Goal: Information Seeking & Learning: Compare options

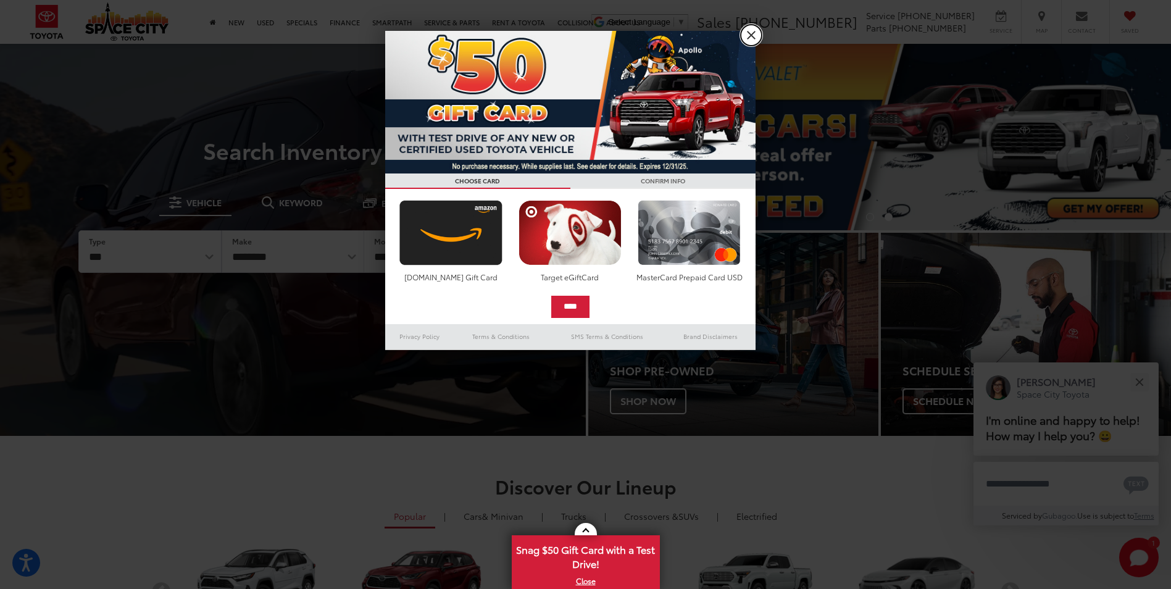
click at [751, 32] on link "X" at bounding box center [751, 35] width 21 height 21
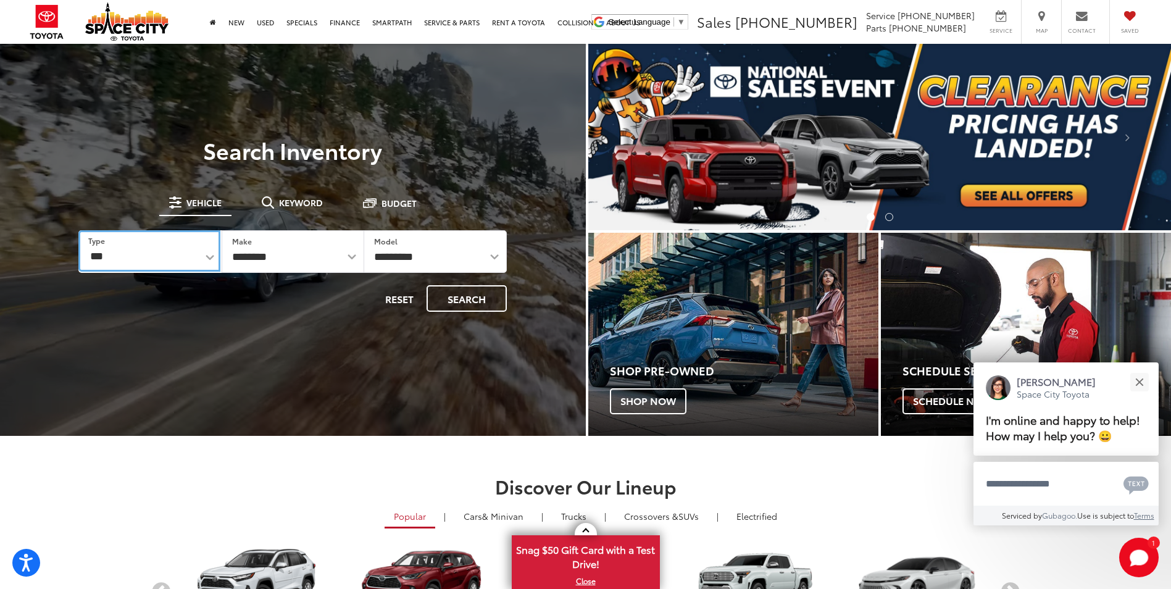
click at [207, 256] on select "*** *** **** *********" at bounding box center [148, 250] width 141 height 41
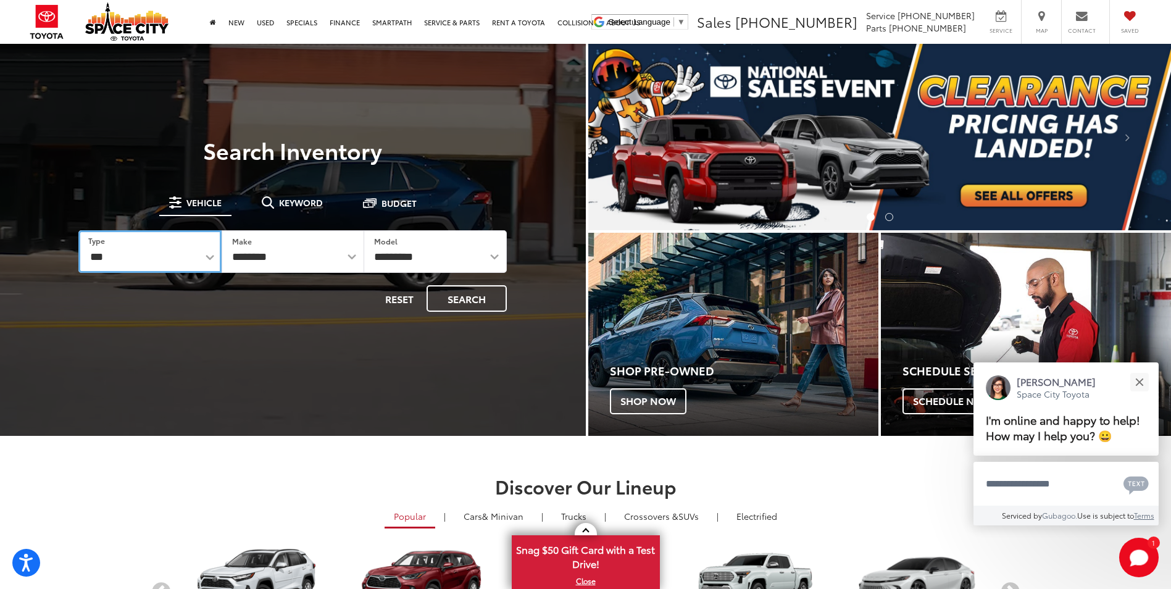
select select "******"
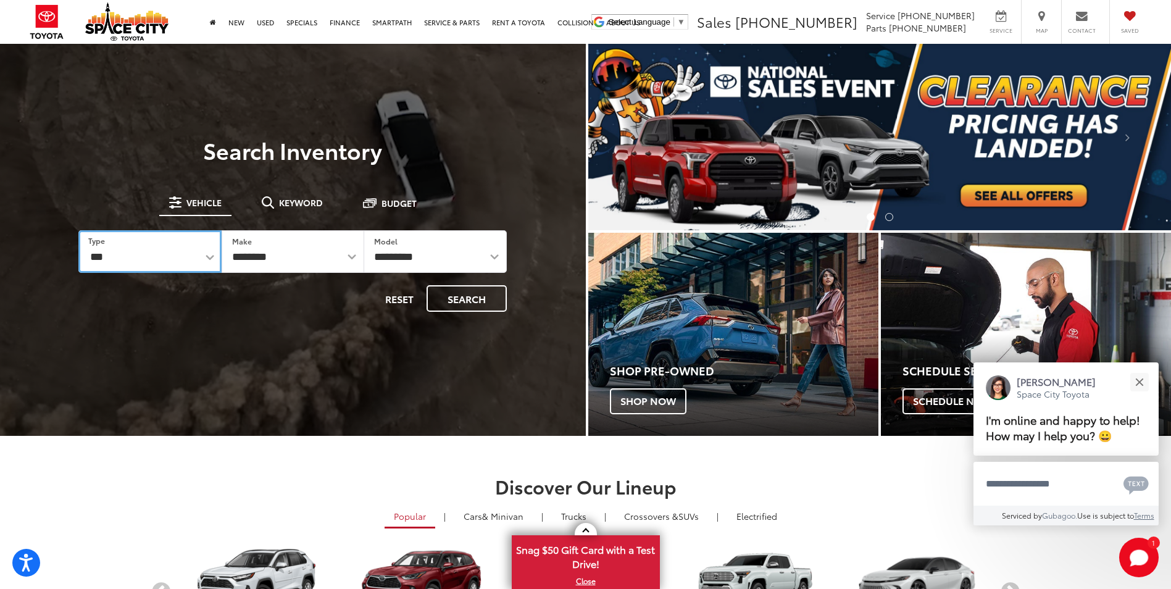
click at [78, 230] on select "*** *** **** *********" at bounding box center [149, 251] width 143 height 43
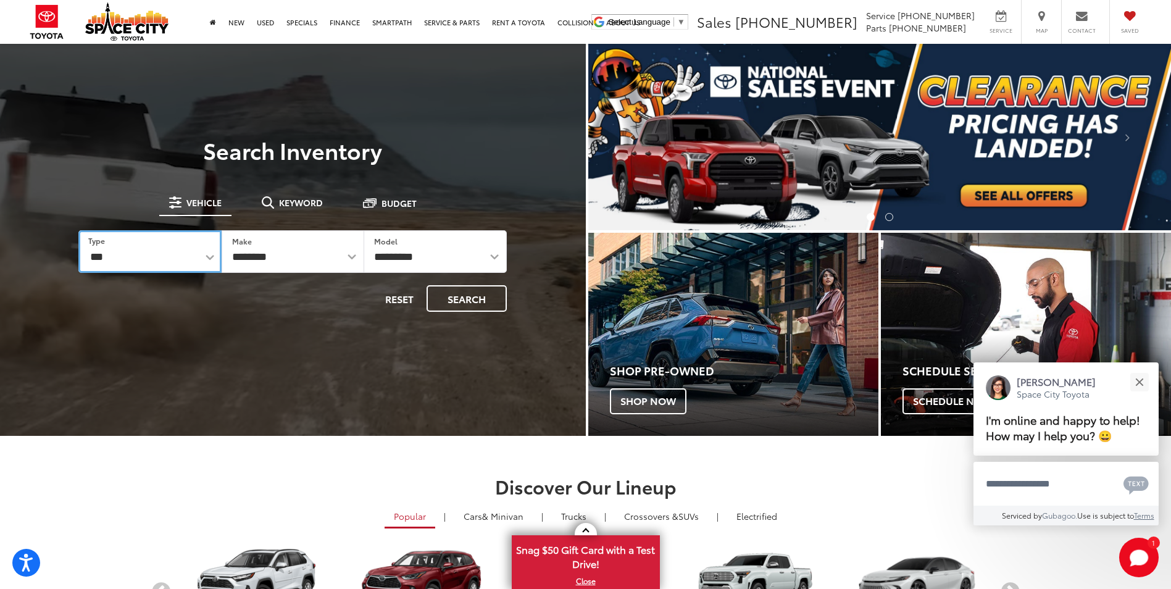
select select "******"
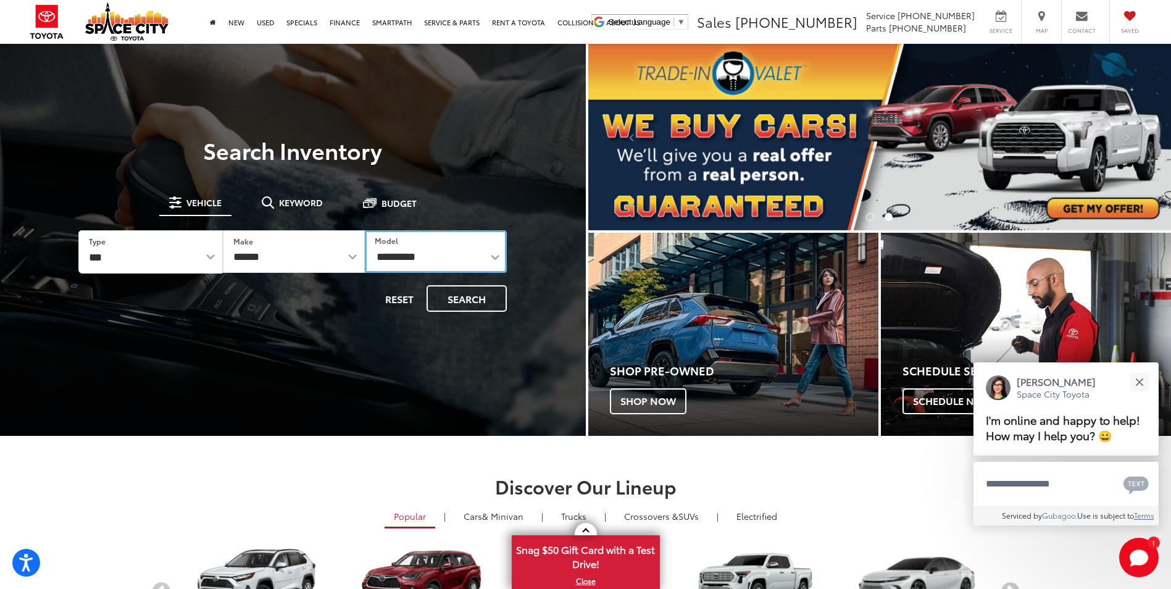
click at [459, 253] on select "**********" at bounding box center [436, 251] width 142 height 43
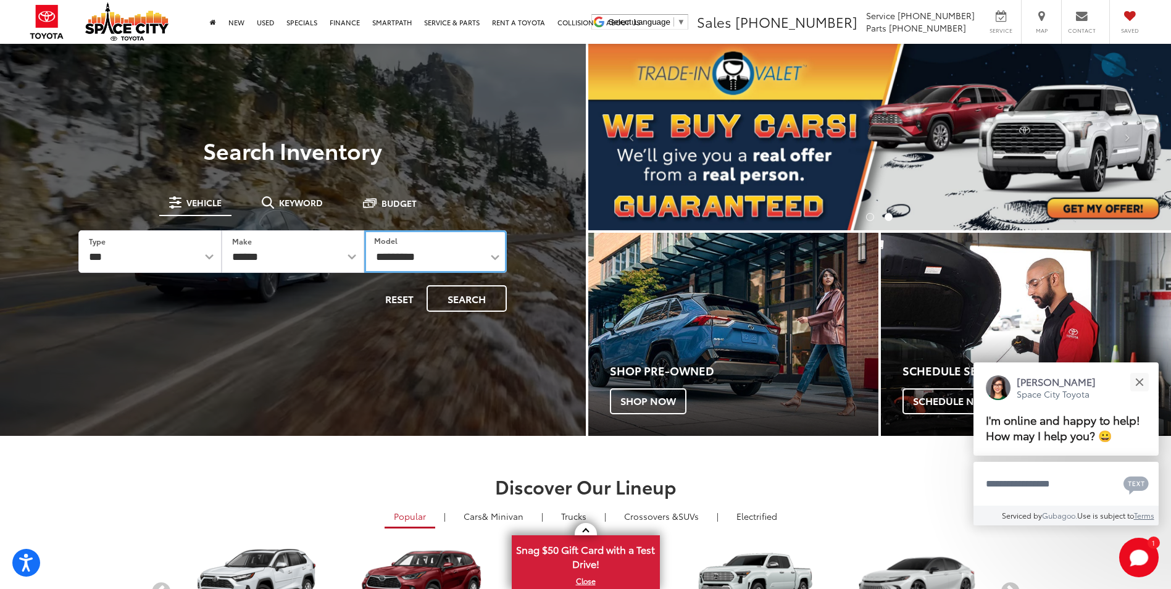
select select "******"
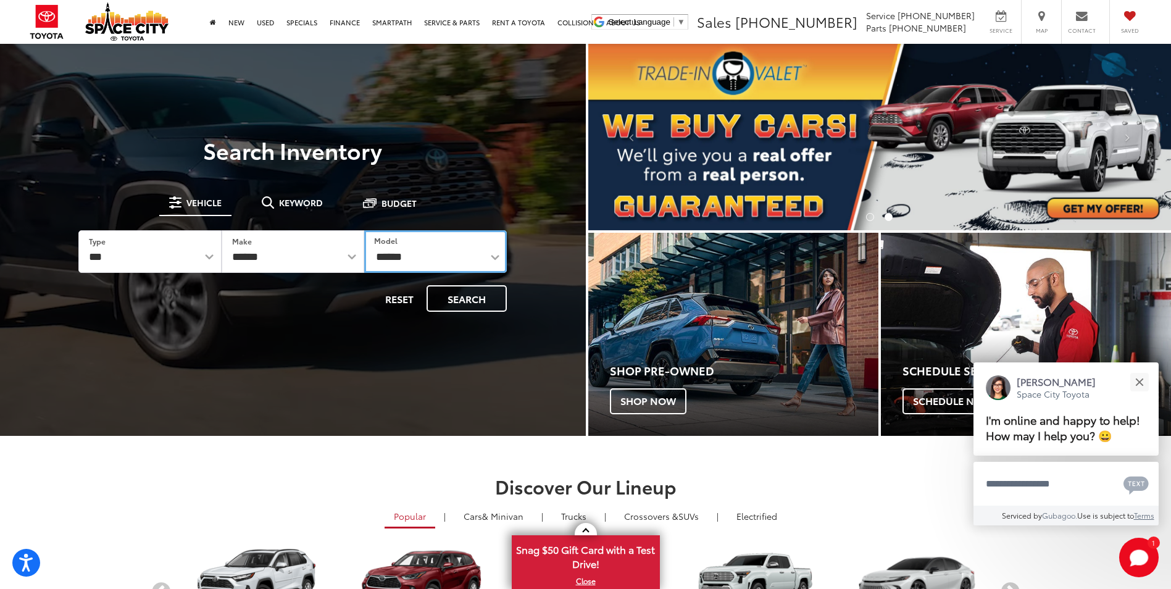
click at [364, 230] on select "**********" at bounding box center [435, 251] width 143 height 43
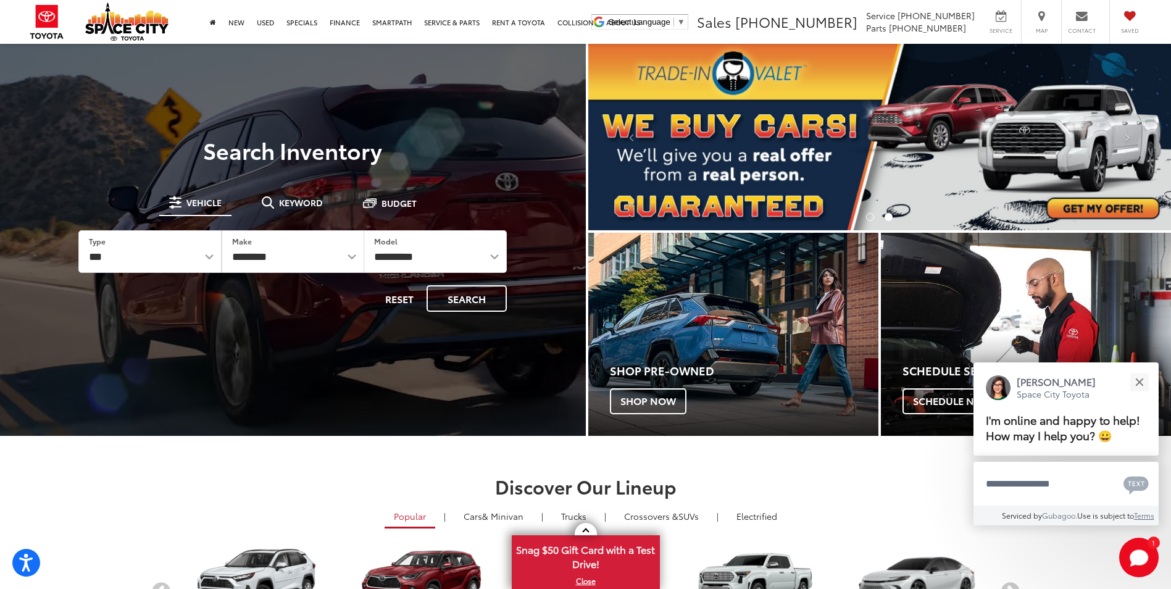
click at [461, 283] on form "**********" at bounding box center [292, 271] width 428 height 82
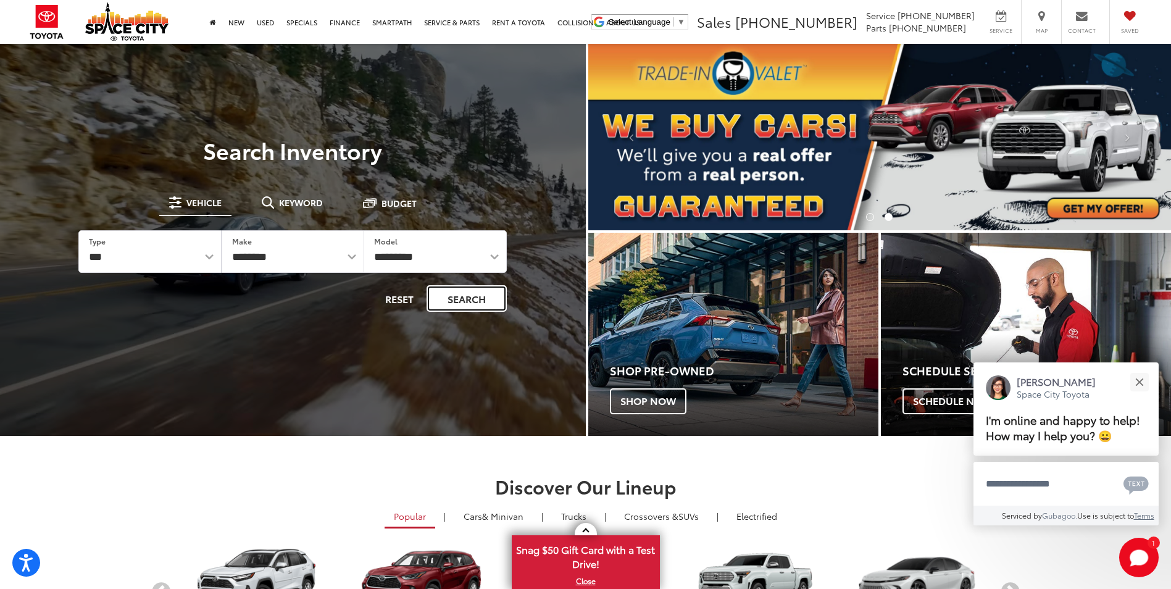
click at [454, 294] on button "Search" at bounding box center [467, 298] width 80 height 27
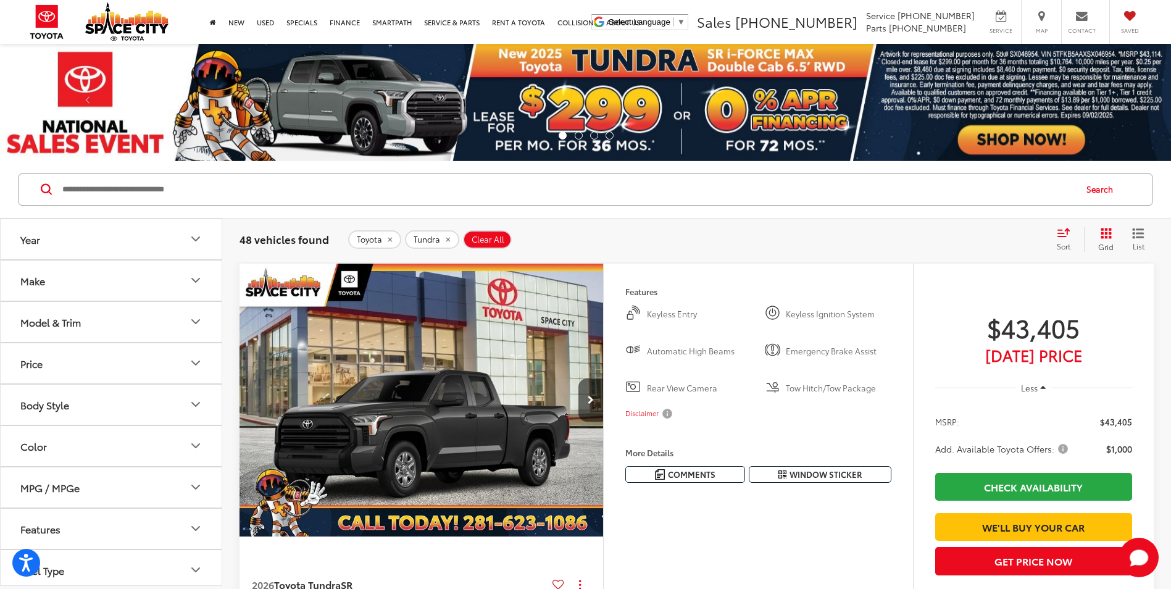
click at [87, 232] on button "Year" at bounding box center [112, 239] width 222 height 40
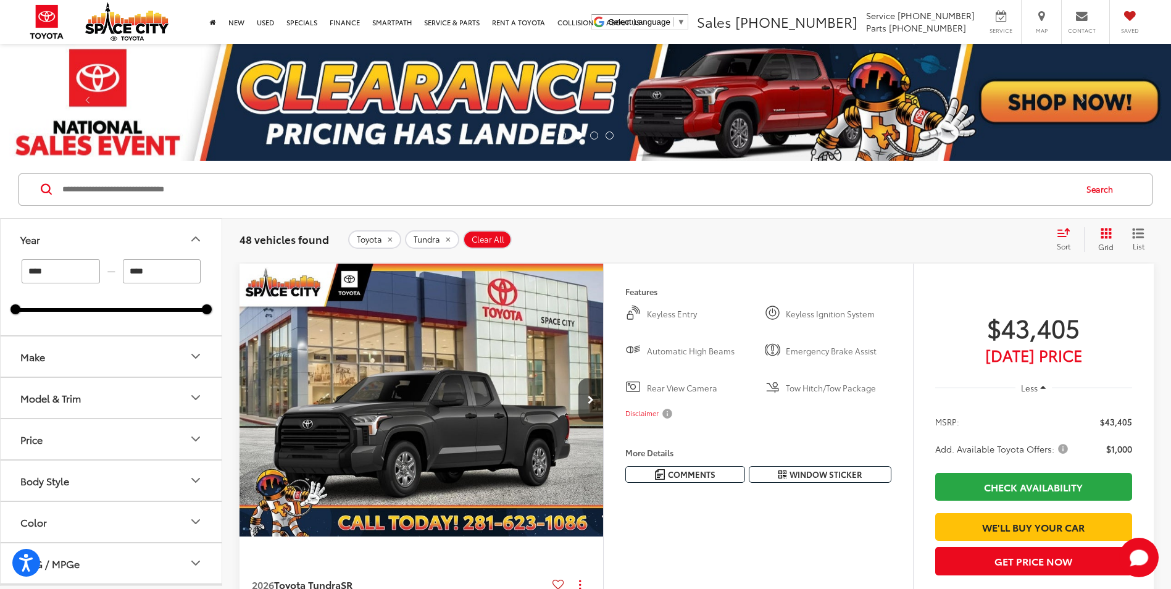
click at [154, 212] on div "Search" at bounding box center [585, 189] width 1171 height 57
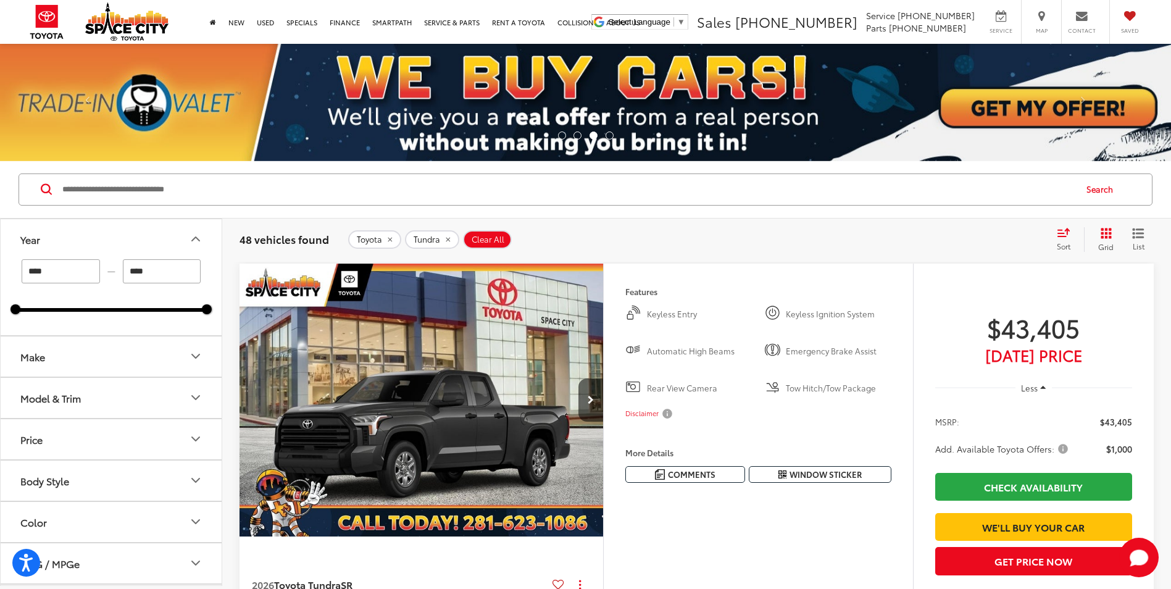
click at [2, 340] on button "Make" at bounding box center [112, 356] width 222 height 40
click at [119, 359] on button "Make" at bounding box center [112, 356] width 222 height 40
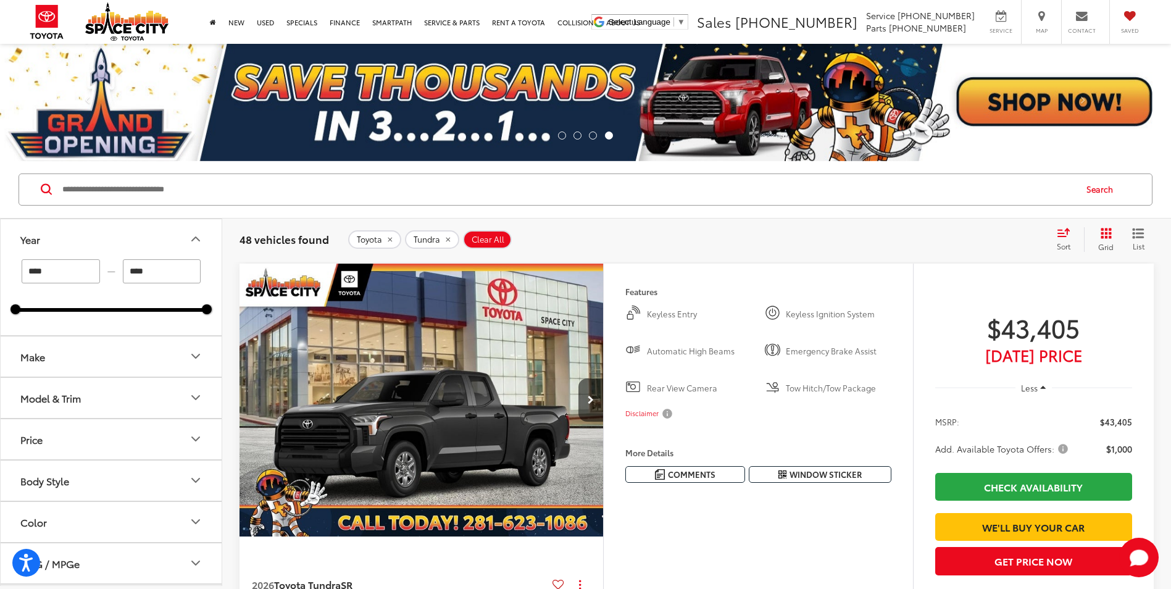
click at [155, 362] on button "Make" at bounding box center [112, 356] width 222 height 40
click at [153, 359] on button "Make" at bounding box center [112, 356] width 222 height 40
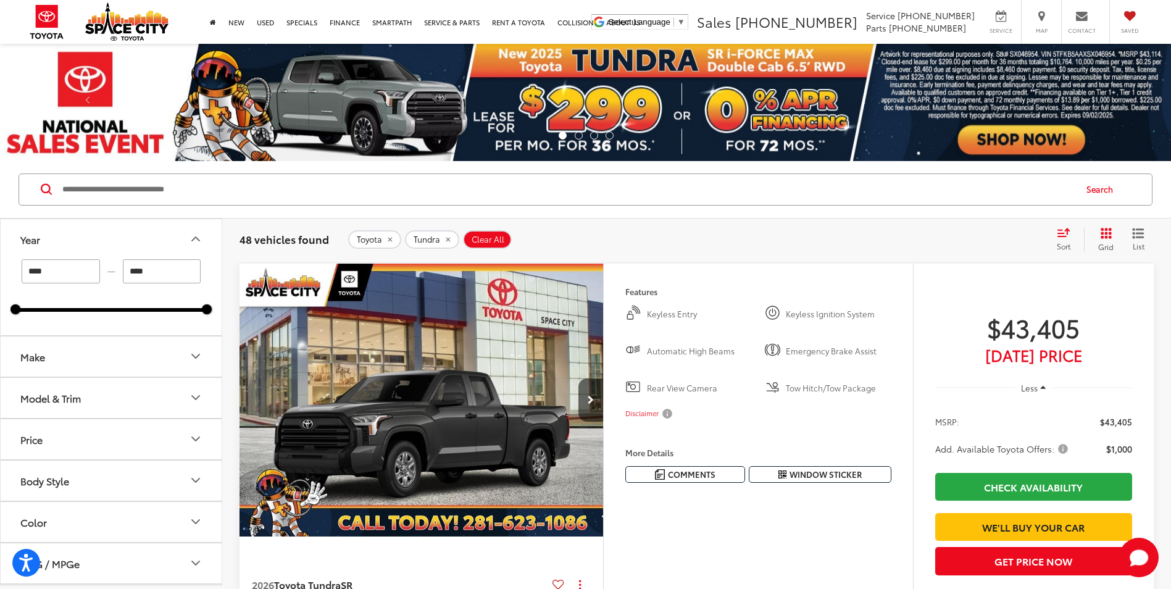
click at [125, 403] on button "Model & Trim" at bounding box center [112, 398] width 222 height 40
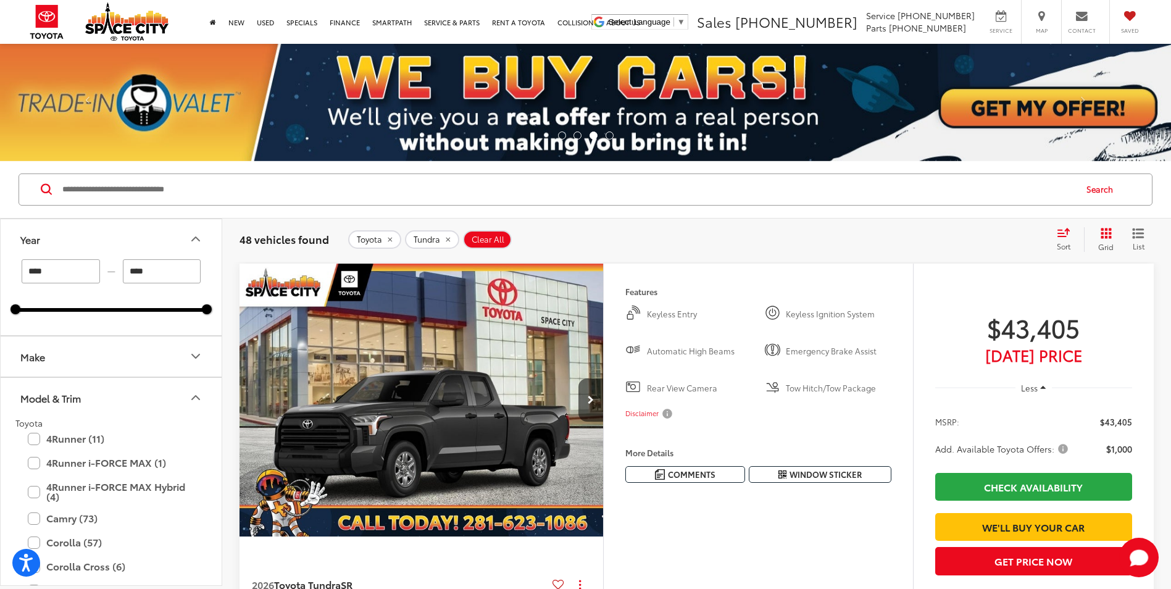
click at [164, 359] on button "Make" at bounding box center [112, 356] width 222 height 40
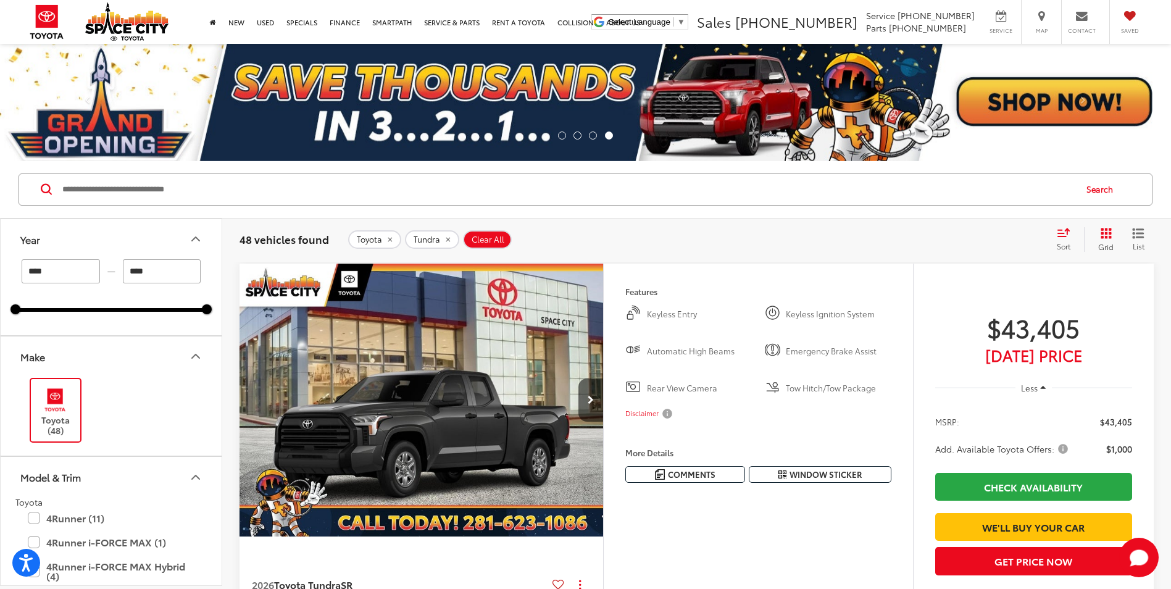
click at [61, 408] on img at bounding box center [55, 399] width 34 height 29
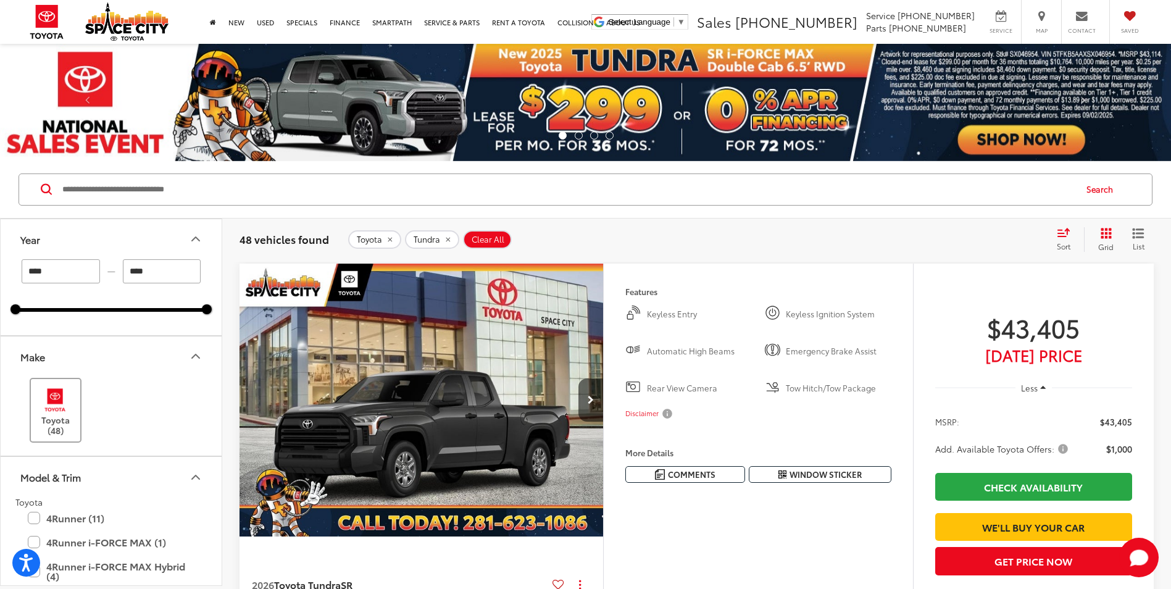
click at [60, 405] on img at bounding box center [55, 399] width 34 height 29
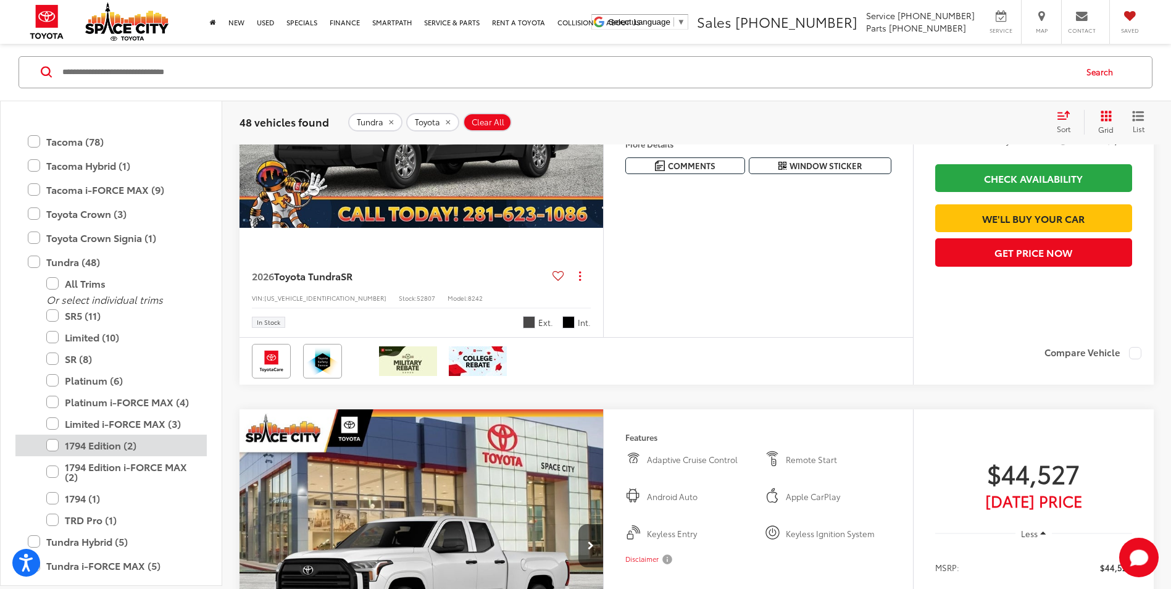
scroll to position [857, 0]
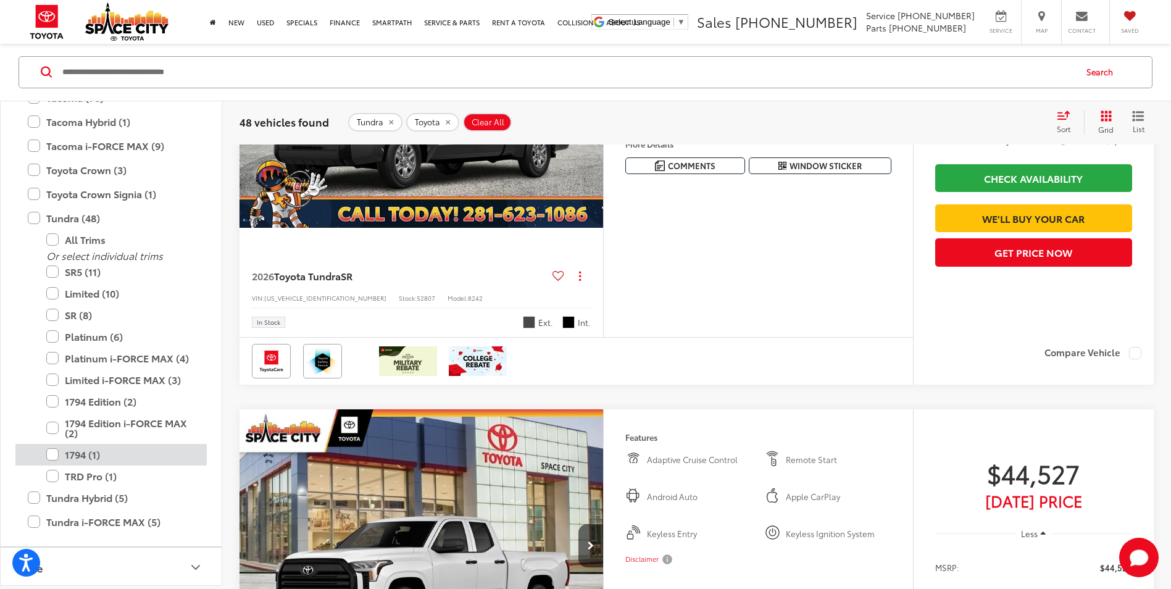
click at [48, 450] on label "1794 (1)" at bounding box center [120, 455] width 148 height 22
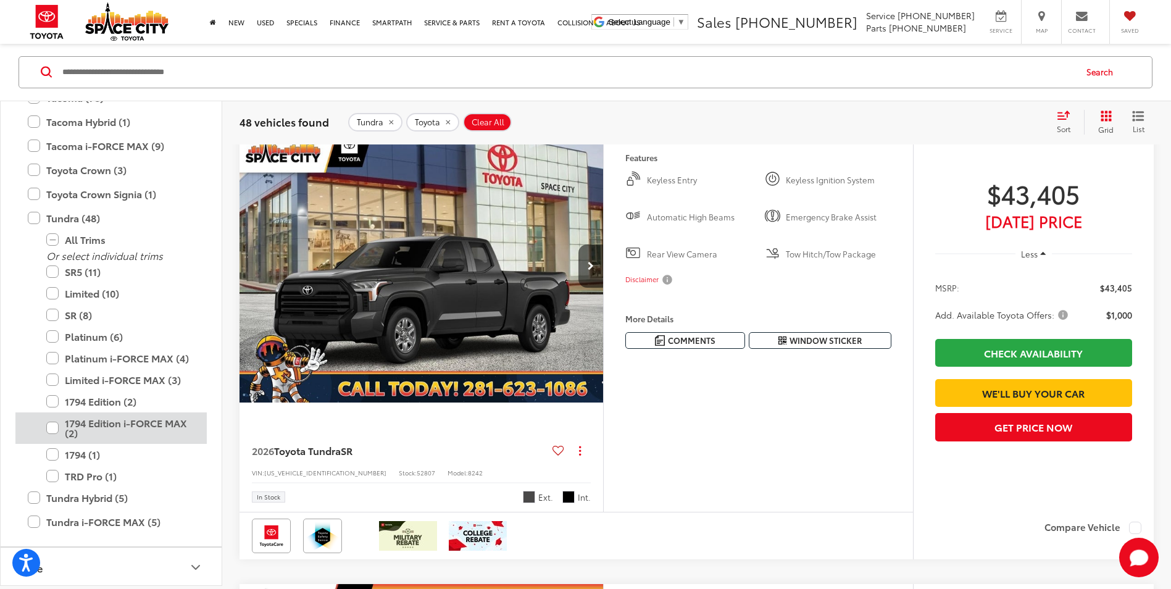
scroll to position [117, 0]
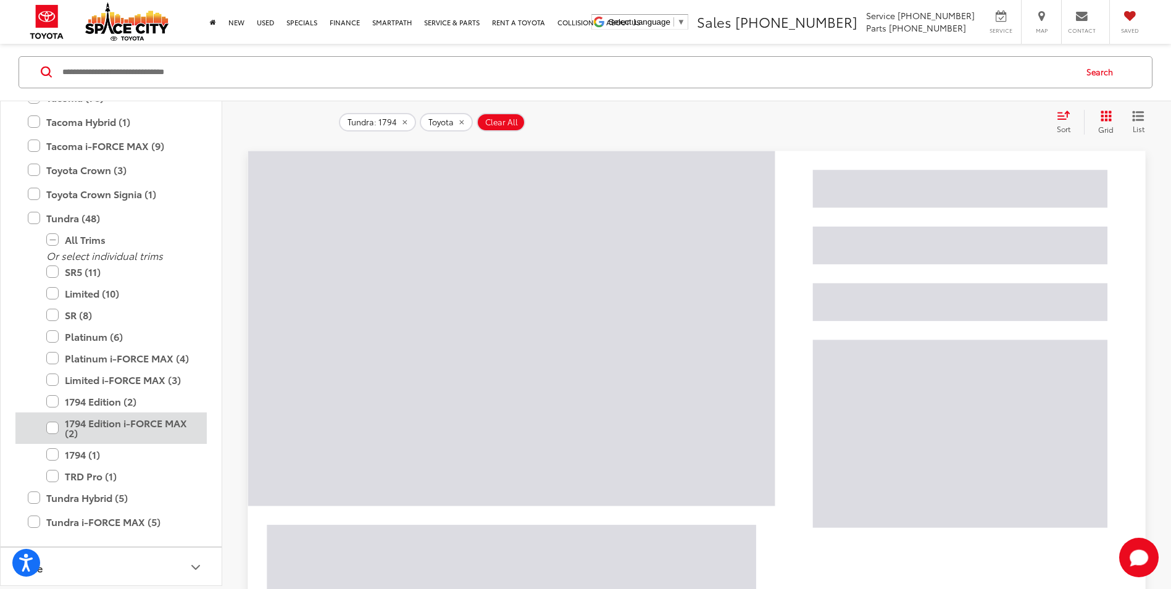
click at [56, 431] on label "1794 Edition i-FORCE MAX (2)" at bounding box center [120, 427] width 148 height 31
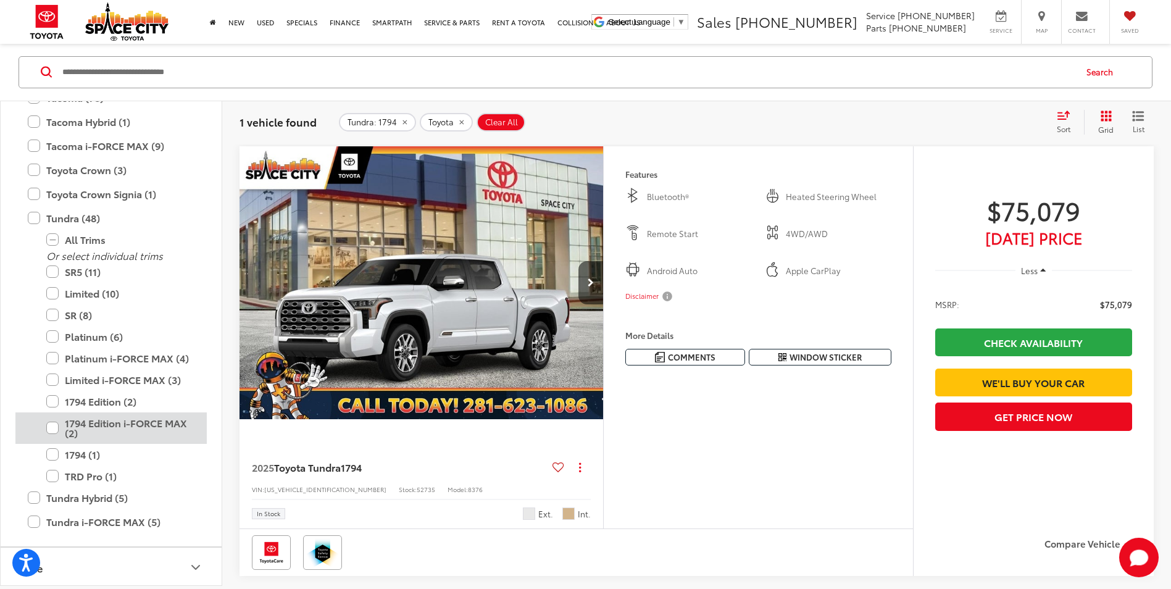
type input "****"
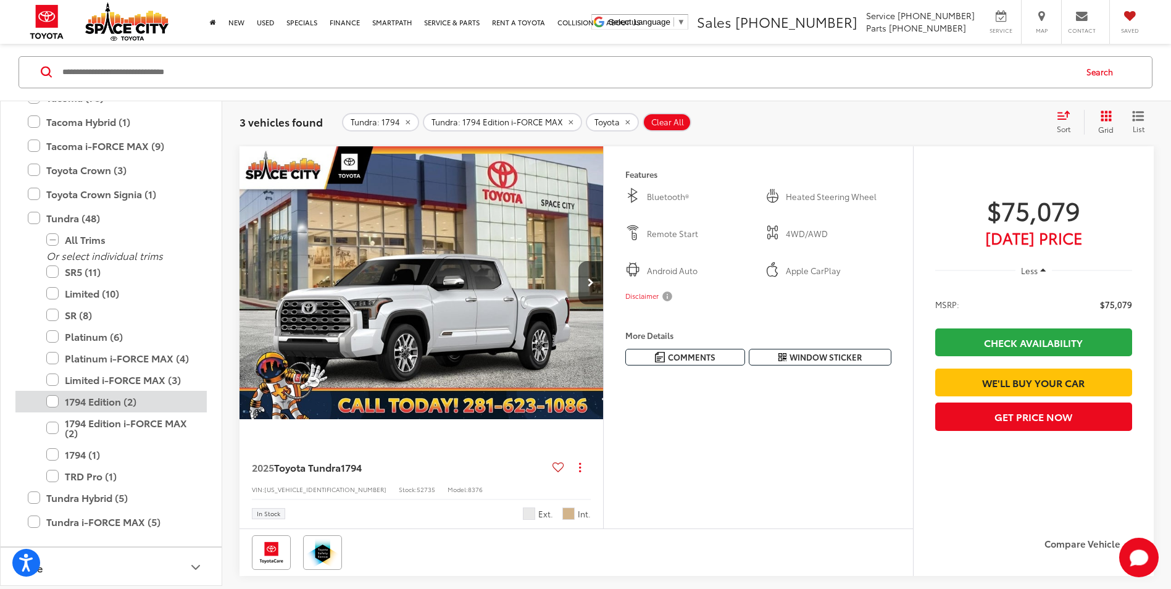
click at [54, 398] on label "1794 Edition (2)" at bounding box center [120, 402] width 148 height 22
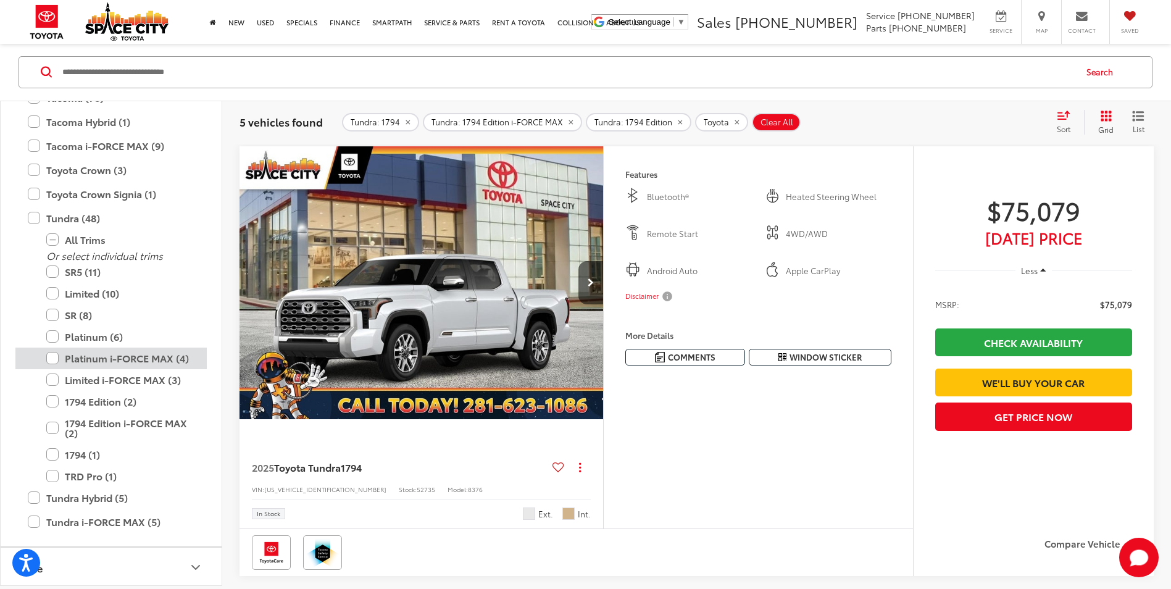
click at [57, 356] on label "Platinum i-FORCE MAX (4)" at bounding box center [120, 359] width 148 height 22
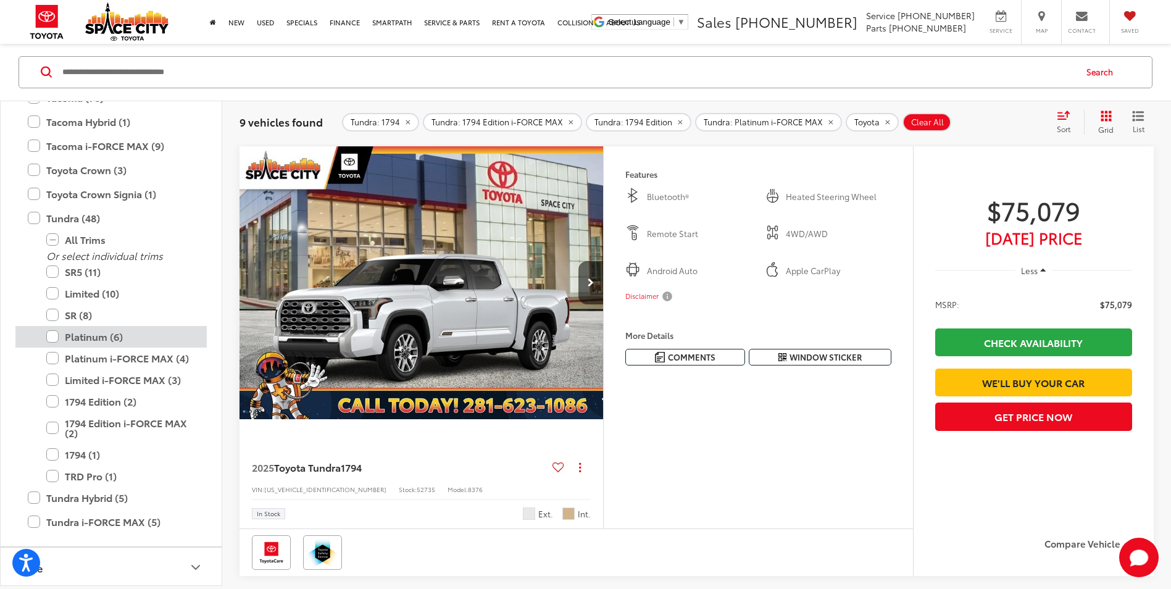
click at [47, 338] on label "Platinum (6)" at bounding box center [120, 337] width 148 height 22
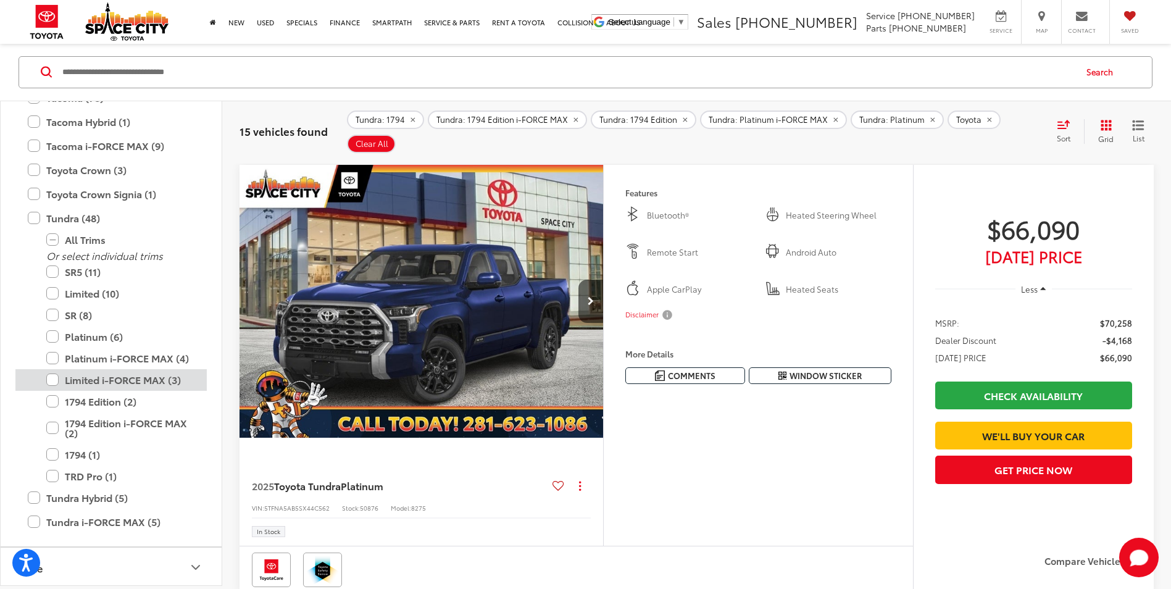
click at [54, 383] on label "Limited i-FORCE MAX (3)" at bounding box center [120, 380] width 148 height 22
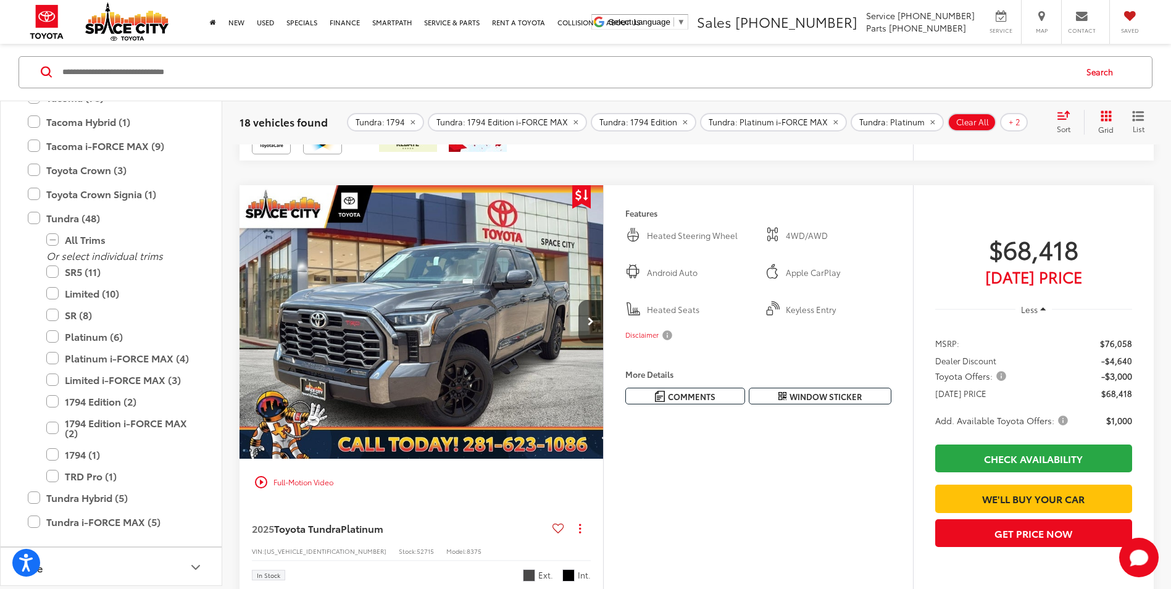
scroll to position [1050, 0]
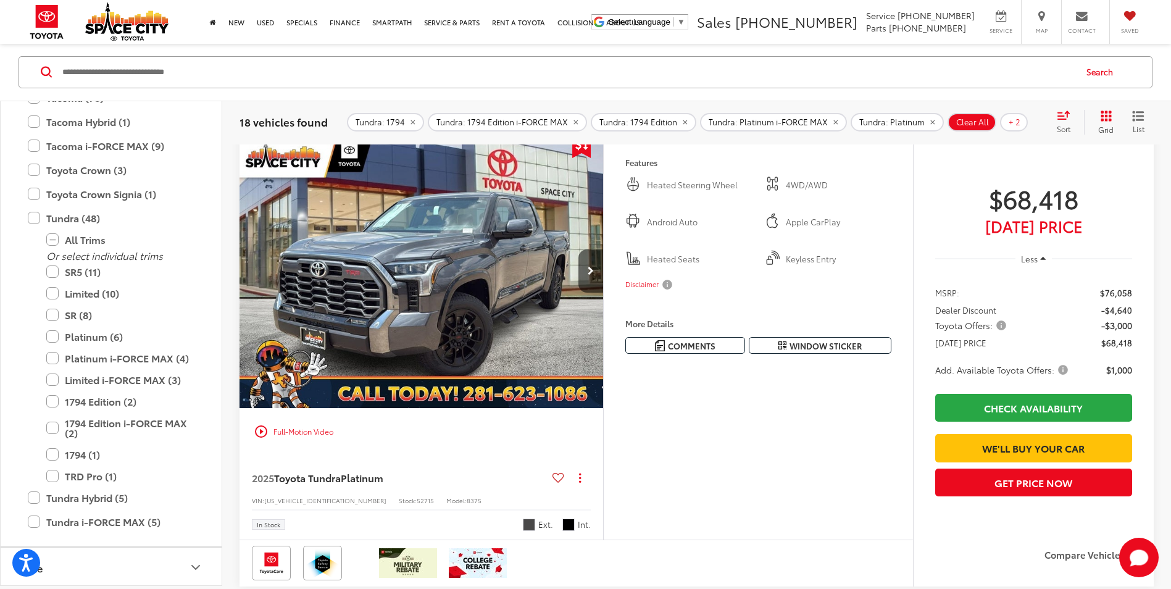
click at [411, 314] on img "2025 Toyota Tundra Platinum 0" at bounding box center [422, 272] width 366 height 274
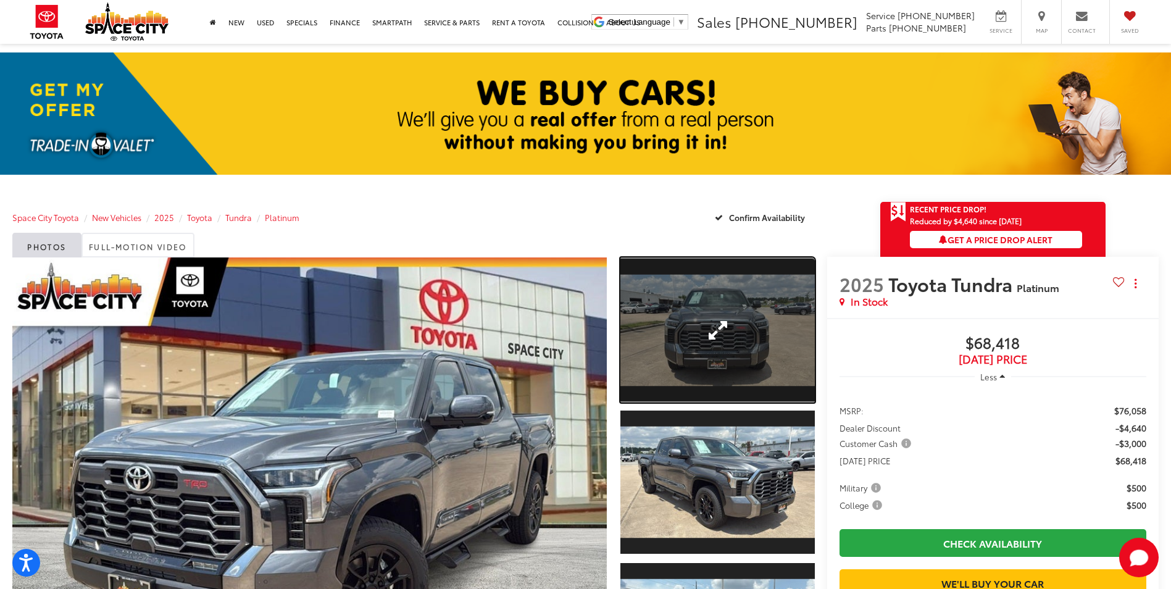
click at [737, 321] on link "Expand Photo 1" at bounding box center [718, 330] width 194 height 146
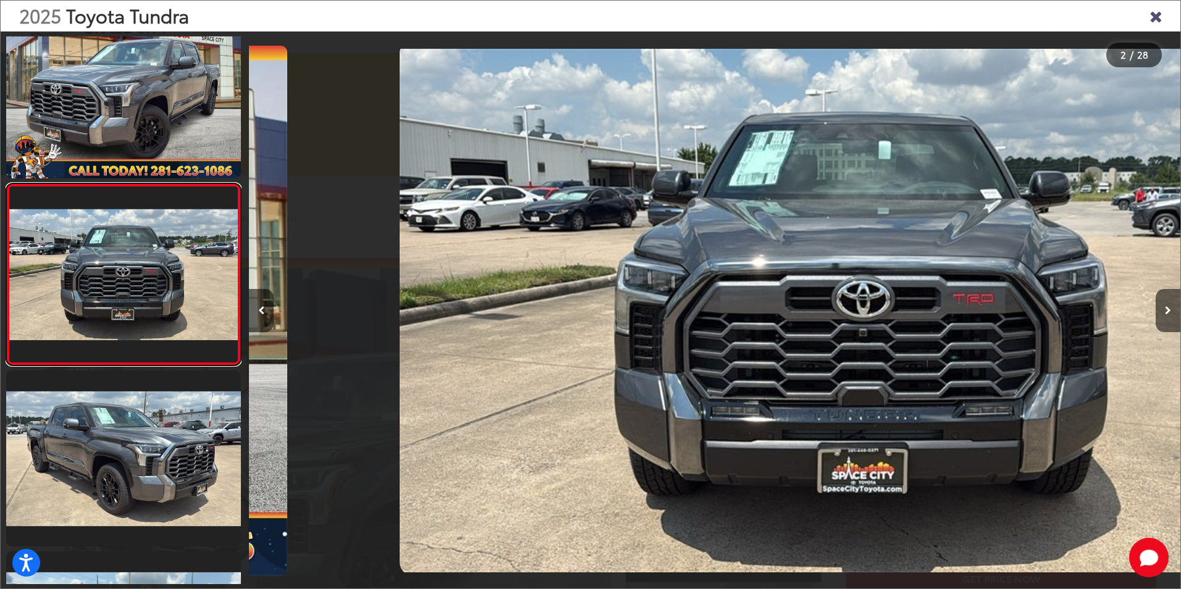
scroll to position [0, 931]
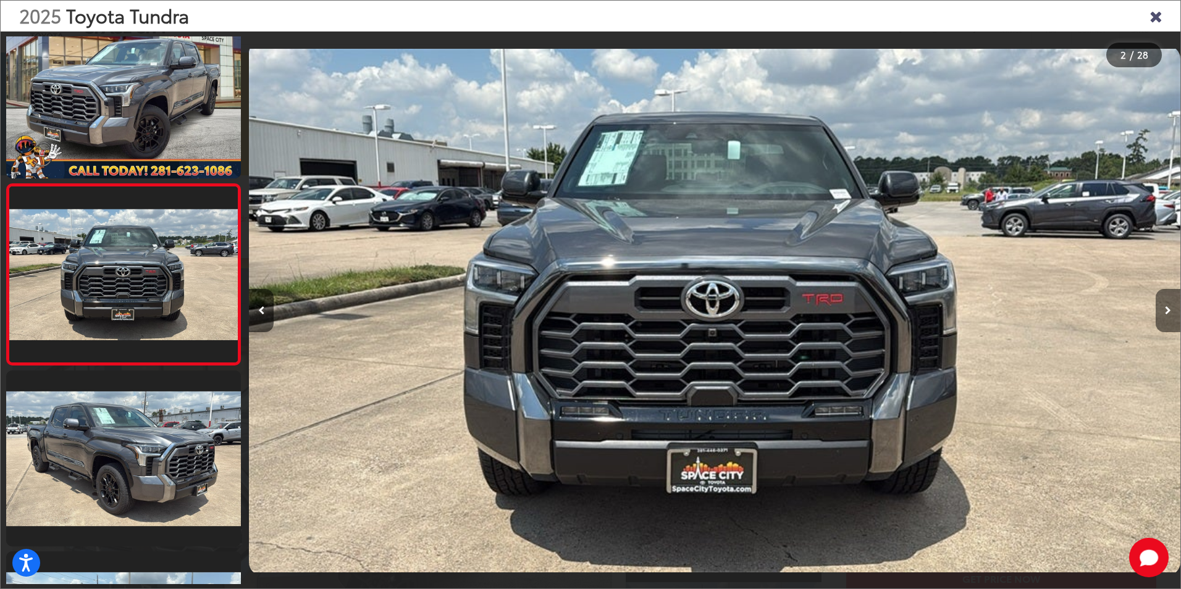
click at [1163, 301] on button "Next image" at bounding box center [1167, 310] width 25 height 43
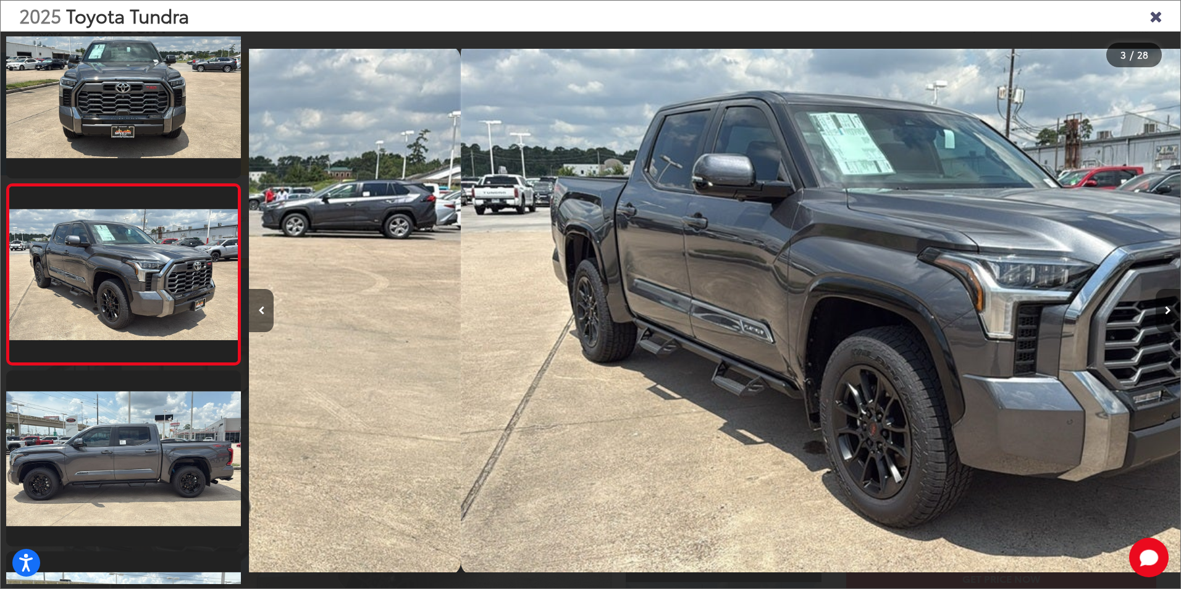
scroll to position [0, 1862]
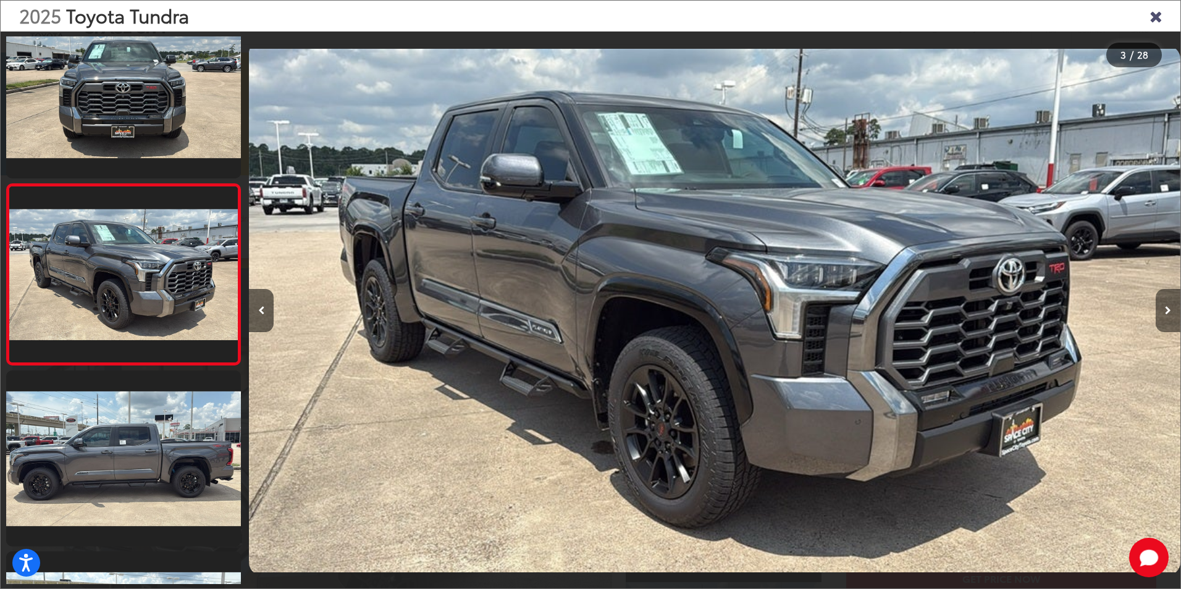
click at [1164, 309] on button "Next image" at bounding box center [1167, 310] width 25 height 43
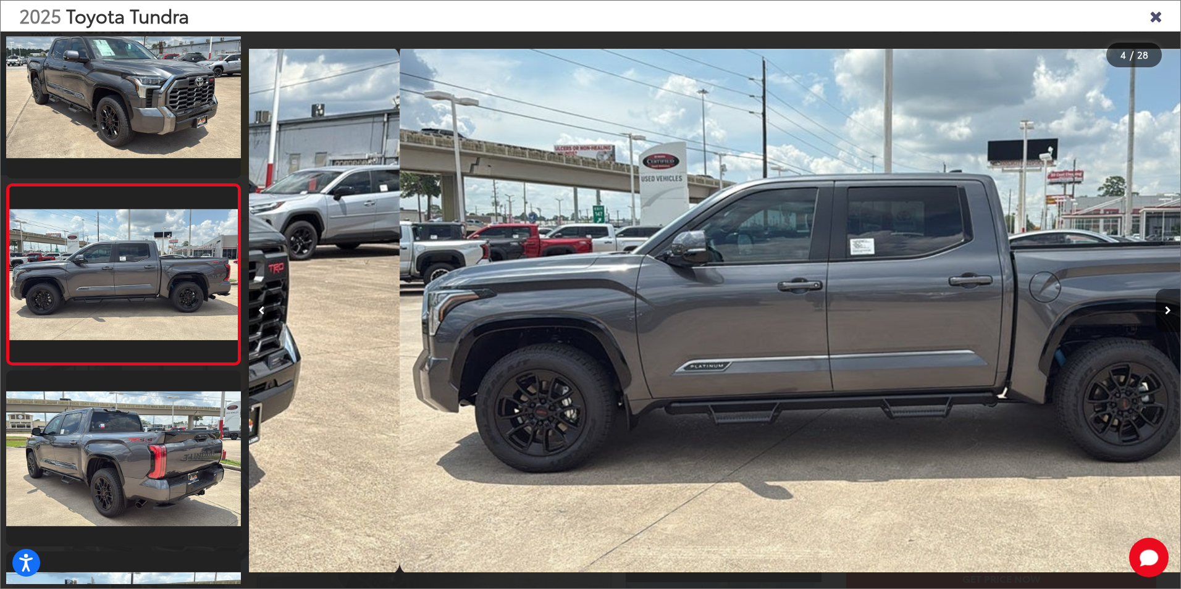
scroll to position [0, 2793]
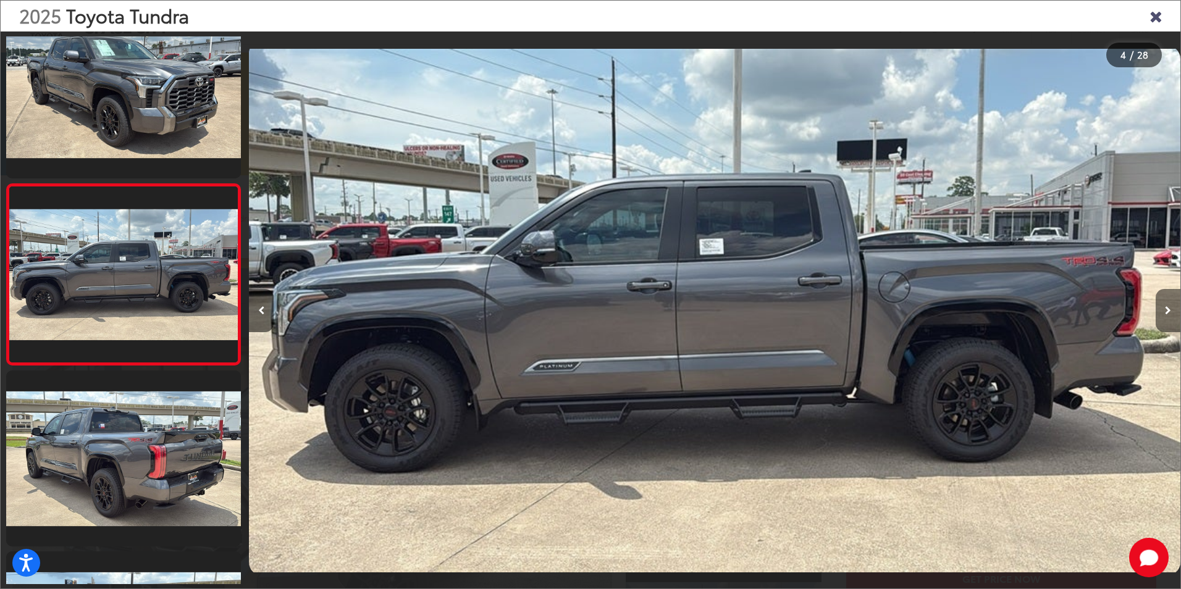
click at [1164, 309] on button "Next image" at bounding box center [1167, 310] width 25 height 43
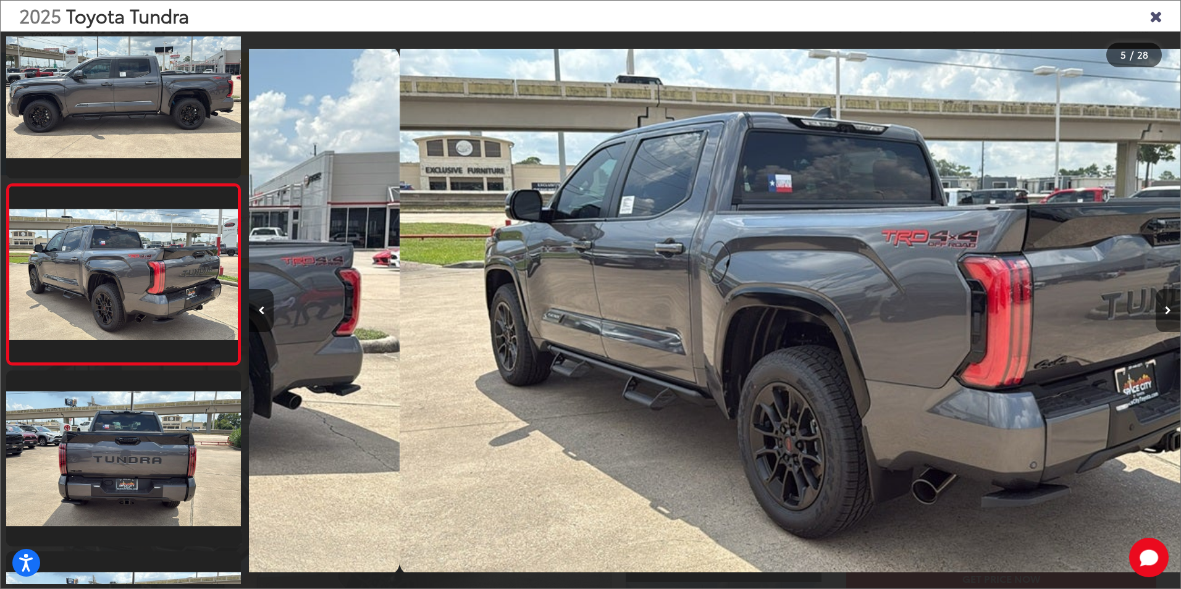
scroll to position [0, 3724]
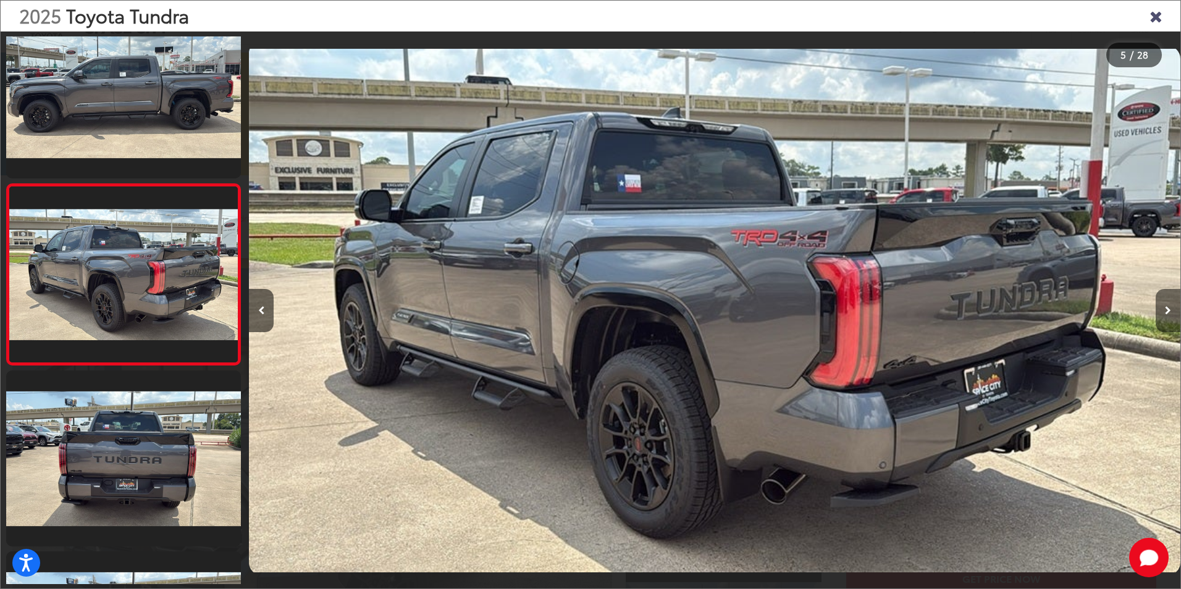
click at [1164, 309] on button "Next image" at bounding box center [1167, 310] width 25 height 43
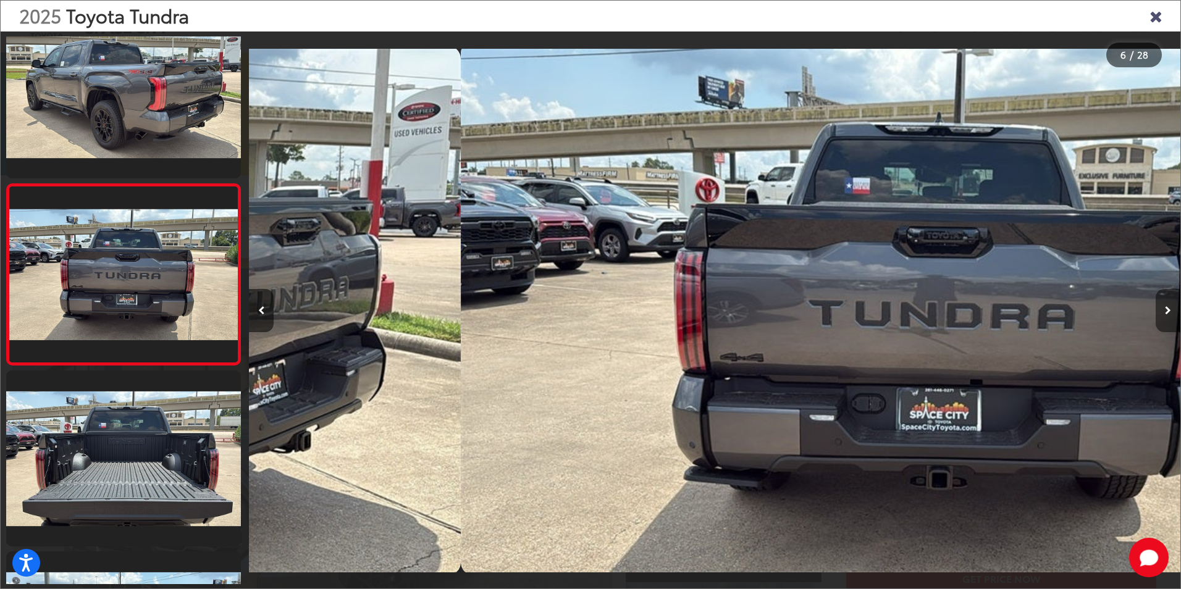
scroll to position [0, 4655]
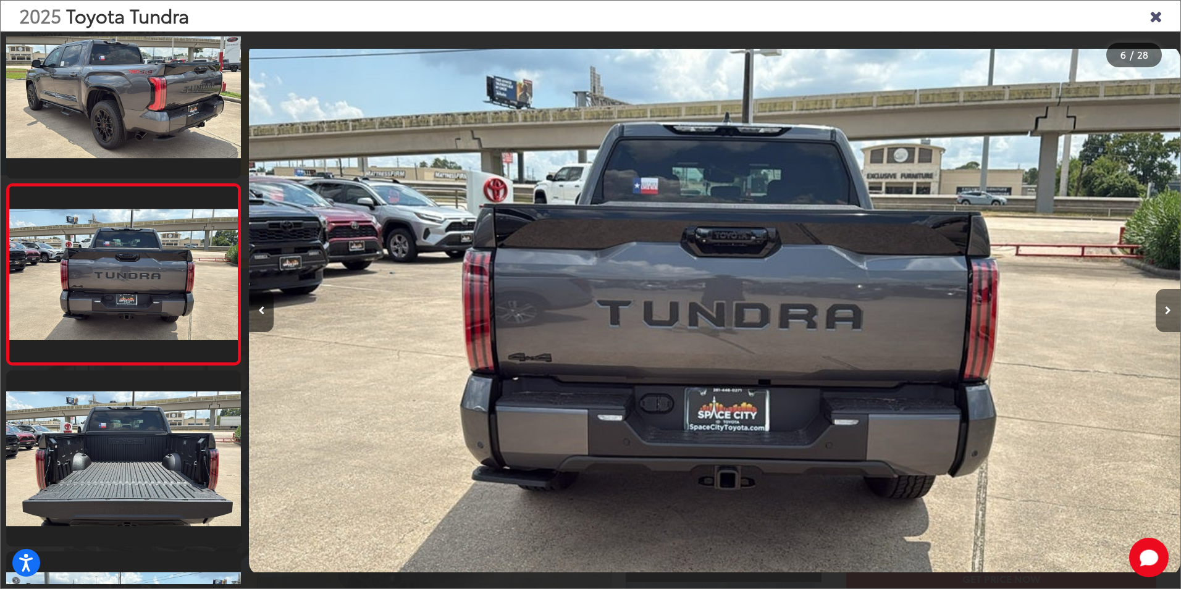
click at [1164, 309] on button "Next image" at bounding box center [1167, 310] width 25 height 43
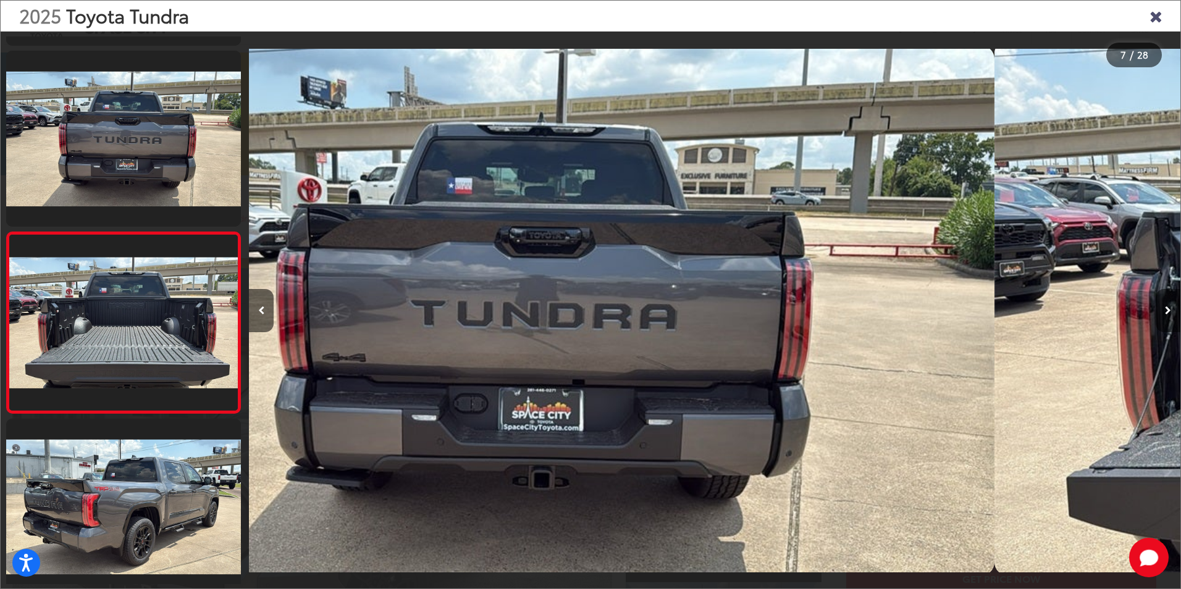
scroll to position [939, 0]
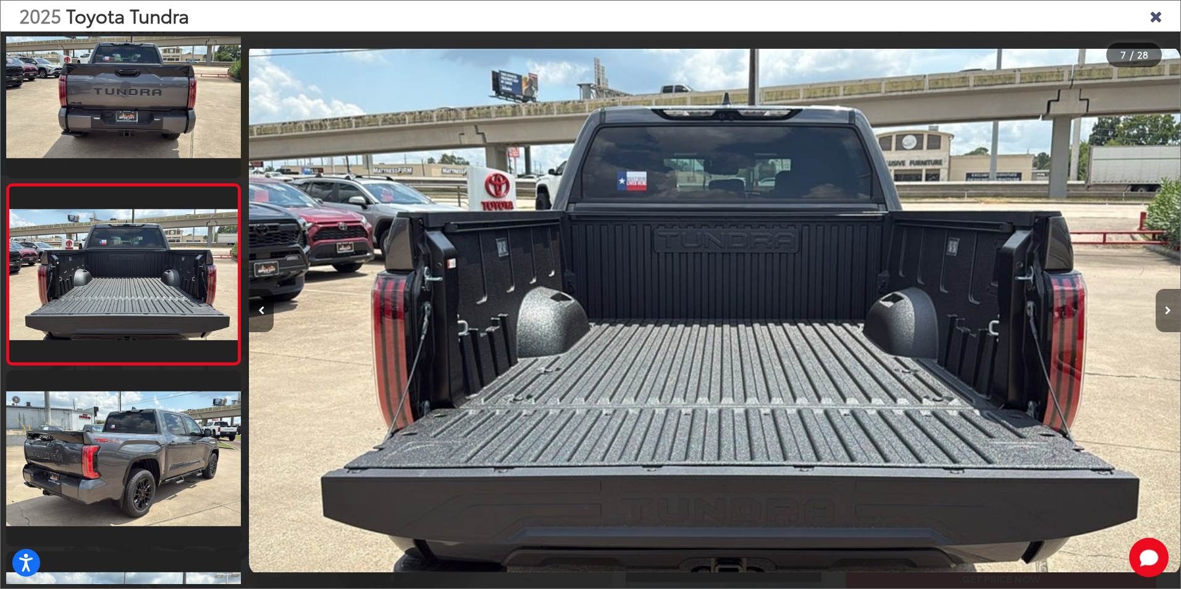
click at [1164, 309] on button "Next image" at bounding box center [1167, 310] width 25 height 43
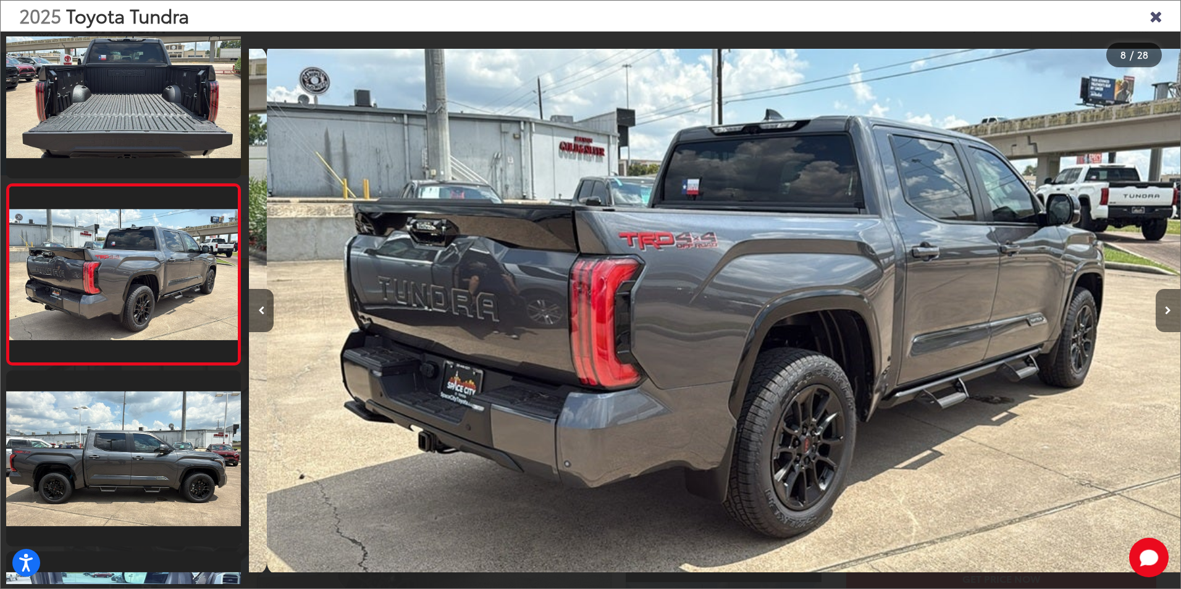
scroll to position [0, 6518]
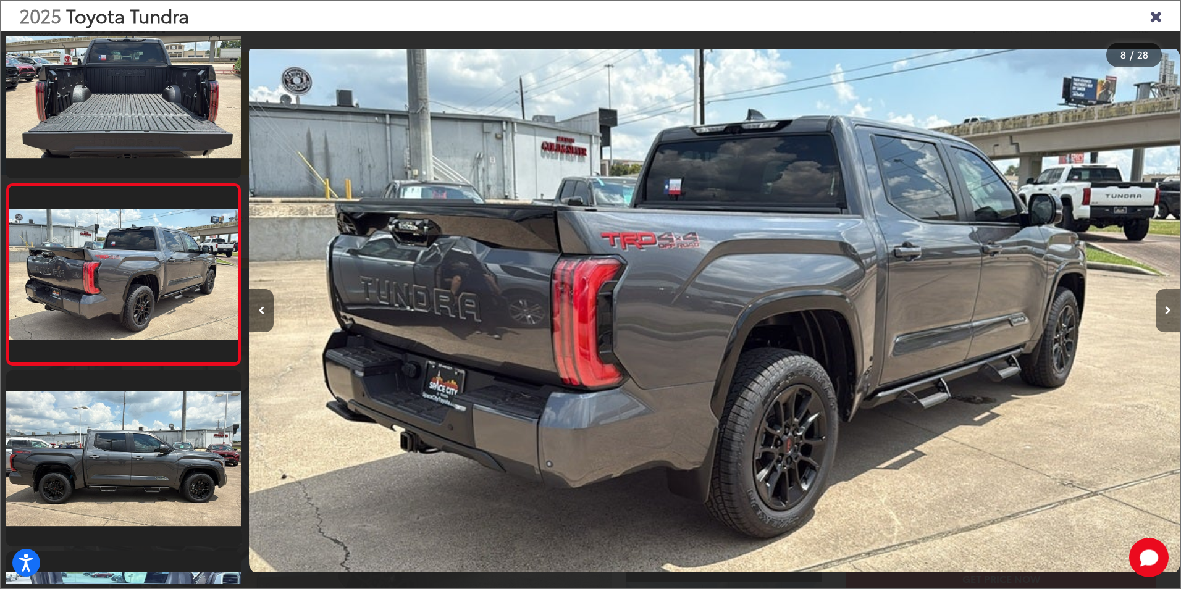
click at [1164, 309] on button "Next image" at bounding box center [1167, 310] width 25 height 43
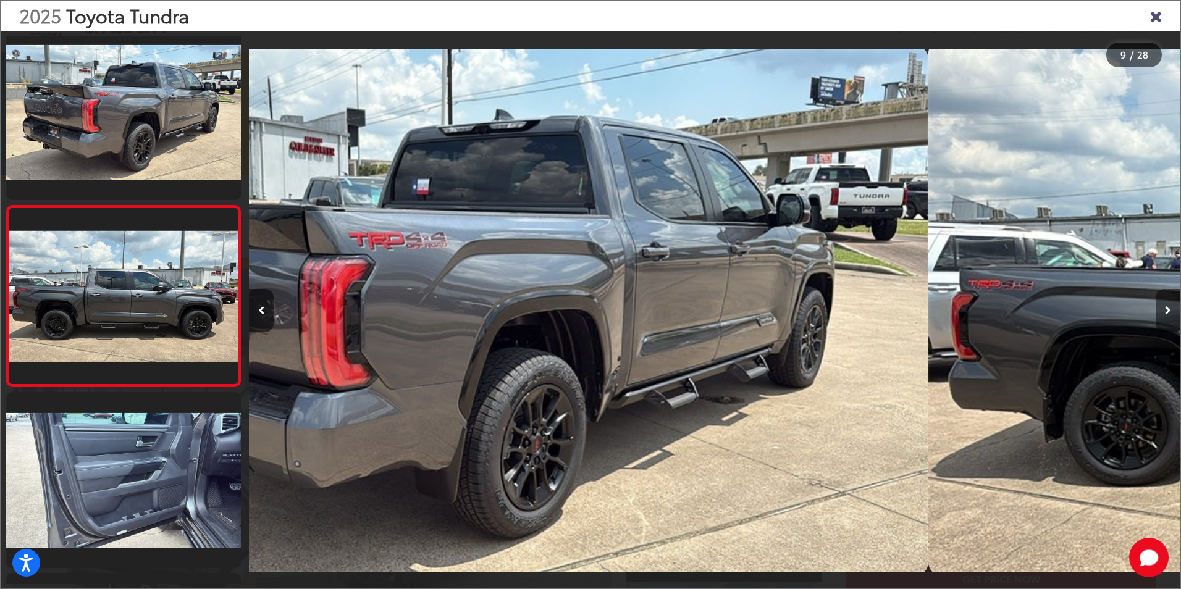
scroll to position [0, 0]
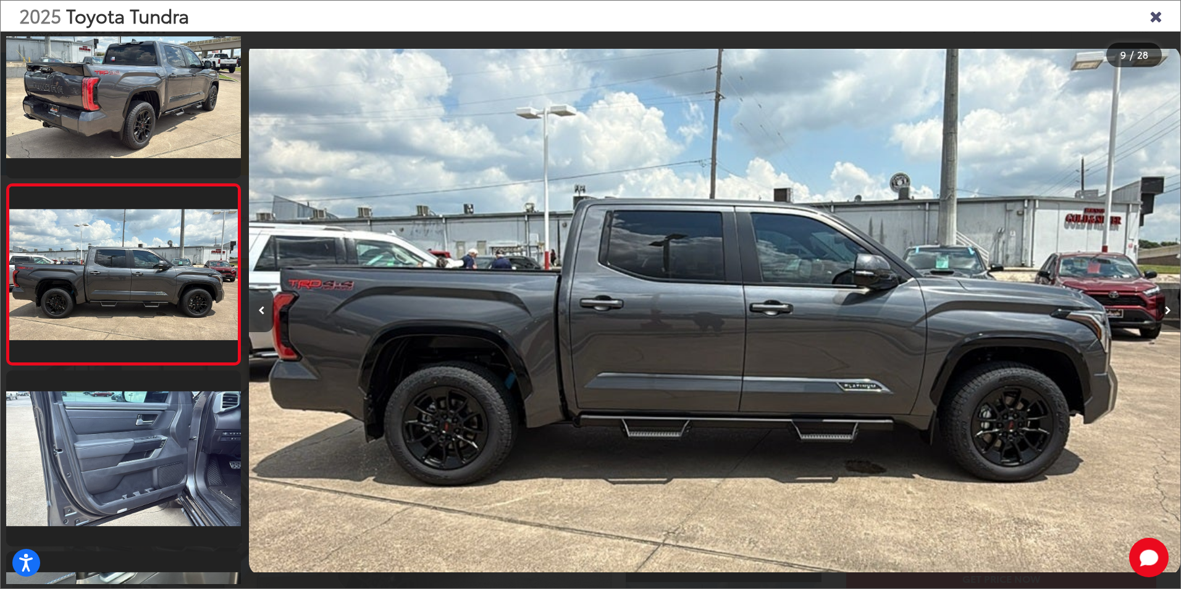
click at [1164, 309] on button "Next image" at bounding box center [1167, 310] width 25 height 43
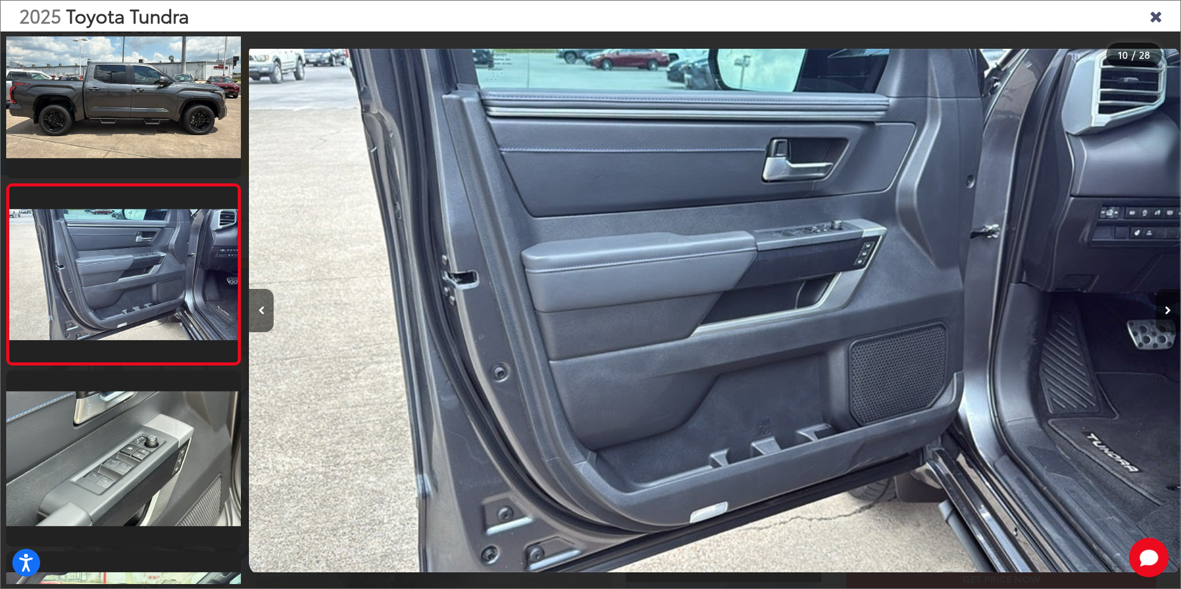
click at [1164, 309] on button "Next image" at bounding box center [1167, 310] width 25 height 43
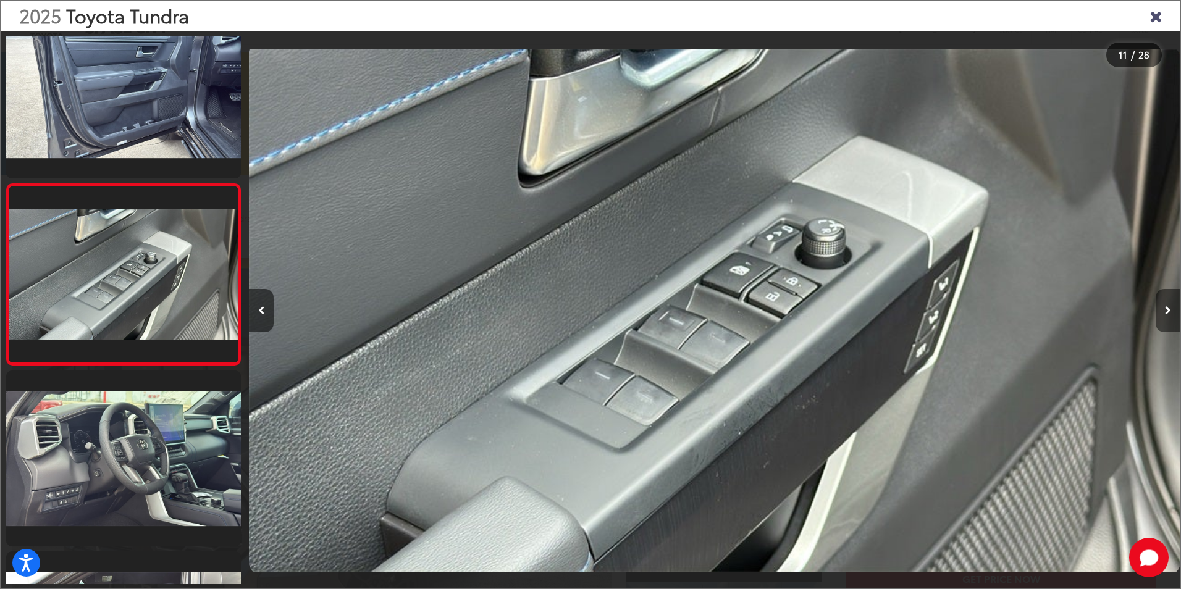
click at [1164, 309] on button "Next image" at bounding box center [1167, 310] width 25 height 43
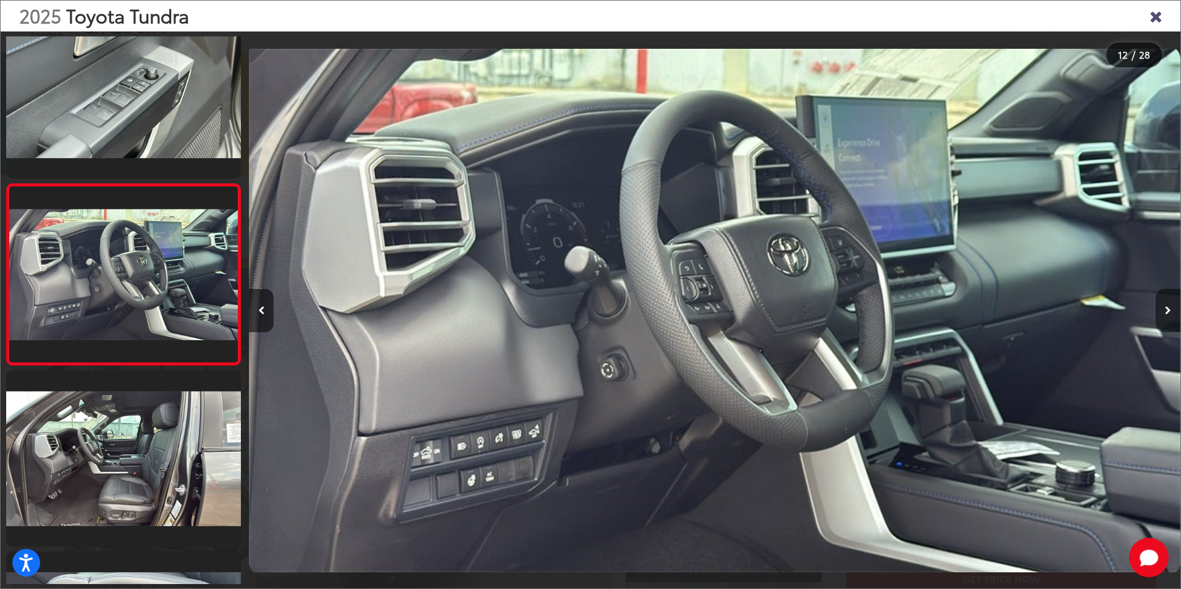
click at [1164, 309] on button "Next image" at bounding box center [1167, 310] width 25 height 43
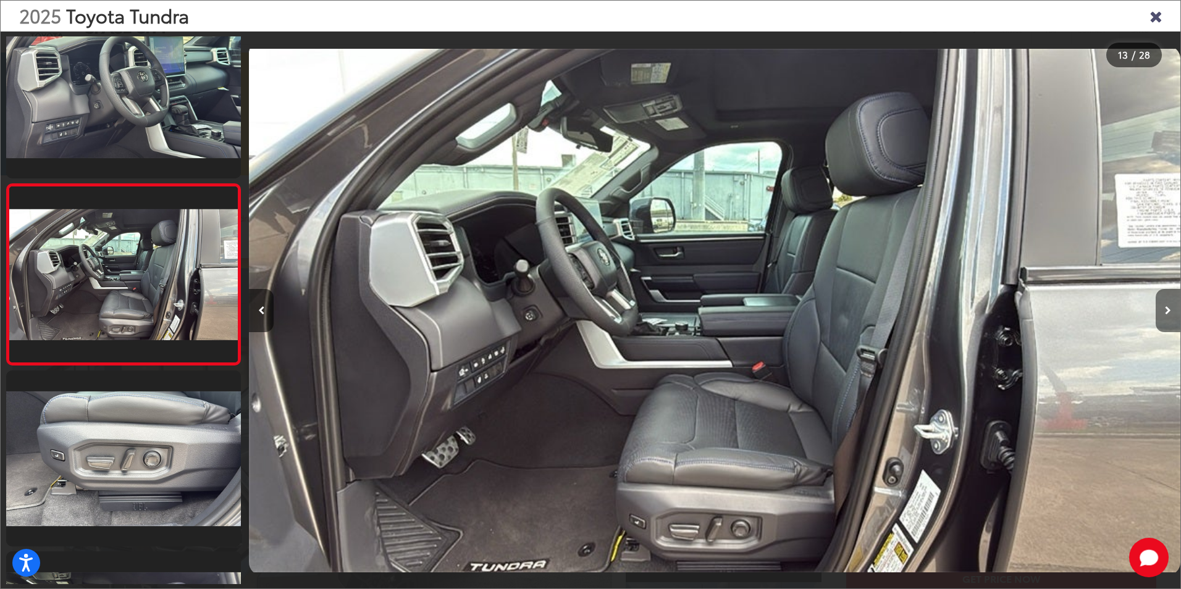
click at [1164, 309] on button "Next image" at bounding box center [1167, 310] width 25 height 43
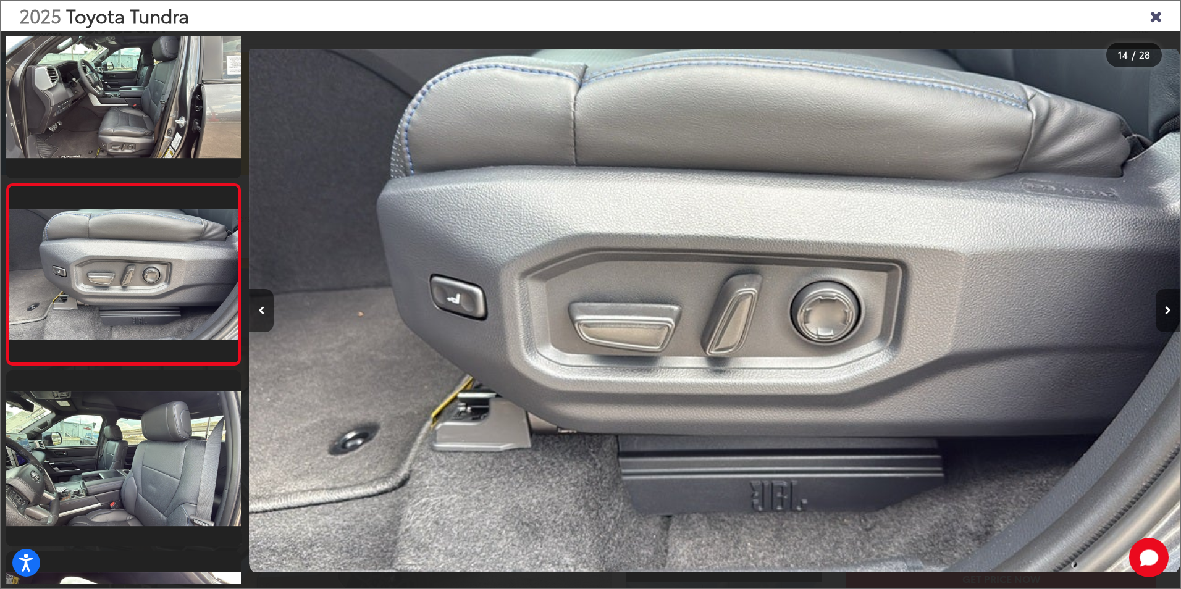
click at [1164, 309] on button "Next image" at bounding box center [1167, 310] width 25 height 43
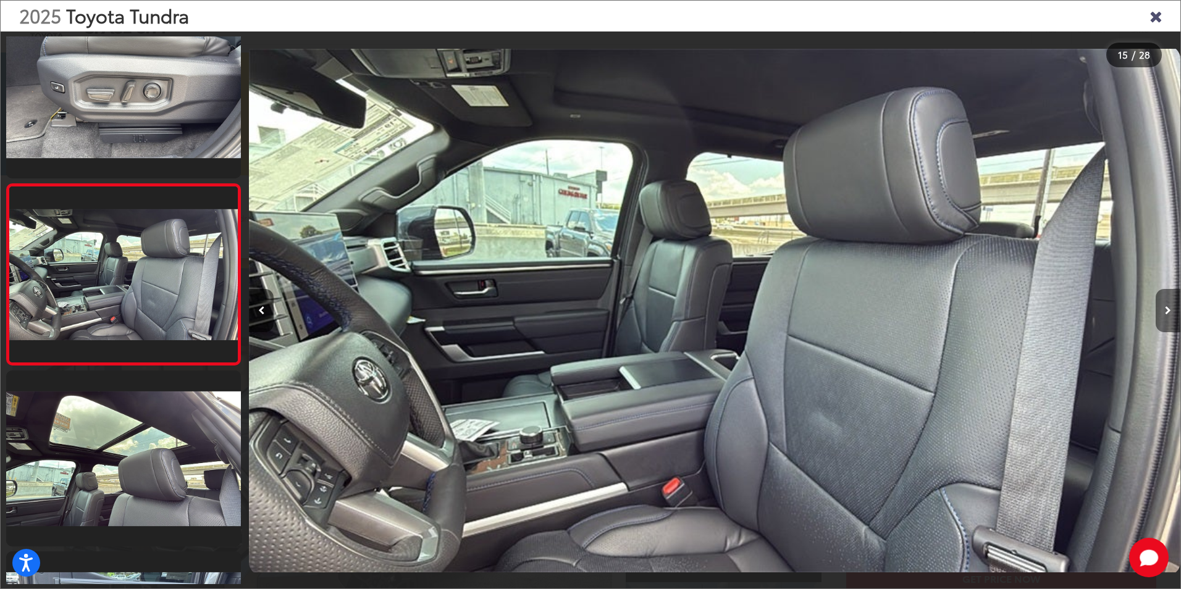
click at [1164, 309] on button "Next image" at bounding box center [1167, 310] width 25 height 43
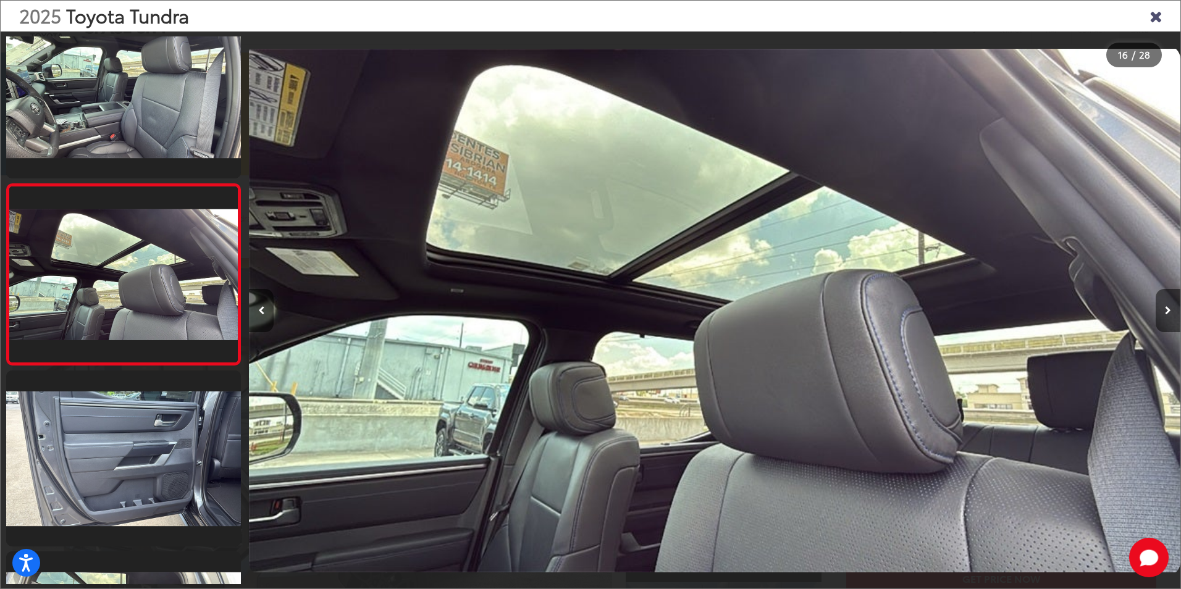
click at [1164, 309] on button "Next image" at bounding box center [1167, 310] width 25 height 43
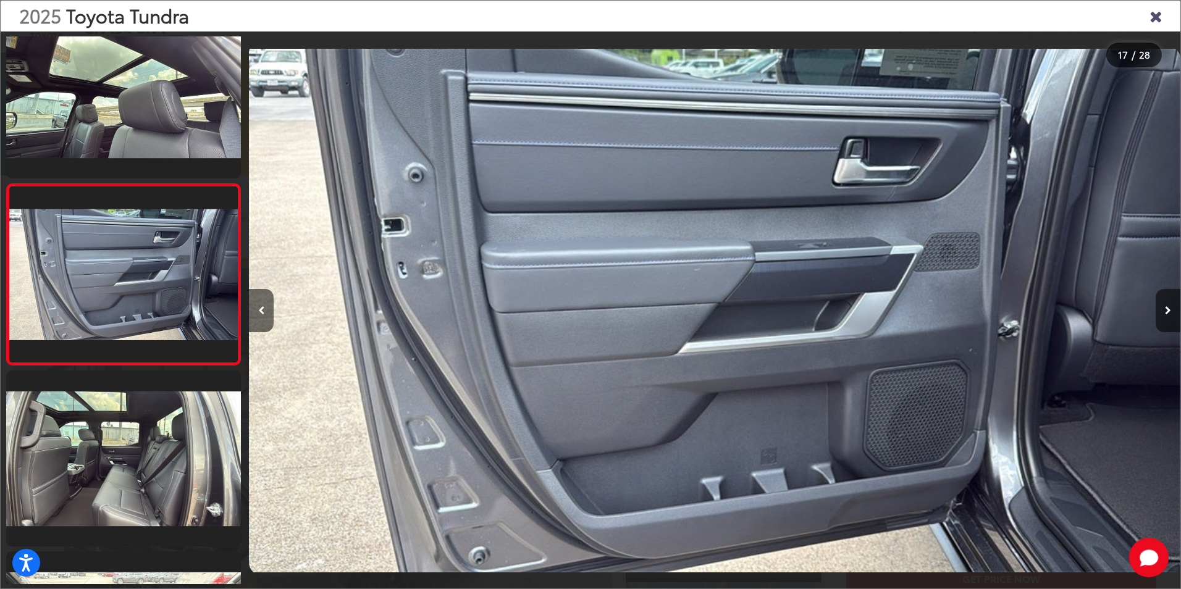
drag, startPoint x: 1164, startPoint y: 309, endPoint x: 1113, endPoint y: 291, distance: 54.1
click at [1113, 291] on div at bounding box center [1063, 310] width 233 height 558
click at [1171, 304] on button "Next image" at bounding box center [1167, 310] width 25 height 43
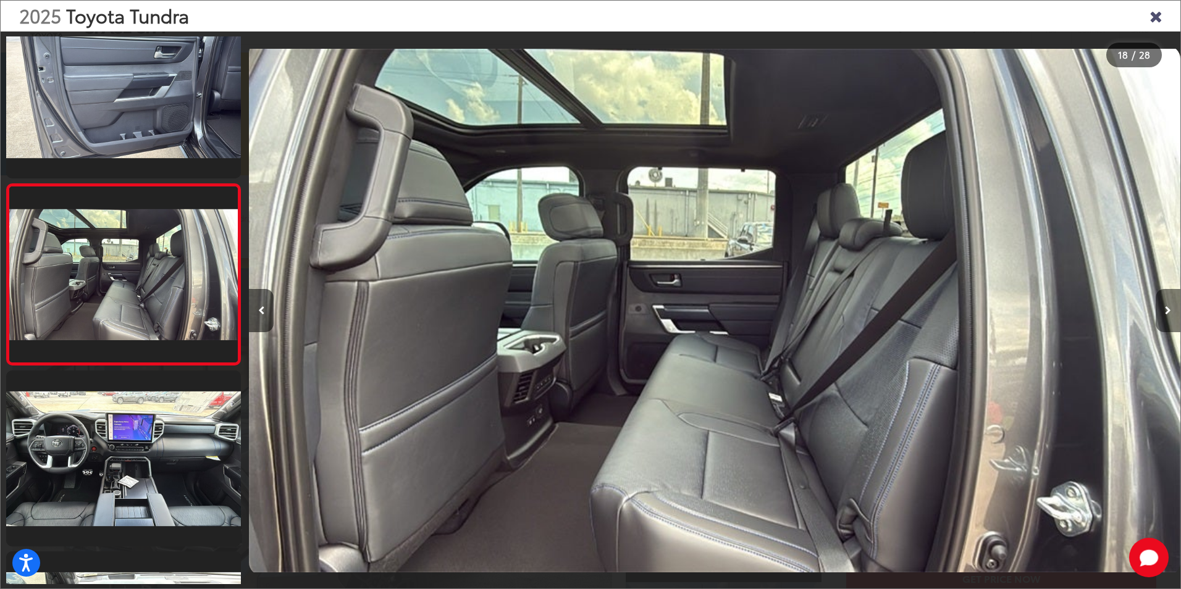
click at [1171, 304] on button "Next image" at bounding box center [1167, 310] width 25 height 43
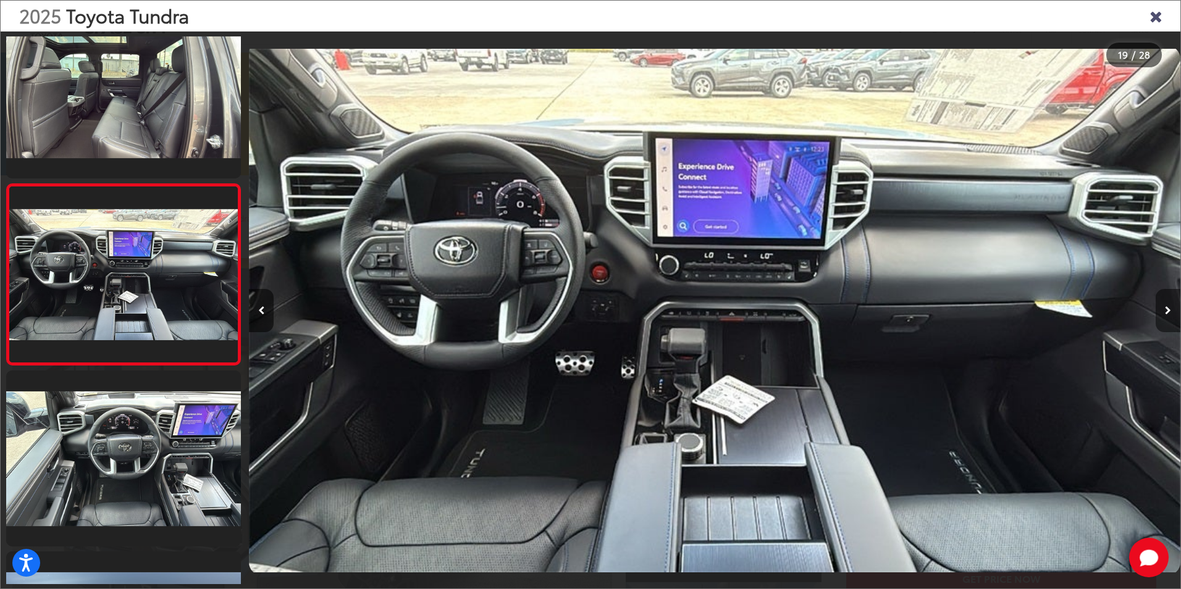
click at [1171, 304] on button "Next image" at bounding box center [1167, 310] width 25 height 43
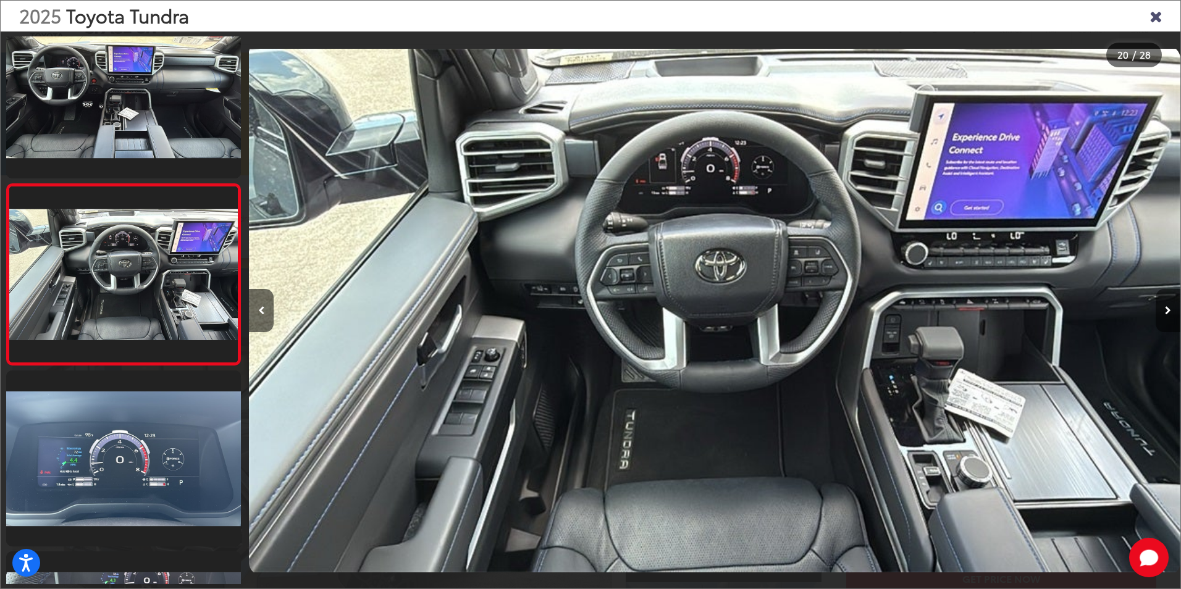
click at [1171, 304] on button "Next image" at bounding box center [1167, 310] width 25 height 43
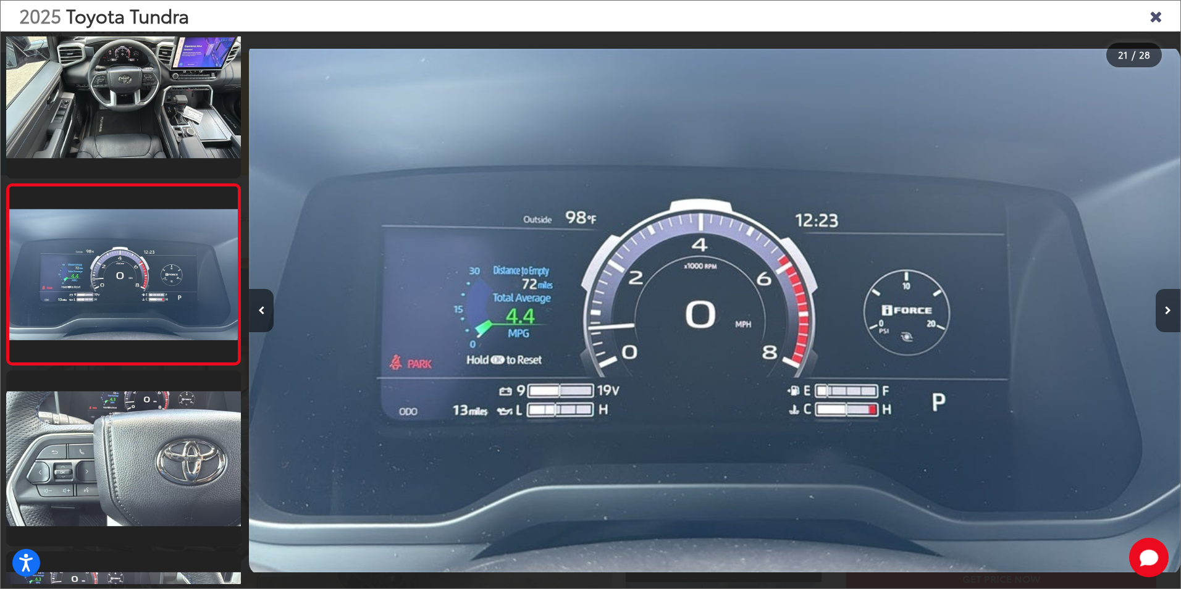
click at [1171, 304] on button "Next image" at bounding box center [1167, 310] width 25 height 43
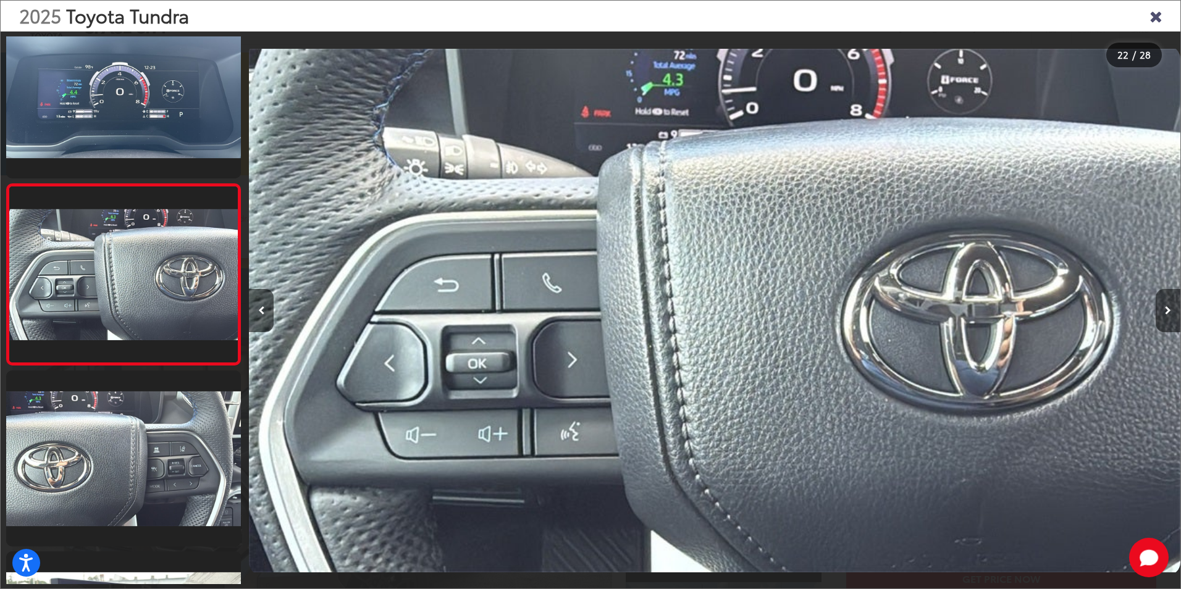
click at [1171, 304] on button "Next image" at bounding box center [1167, 310] width 25 height 43
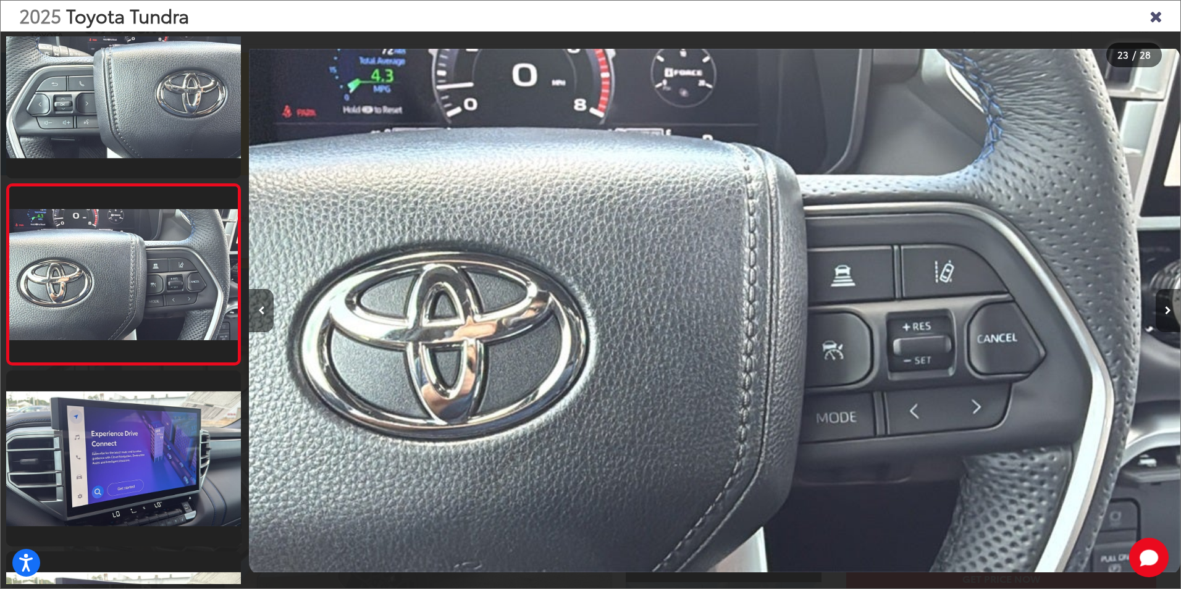
click at [1171, 304] on button "Next image" at bounding box center [1167, 310] width 25 height 43
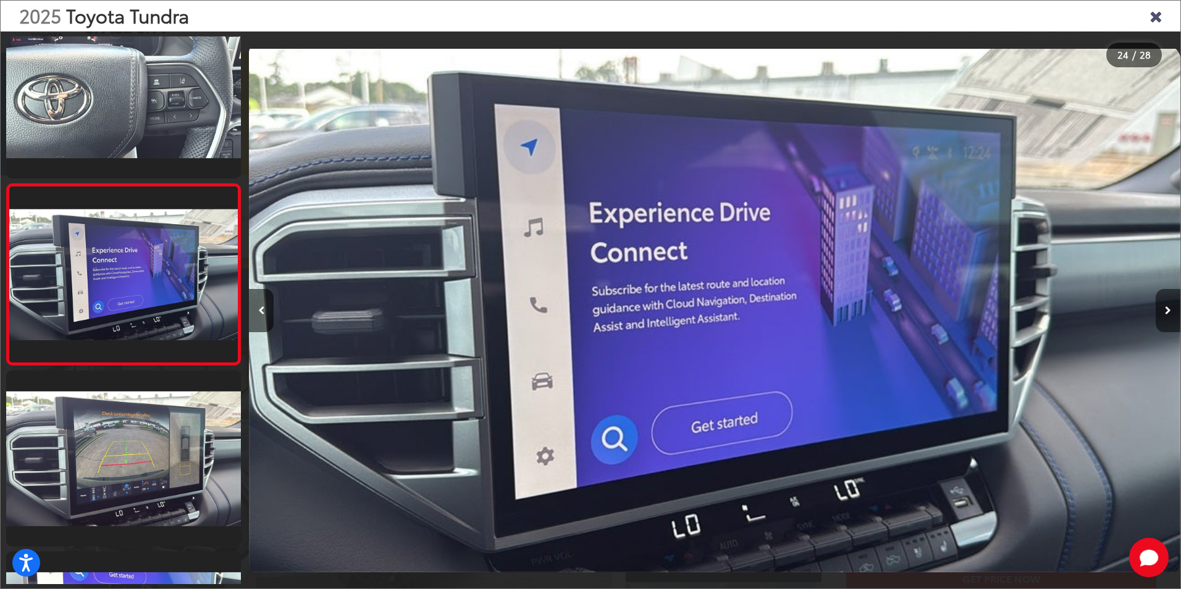
click at [1171, 304] on button "Next image" at bounding box center [1167, 310] width 25 height 43
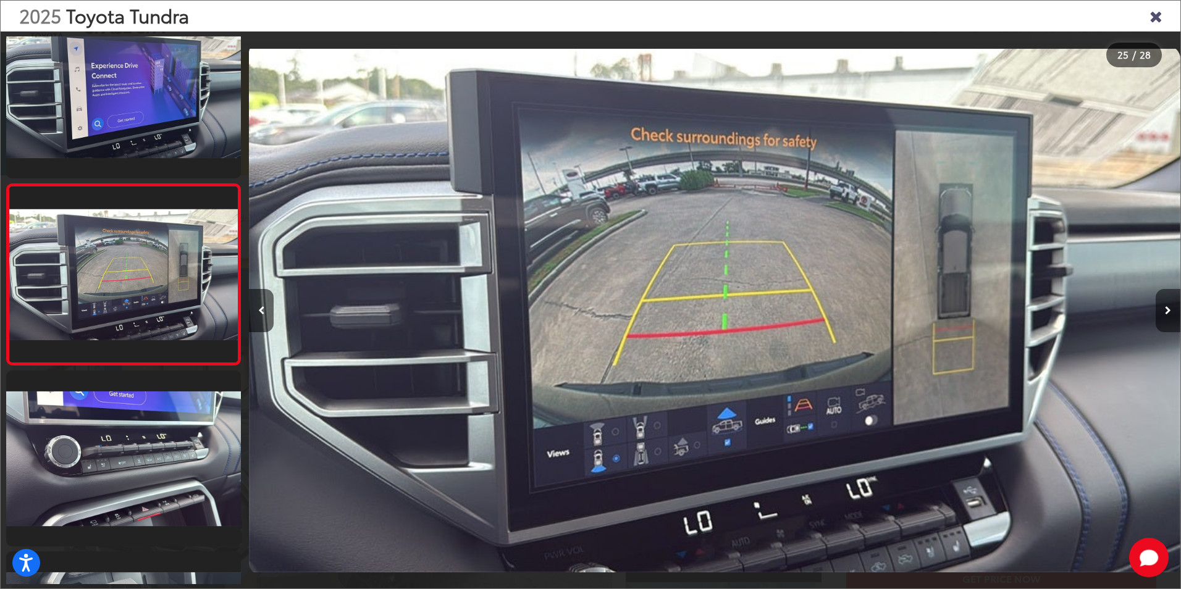
click at [1171, 314] on button "Next image" at bounding box center [1167, 310] width 25 height 43
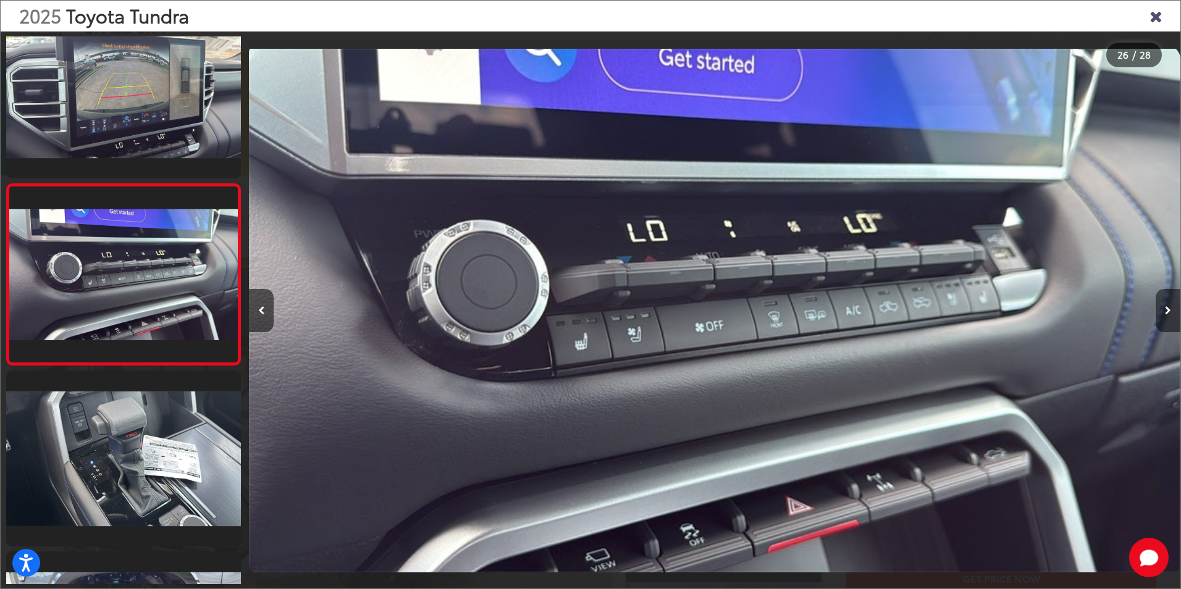
click at [1171, 314] on button "Next image" at bounding box center [1167, 310] width 25 height 43
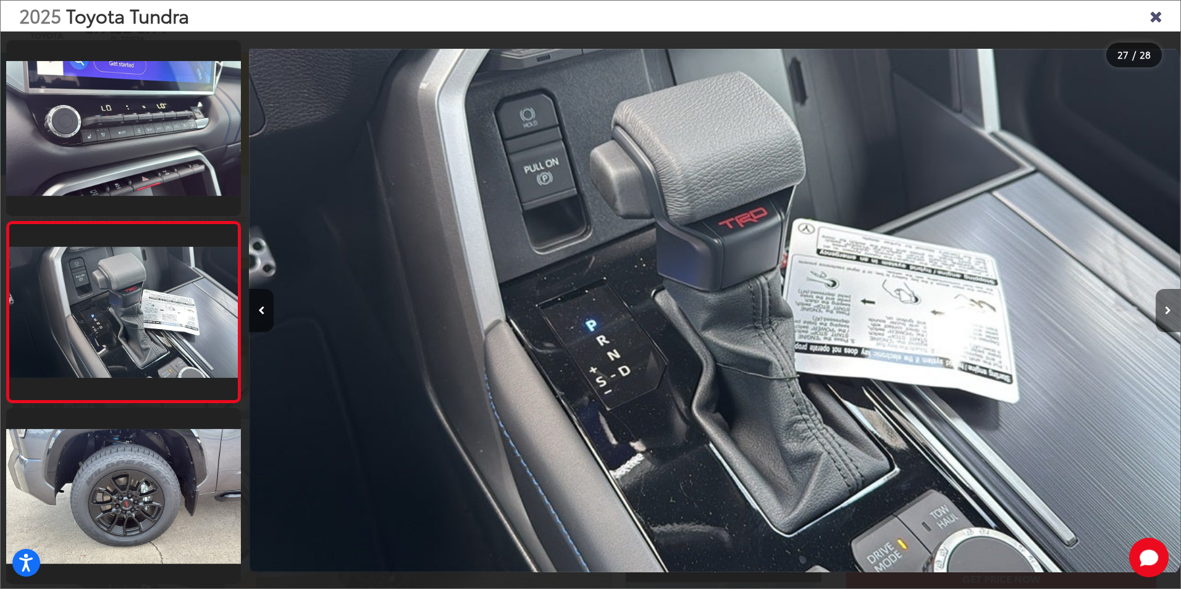
click at [1171, 314] on button "Next image" at bounding box center [1167, 310] width 25 height 43
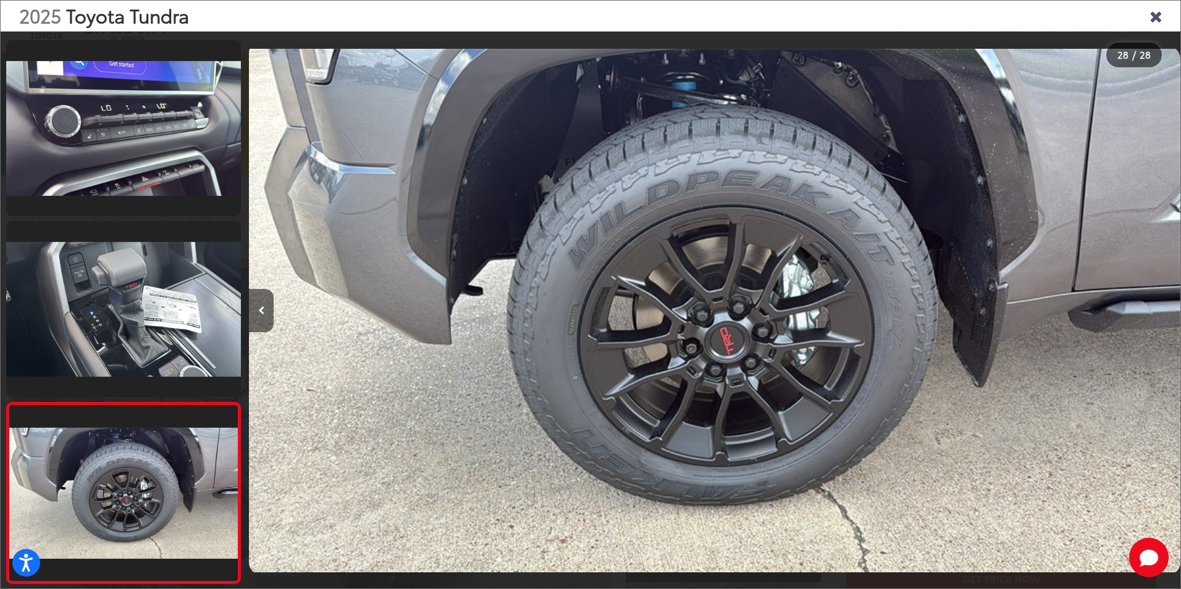
click at [1171, 314] on div at bounding box center [1063, 310] width 233 height 558
click at [1151, 16] on icon "Close gallery" at bounding box center [1155, 15] width 12 height 16
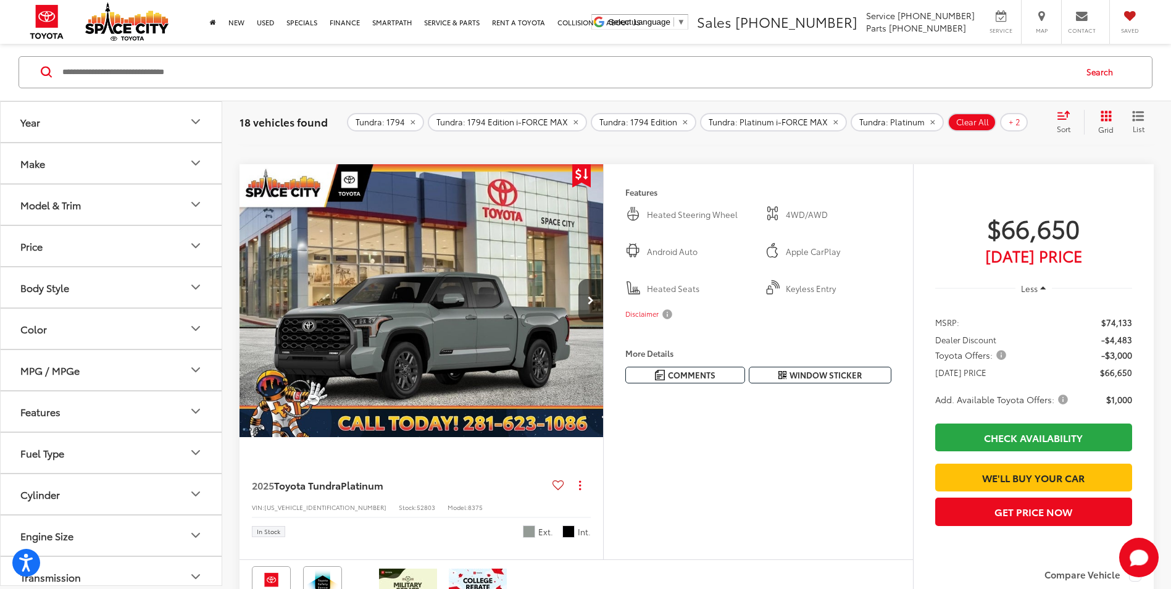
scroll to position [531, 0]
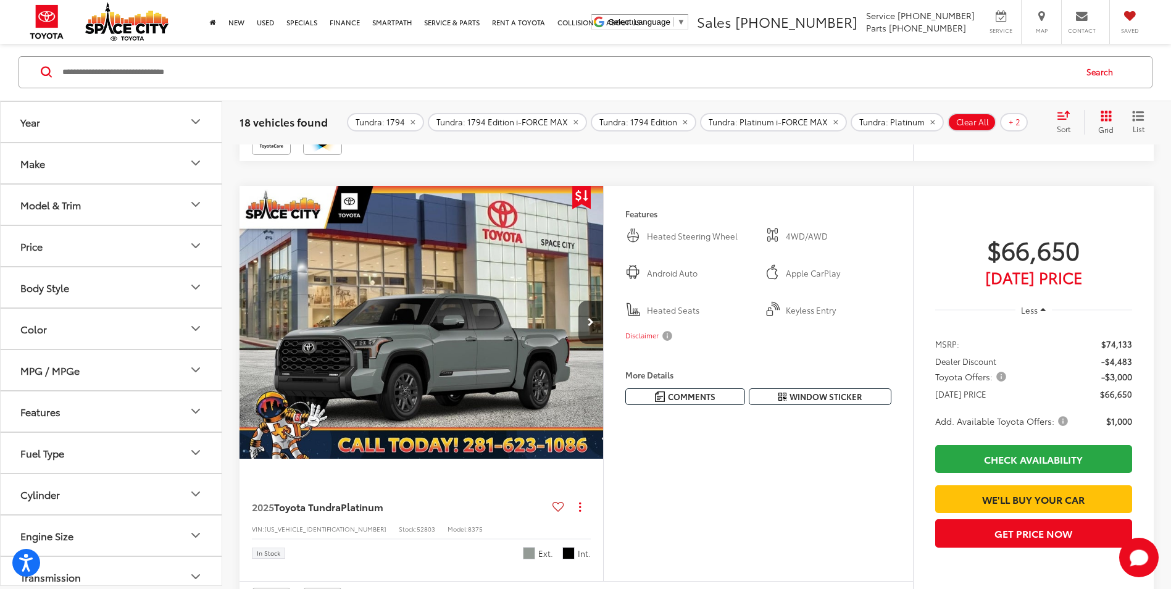
click at [491, 328] on img "2025 Toyota Tundra Platinum 0" at bounding box center [422, 323] width 366 height 274
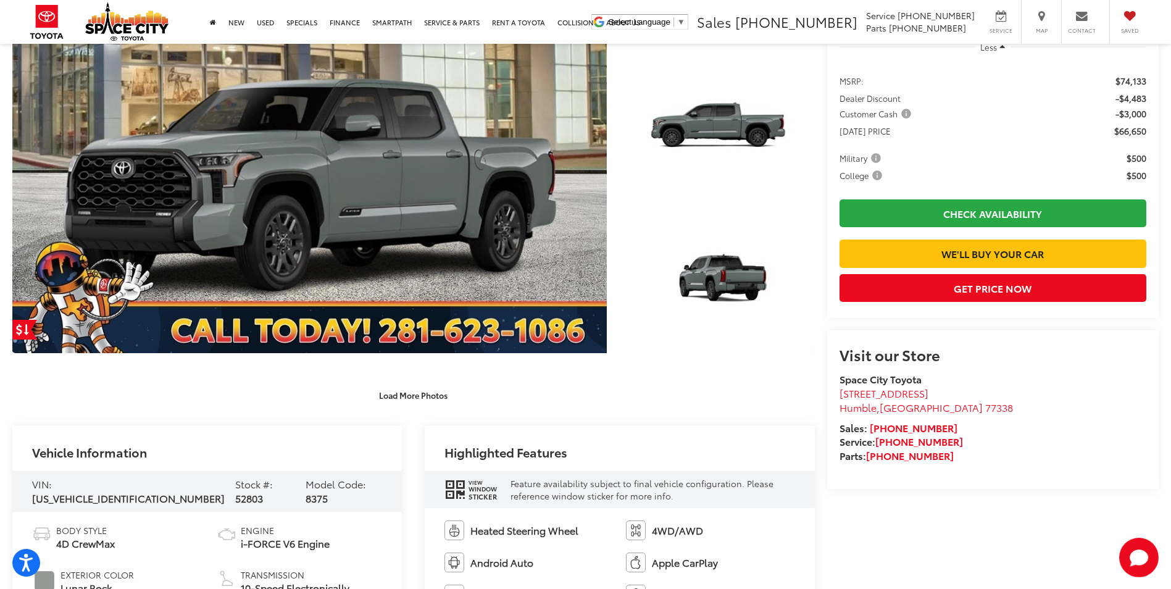
scroll to position [309, 0]
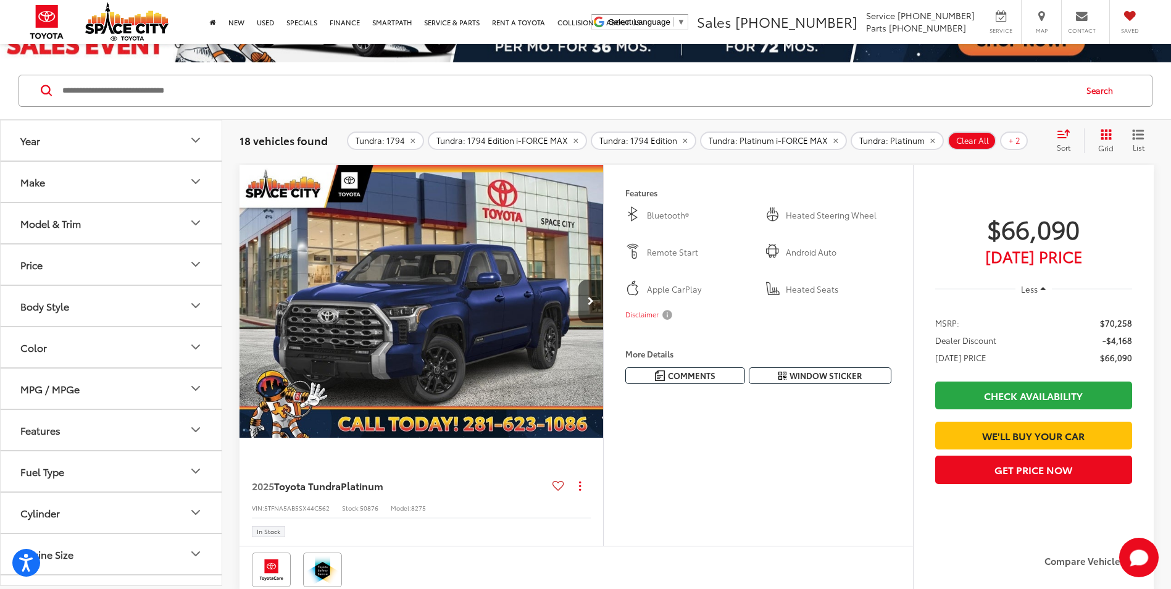
click at [463, 348] on img "2025 Toyota Tundra Platinum 0" at bounding box center [422, 302] width 366 height 274
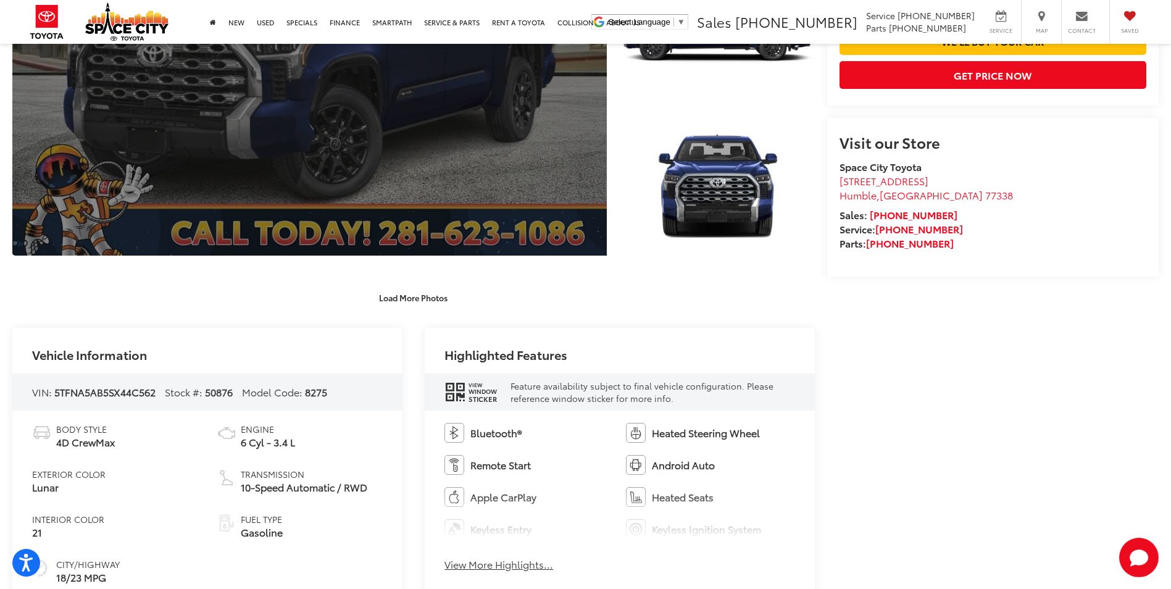
scroll to position [432, 0]
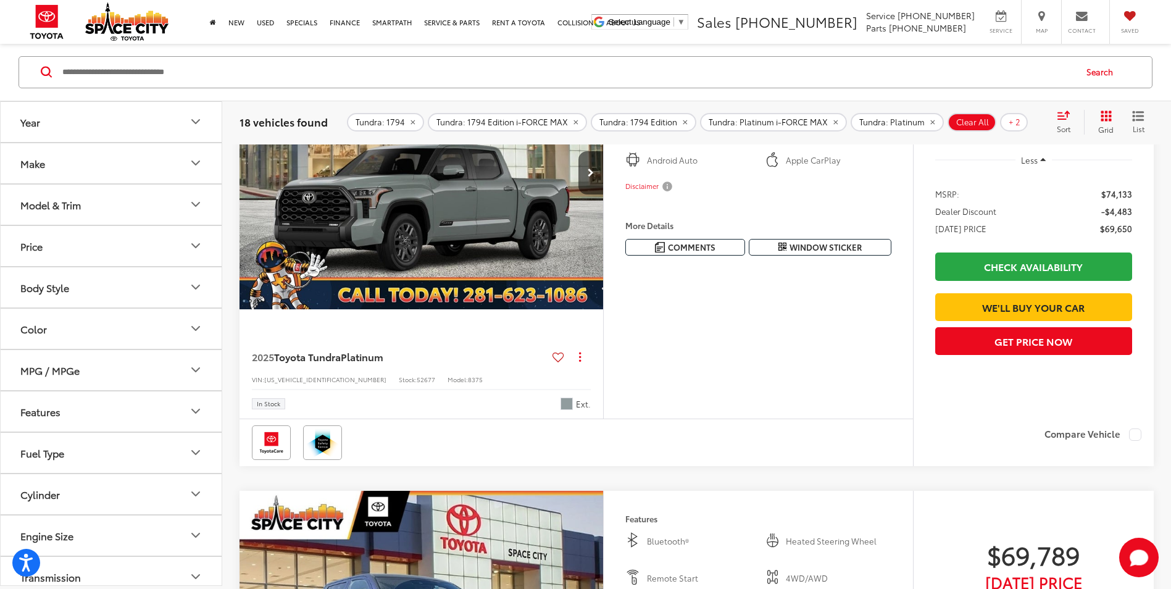
scroll to position [1624, 0]
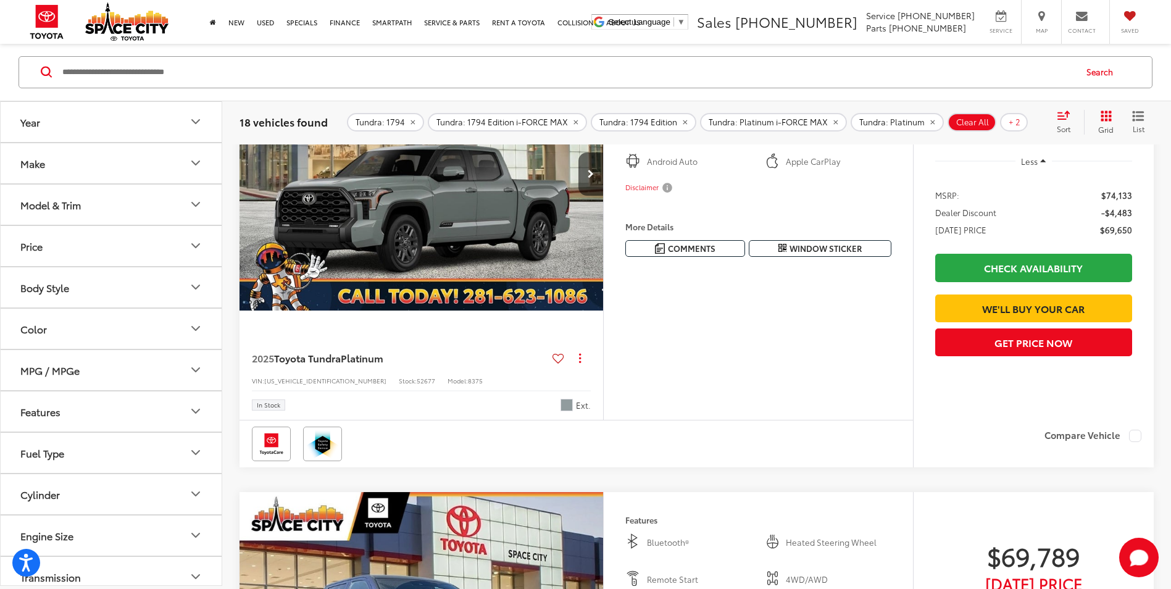
click at [452, 309] on img "2025 Toyota Tundra Platinum 0" at bounding box center [422, 174] width 366 height 274
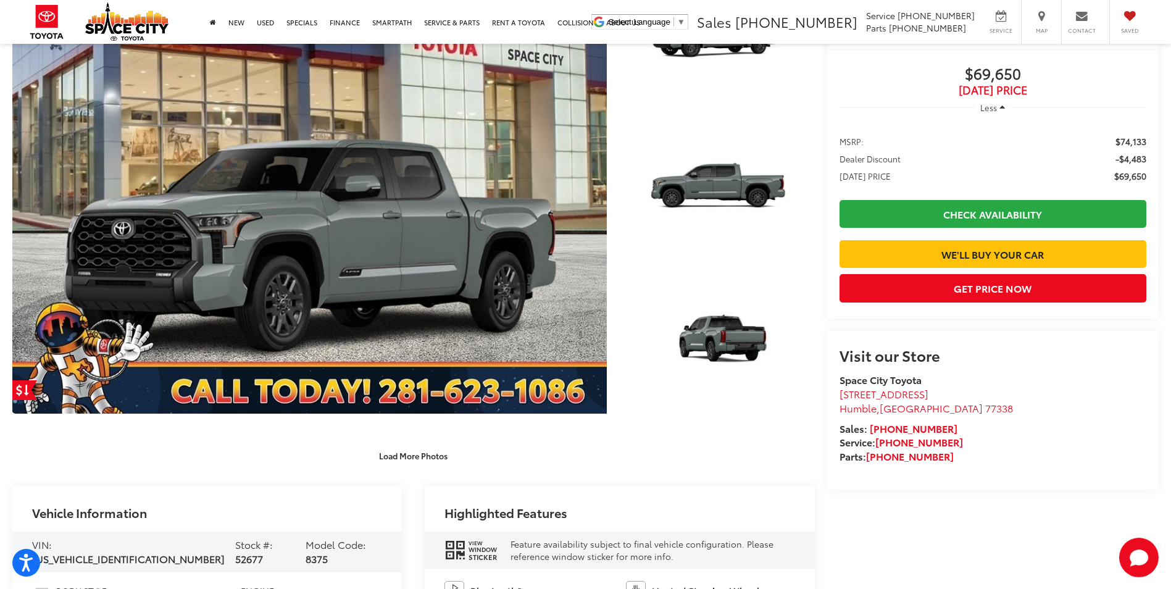
scroll to position [247, 0]
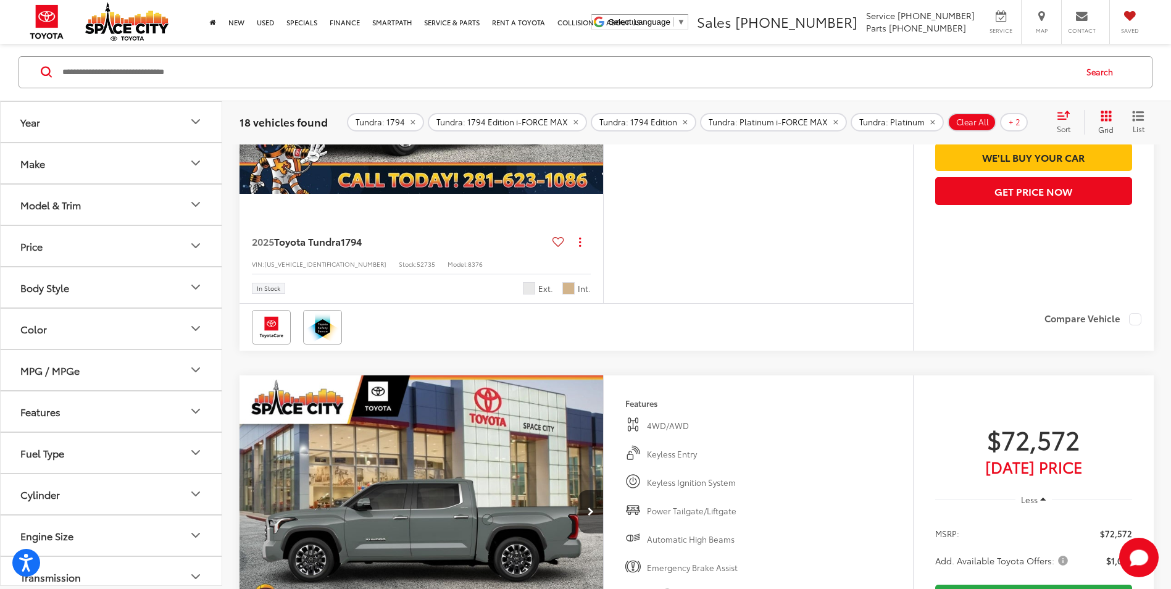
scroll to position [3143, 0]
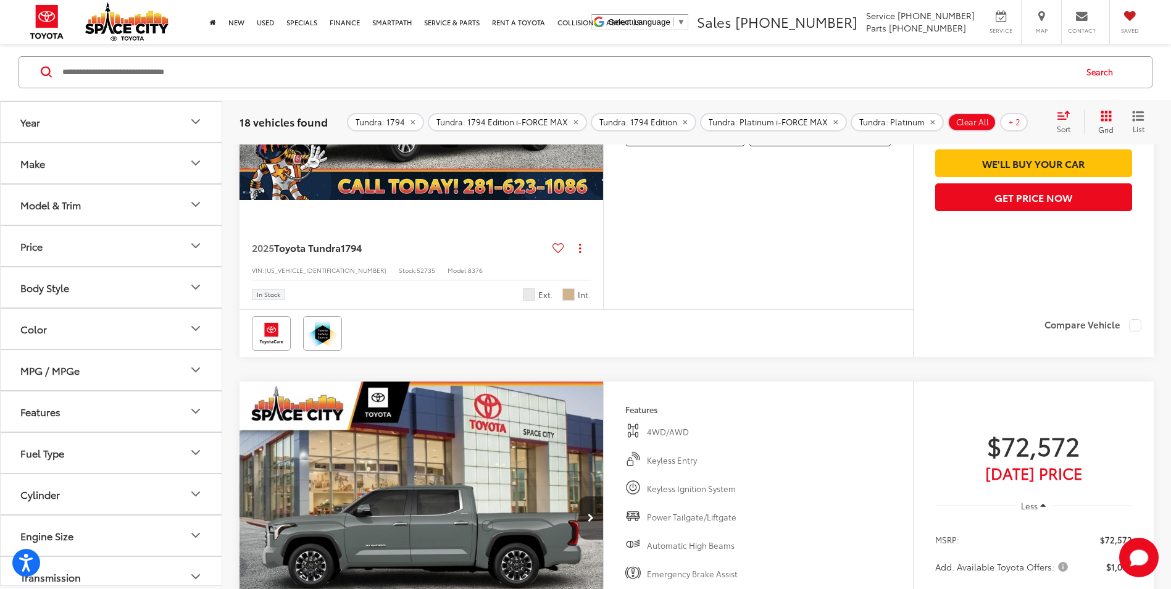
click at [473, 201] on img "2025 Toyota Tundra 1794 0" at bounding box center [422, 64] width 366 height 274
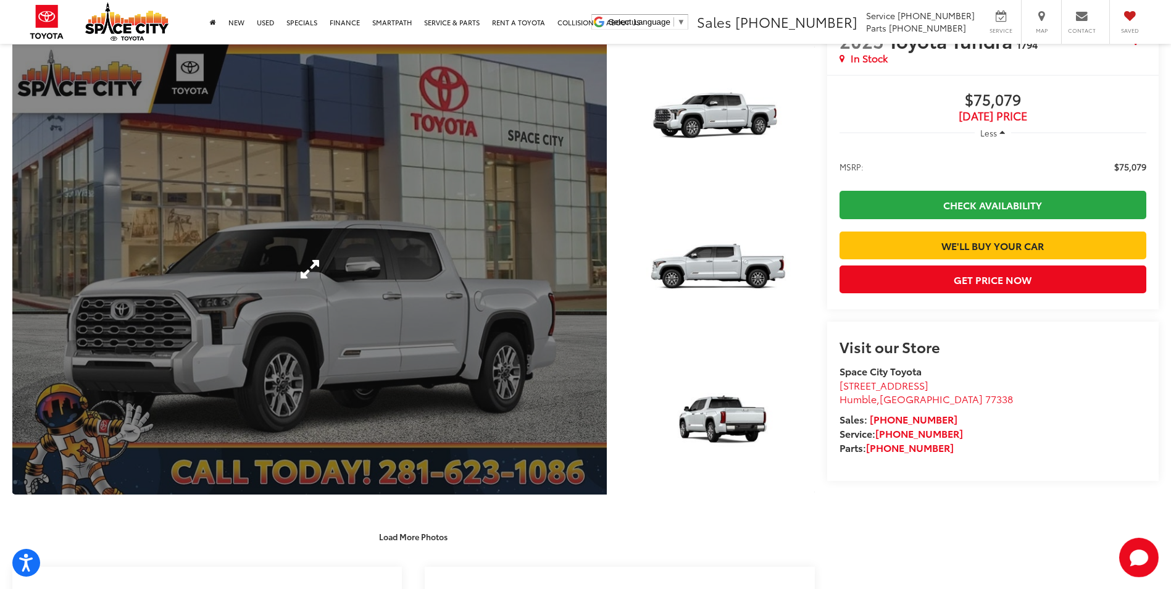
scroll to position [185, 0]
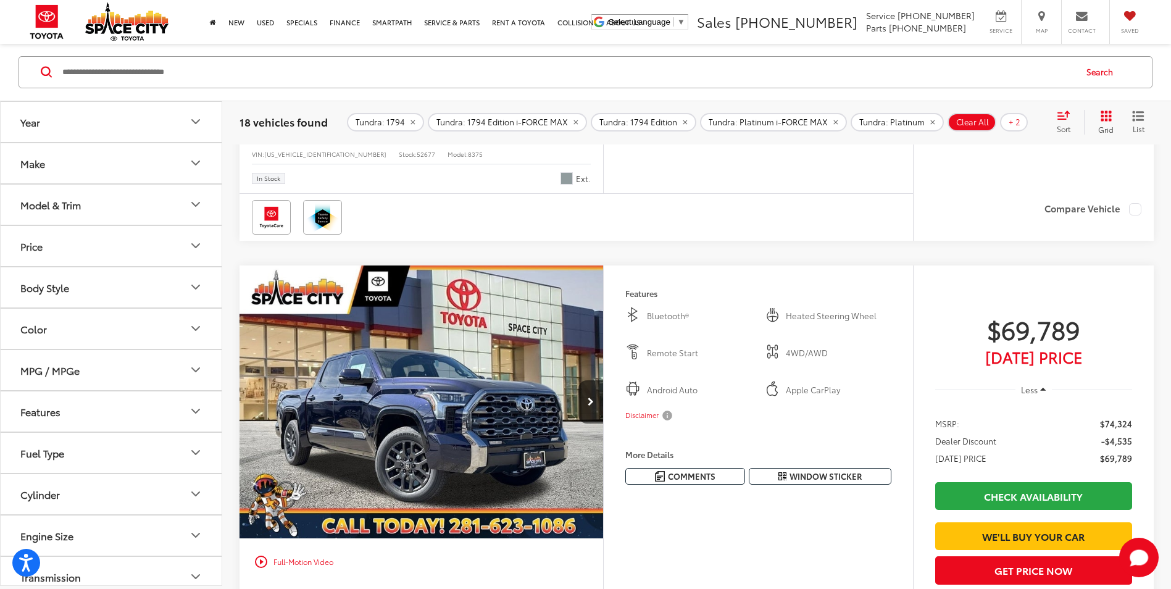
scroll to position [2093, 0]
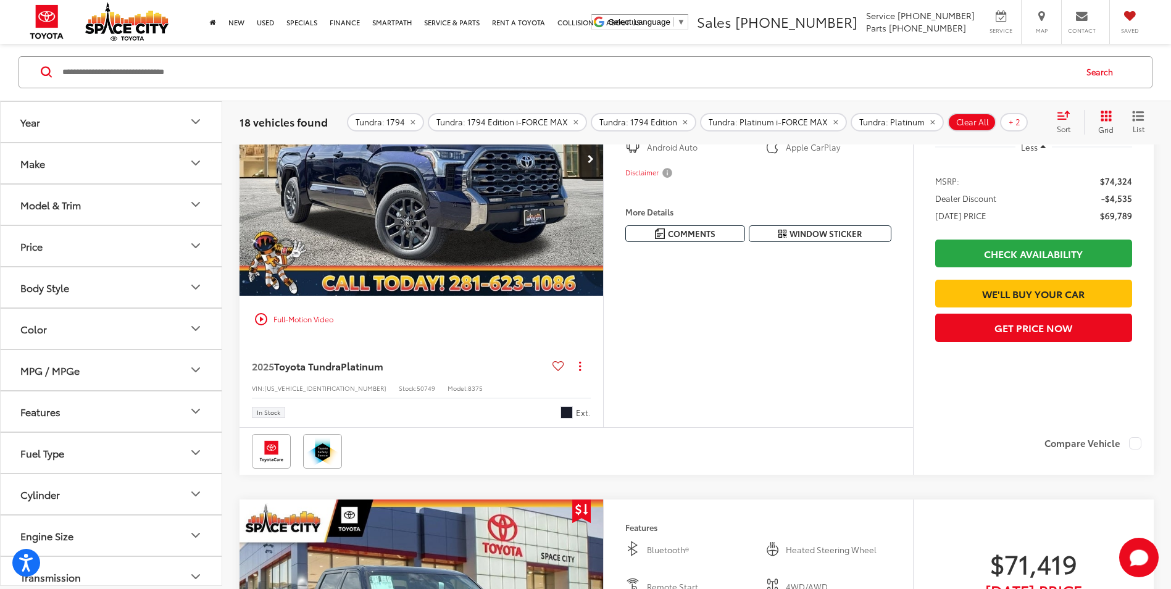
click at [504, 297] on img "2025 Toyota Tundra Platinum 0" at bounding box center [422, 160] width 366 height 274
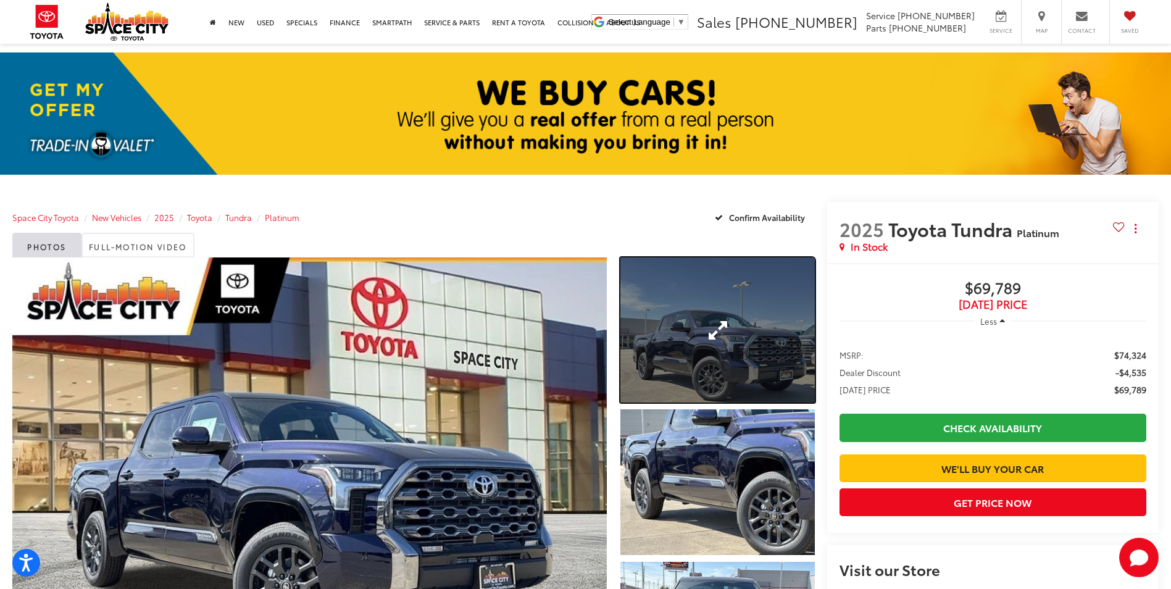
click at [771, 334] on link "Expand Photo 1" at bounding box center [718, 330] width 194 height 146
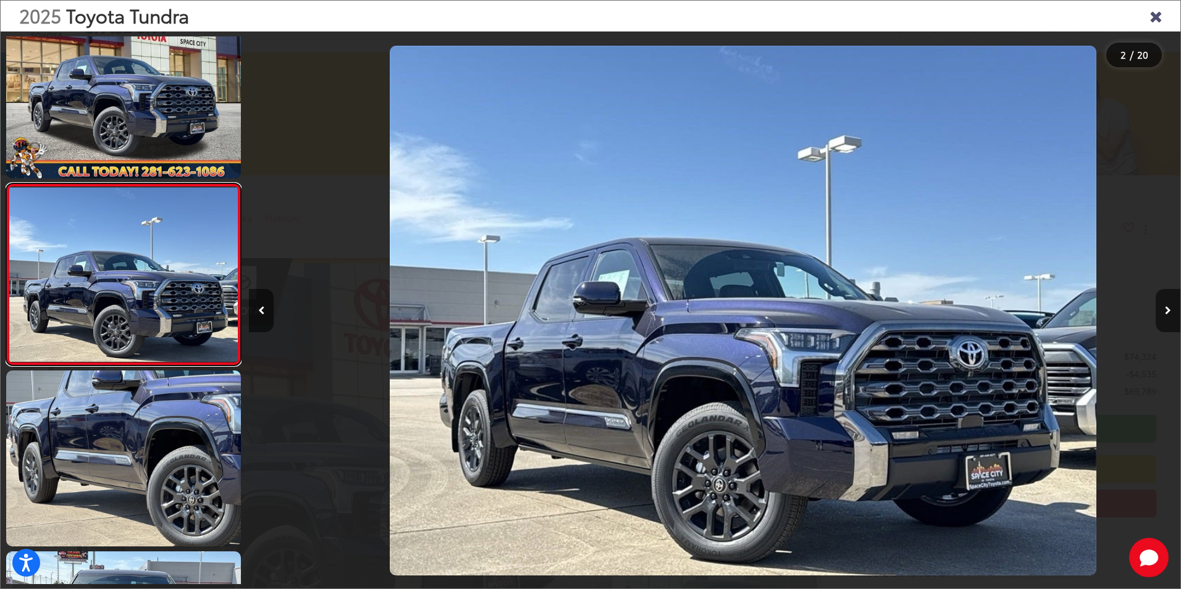
scroll to position [0, 931]
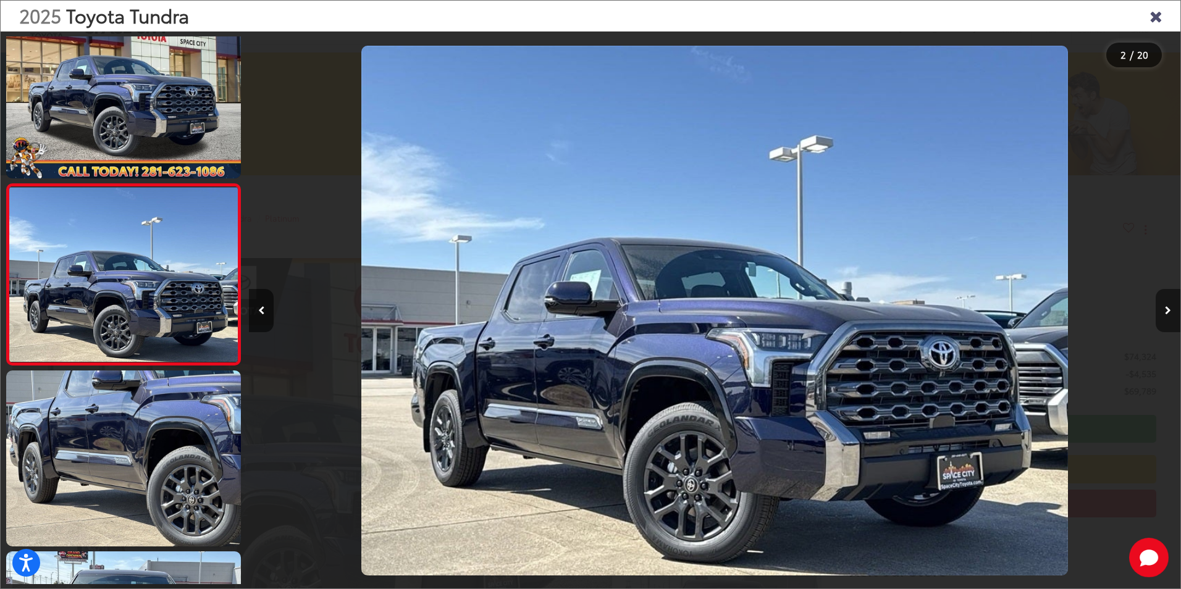
click at [1169, 306] on button "Next image" at bounding box center [1167, 310] width 25 height 43
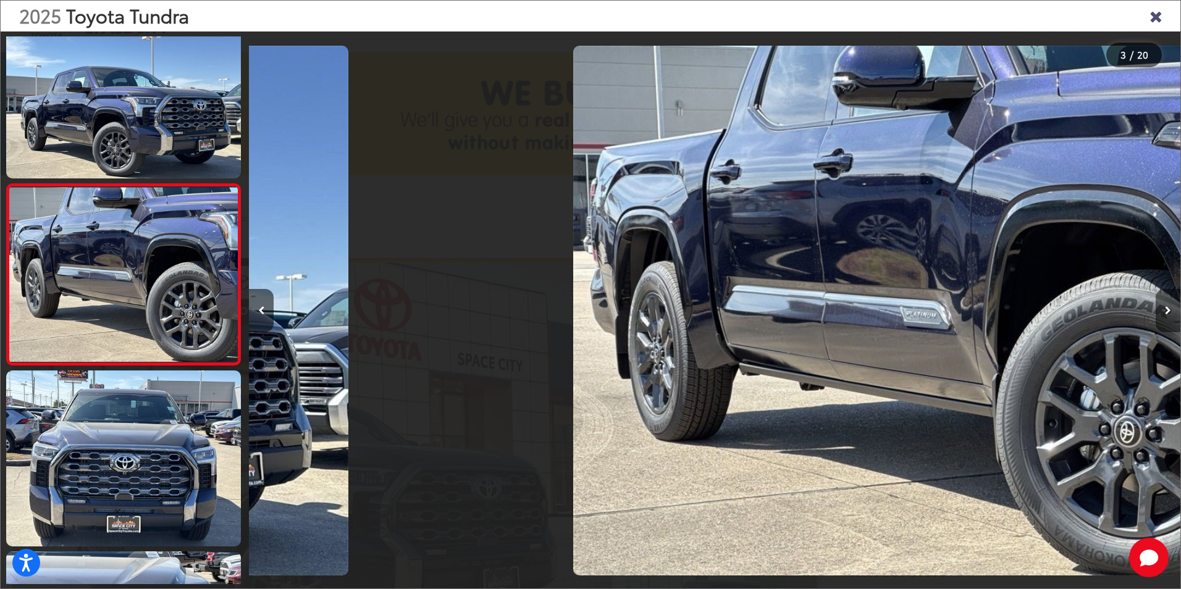
scroll to position [0, 1862]
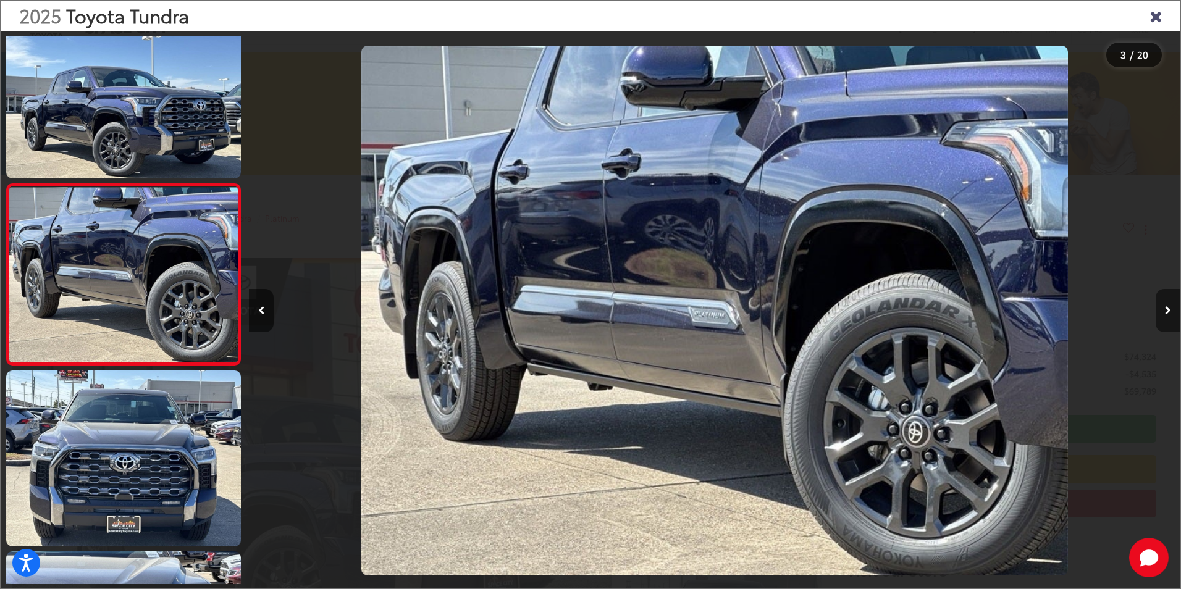
click at [1169, 306] on button "Next image" at bounding box center [1167, 310] width 25 height 43
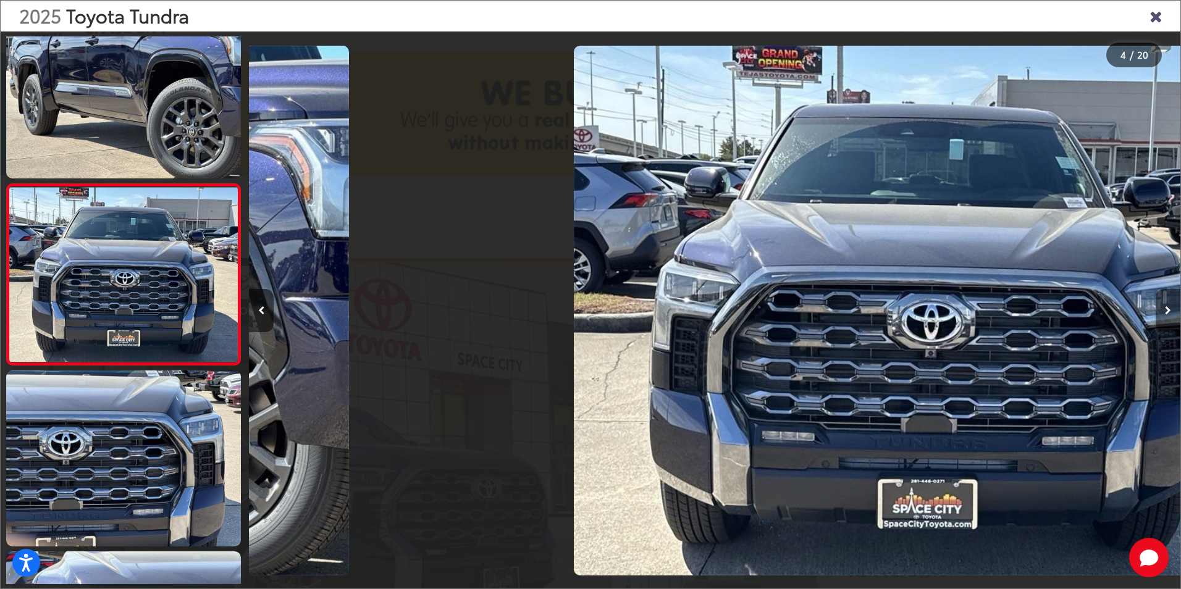
scroll to position [0, 2793]
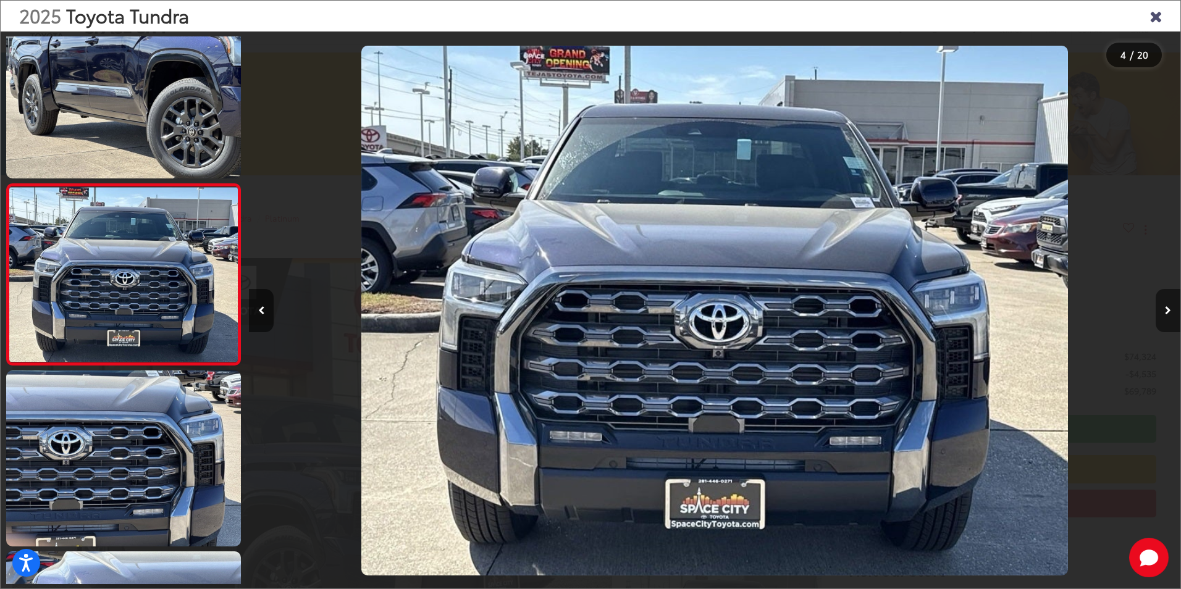
click at [1169, 306] on button "Next image" at bounding box center [1167, 310] width 25 height 43
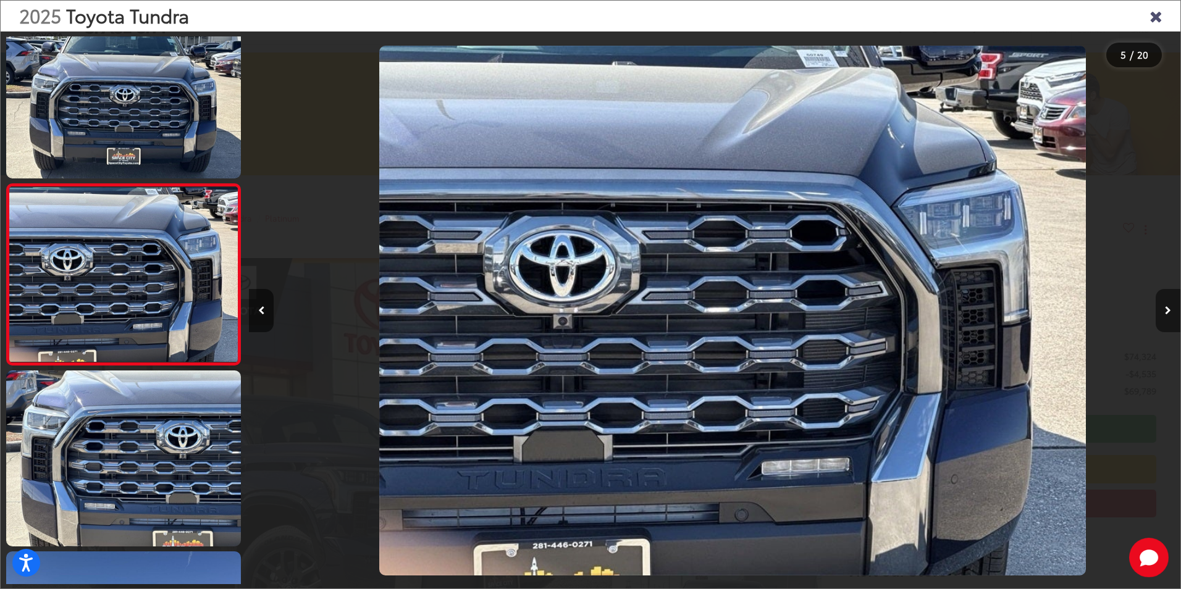
scroll to position [0, 3724]
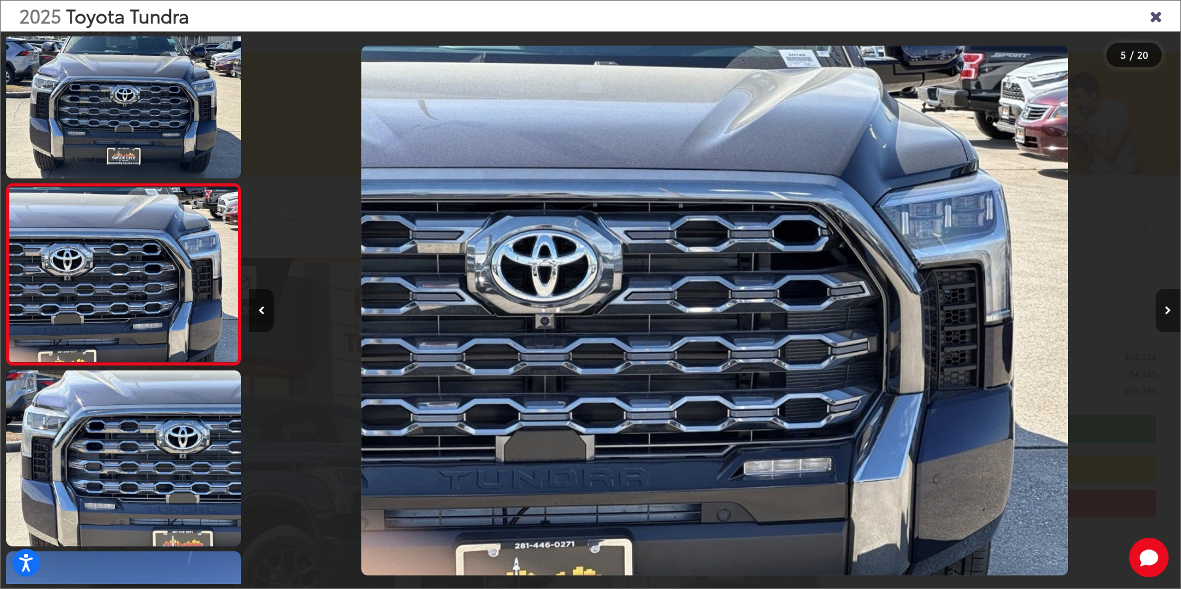
click at [1169, 306] on button "Next image" at bounding box center [1167, 310] width 25 height 43
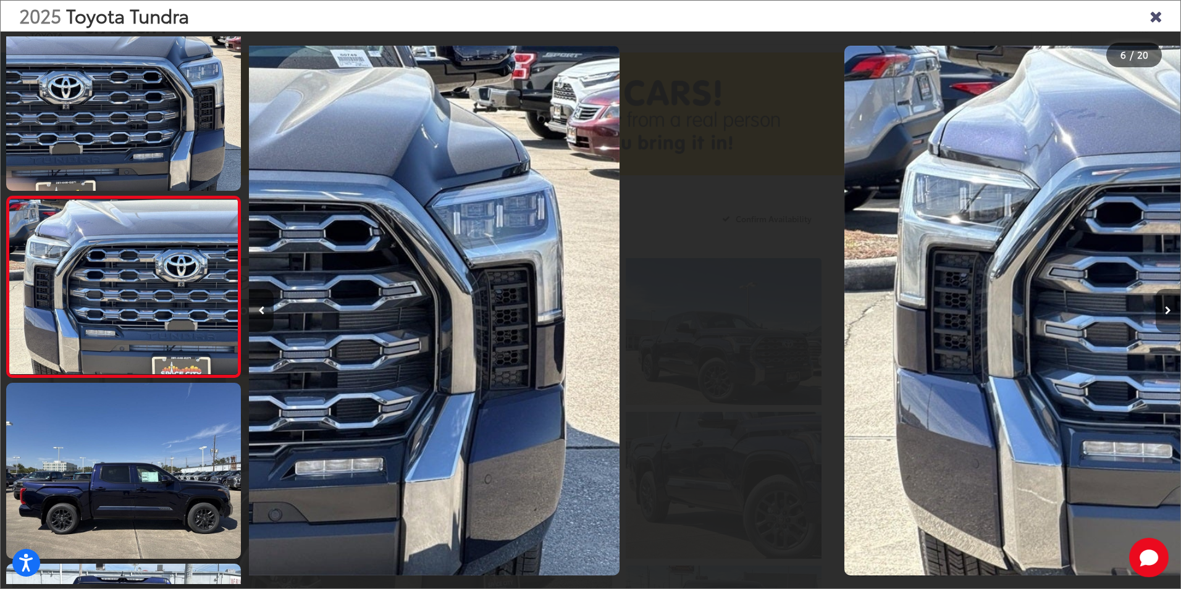
scroll to position [758, 0]
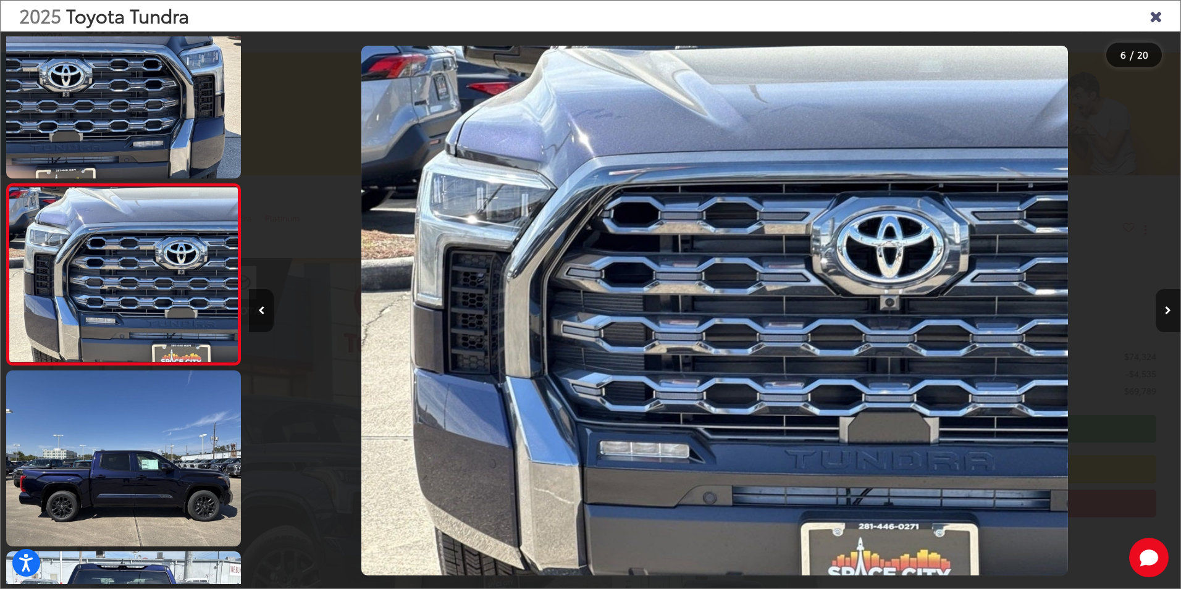
click at [1169, 306] on button "Next image" at bounding box center [1167, 310] width 25 height 43
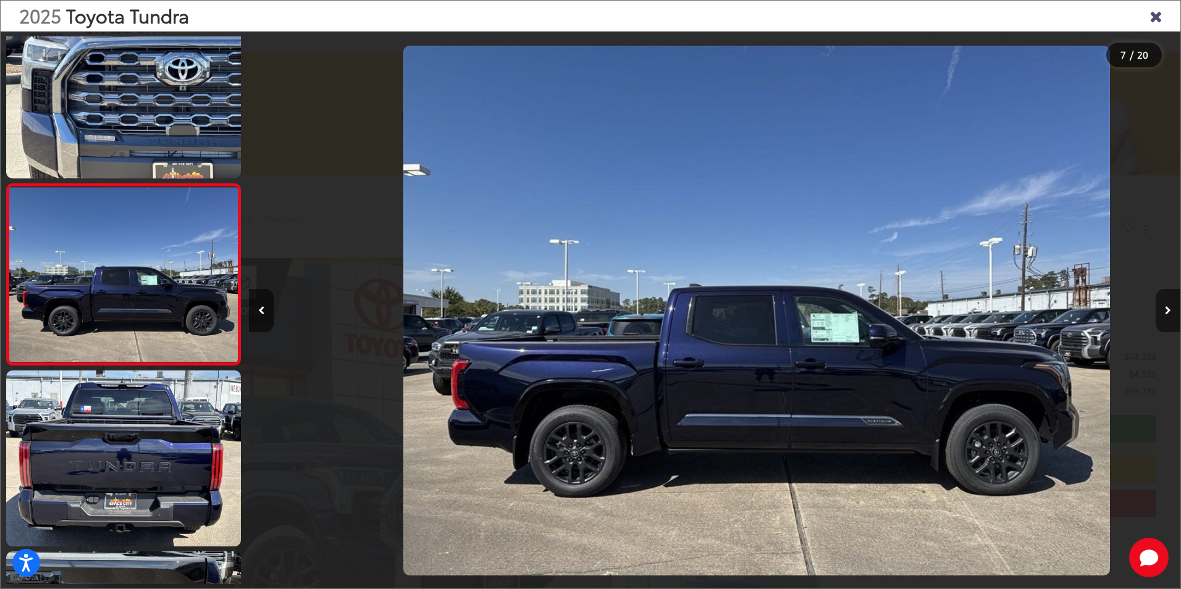
scroll to position [0, 5586]
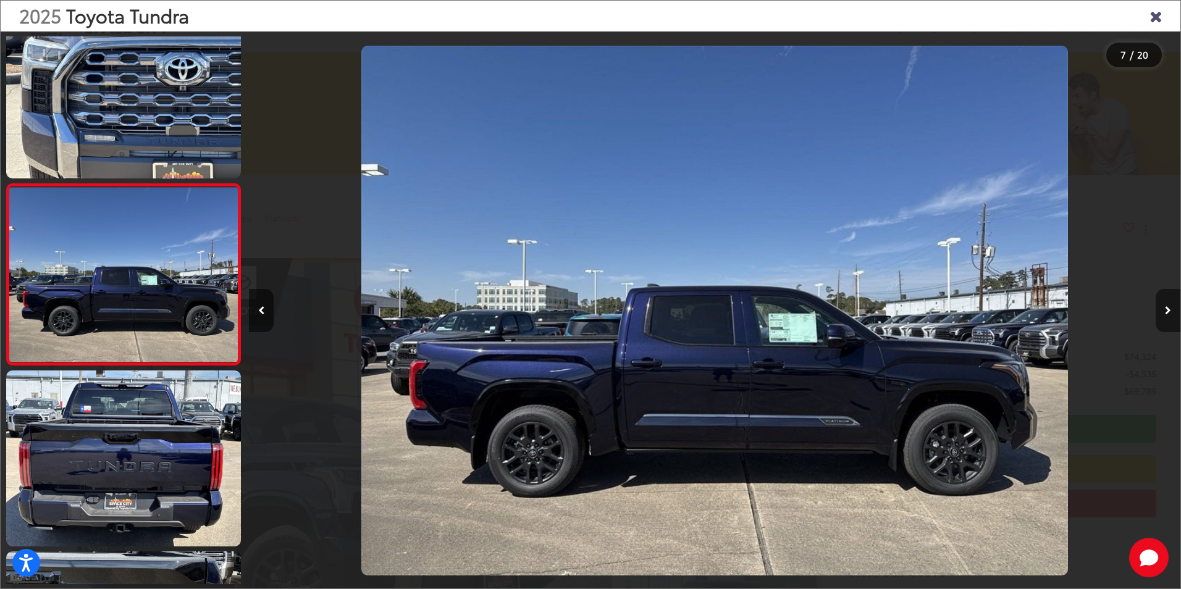
click at [1169, 306] on button "Next image" at bounding box center [1167, 310] width 25 height 43
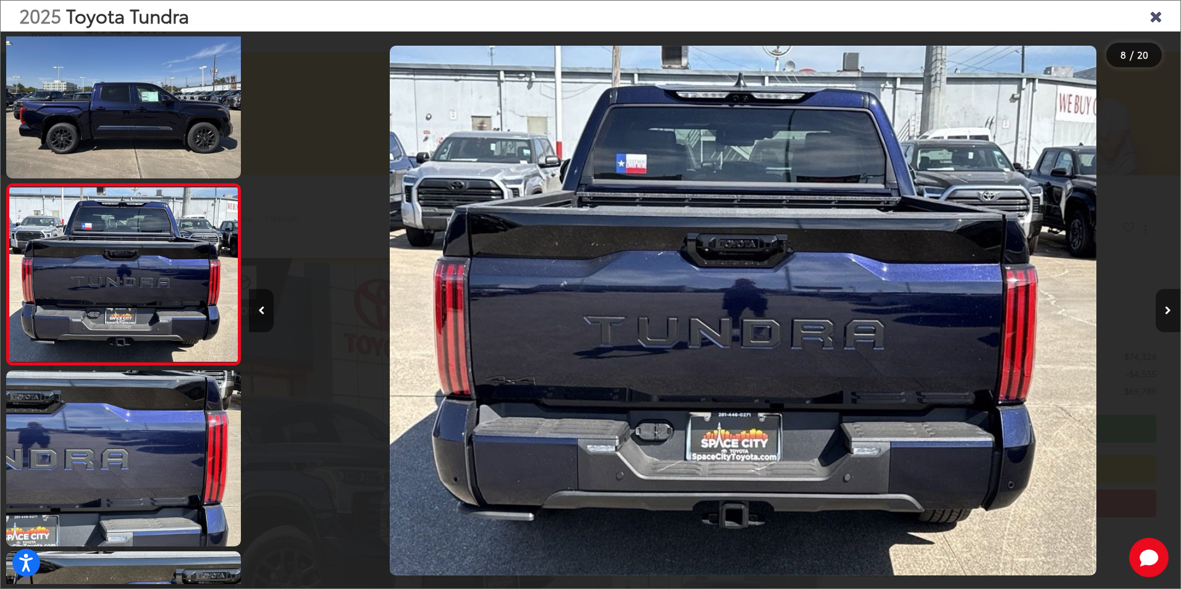
scroll to position [0, 0]
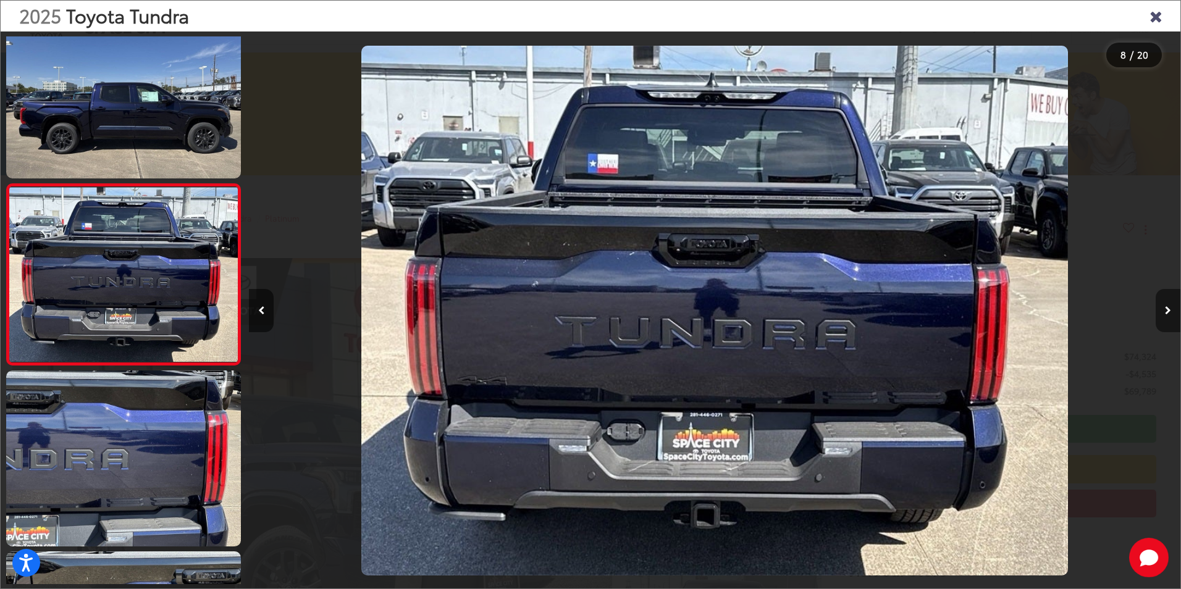
click at [1165, 306] on button "Next image" at bounding box center [1167, 310] width 25 height 43
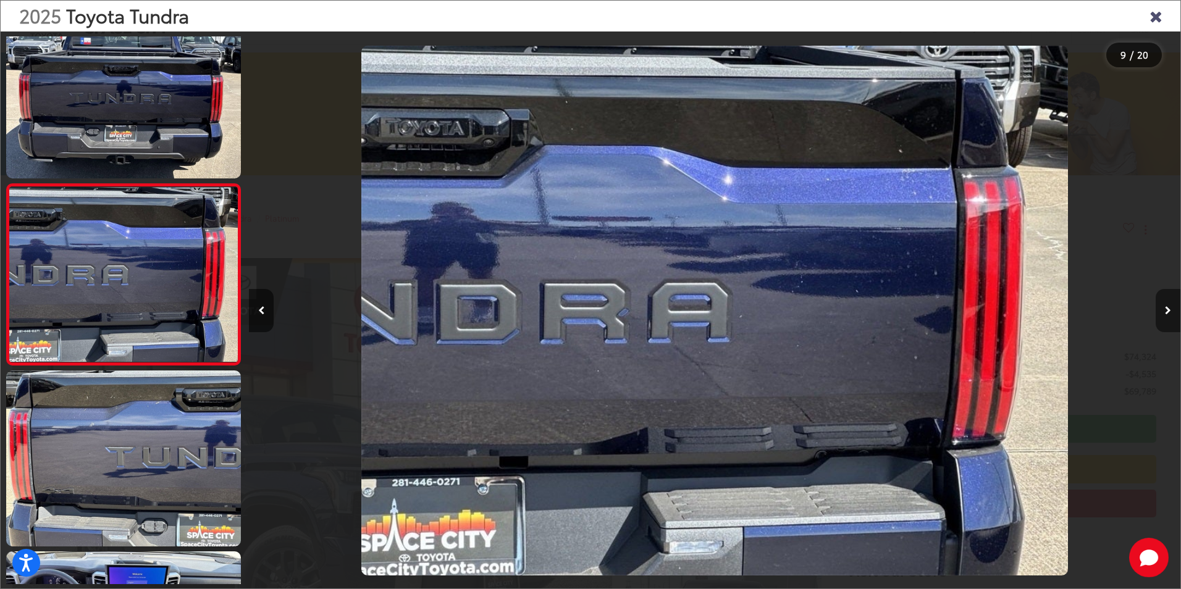
click at [1165, 306] on icon "Next image" at bounding box center [1167, 310] width 6 height 9
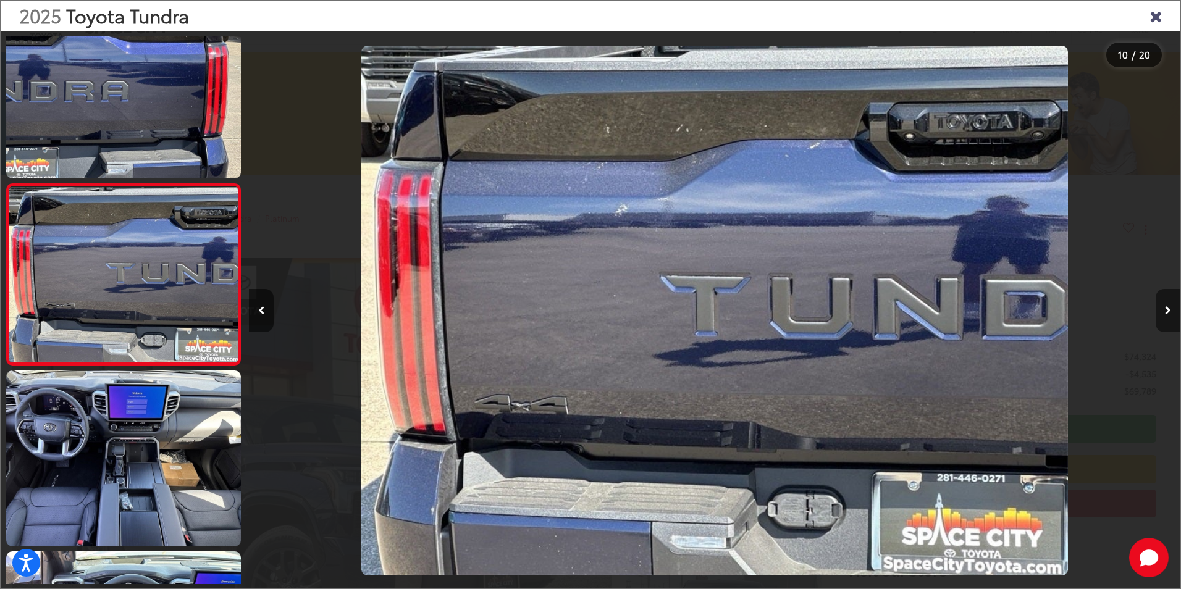
click at [1165, 306] on icon "Next image" at bounding box center [1167, 310] width 6 height 9
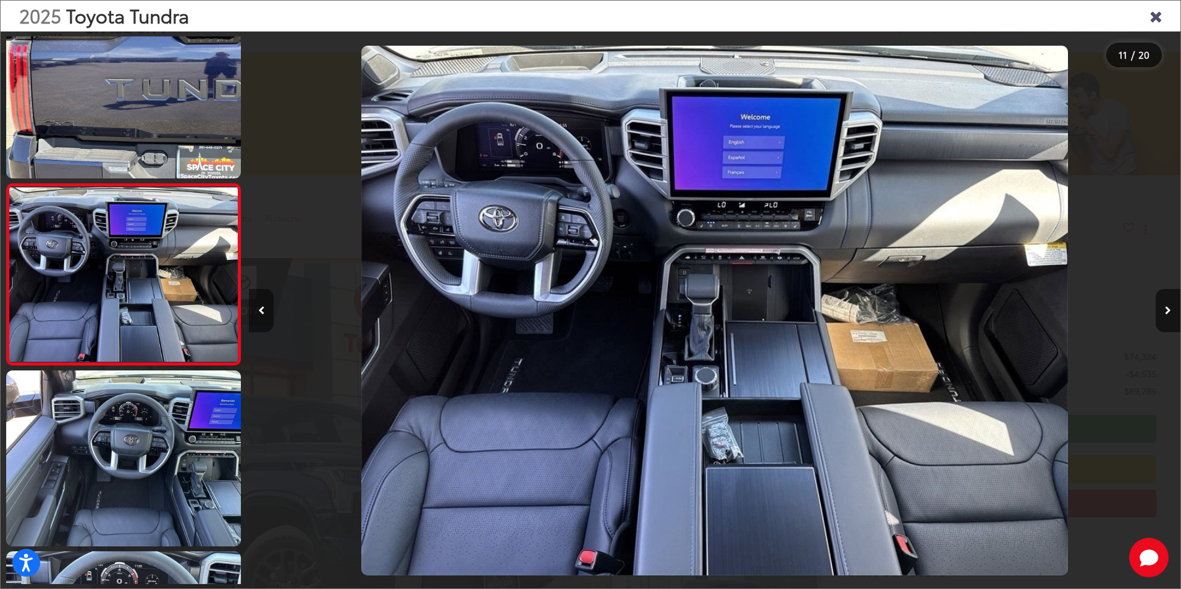
click at [260, 311] on icon "Previous image" at bounding box center [261, 310] width 7 height 9
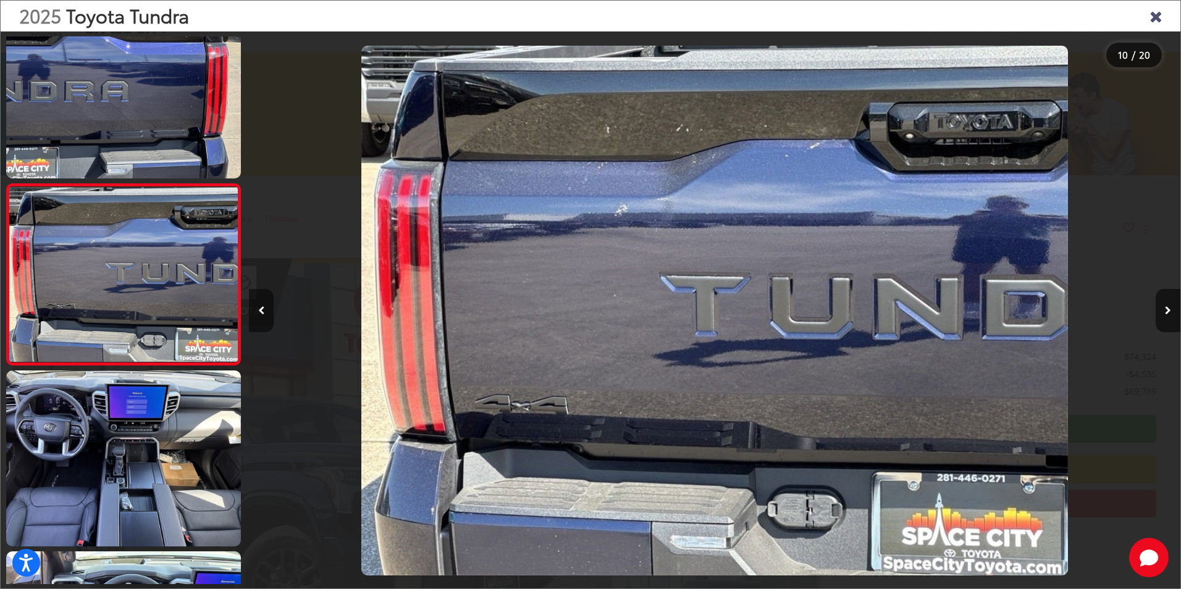
click at [263, 309] on icon "Previous image" at bounding box center [261, 310] width 7 height 9
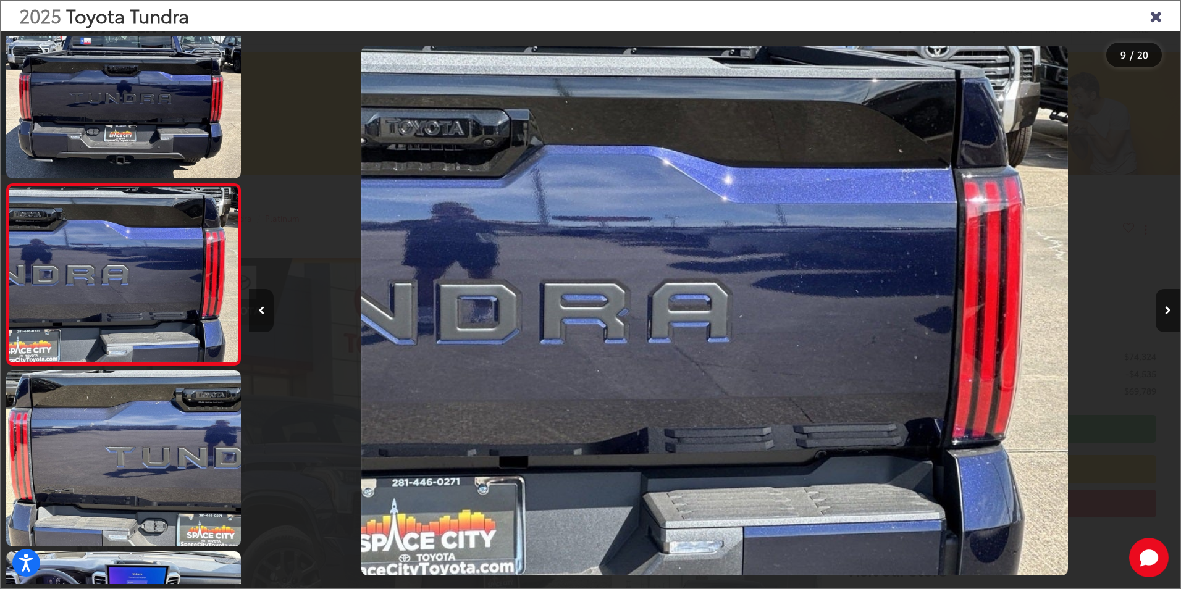
click at [265, 309] on button "Previous image" at bounding box center [261, 310] width 25 height 43
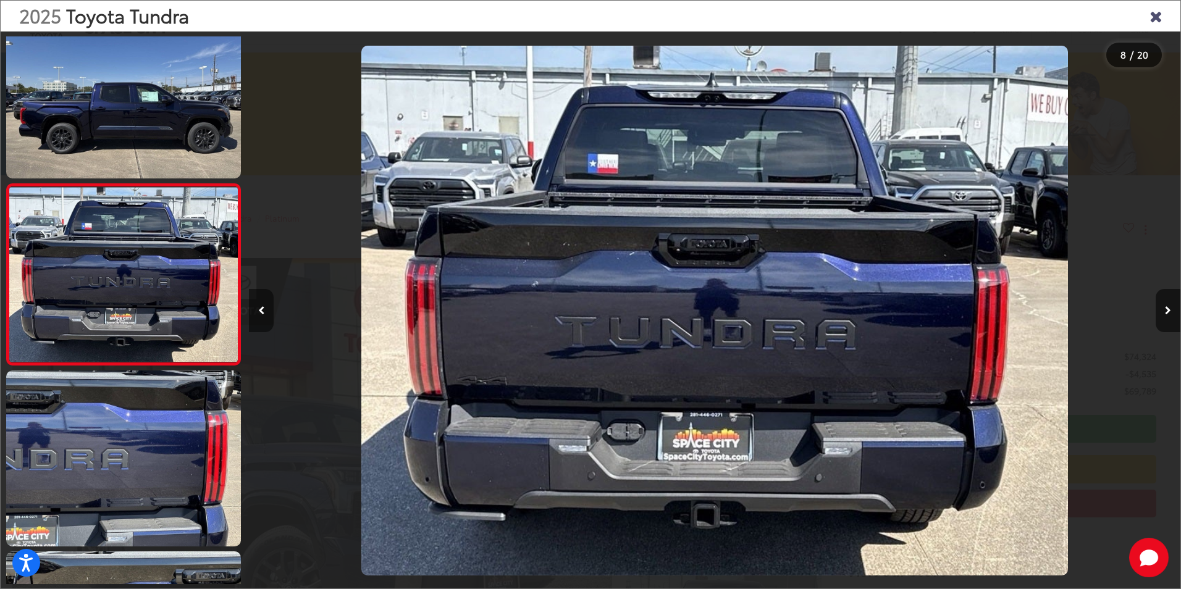
click at [265, 309] on button "Previous image" at bounding box center [261, 310] width 25 height 43
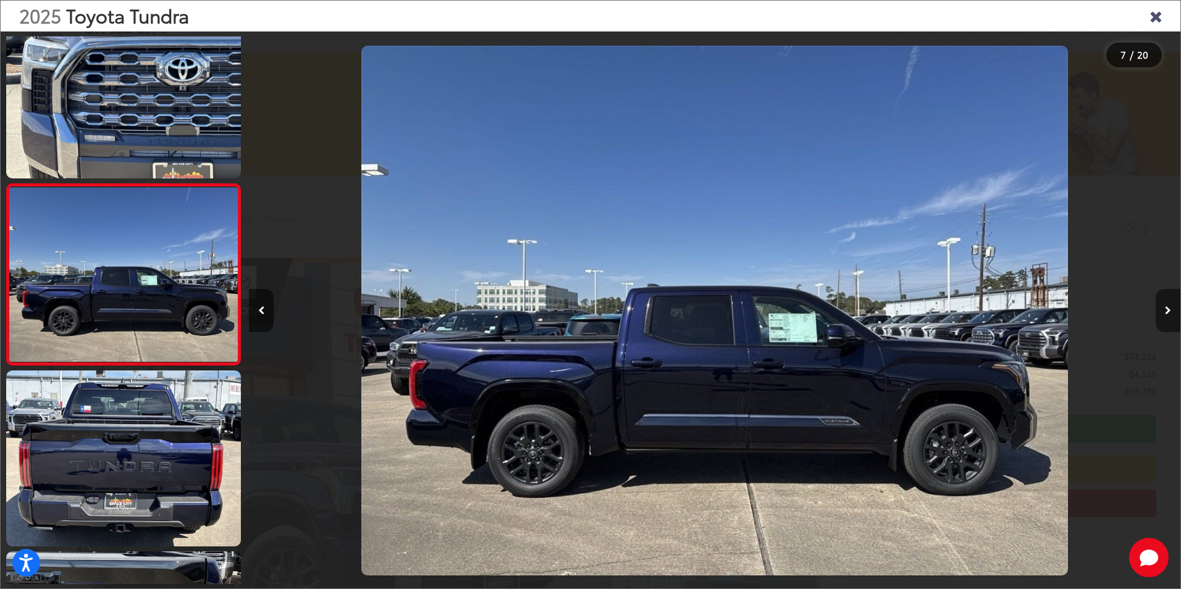
click at [1168, 308] on icon "Next image" at bounding box center [1167, 310] width 6 height 9
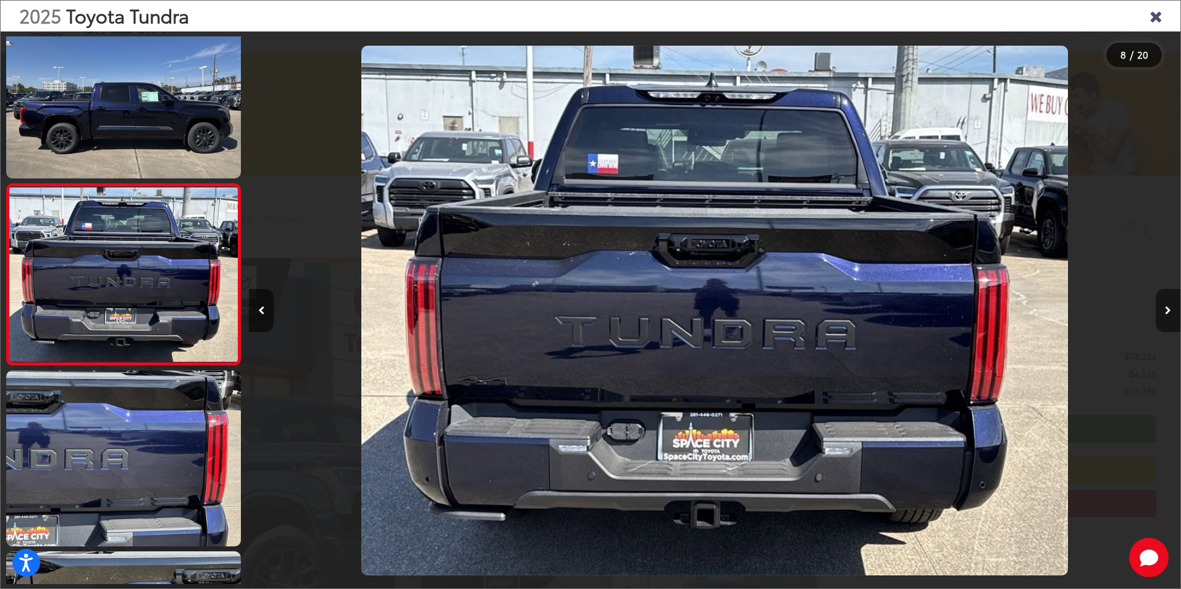
click at [1168, 308] on icon "Next image" at bounding box center [1167, 310] width 6 height 9
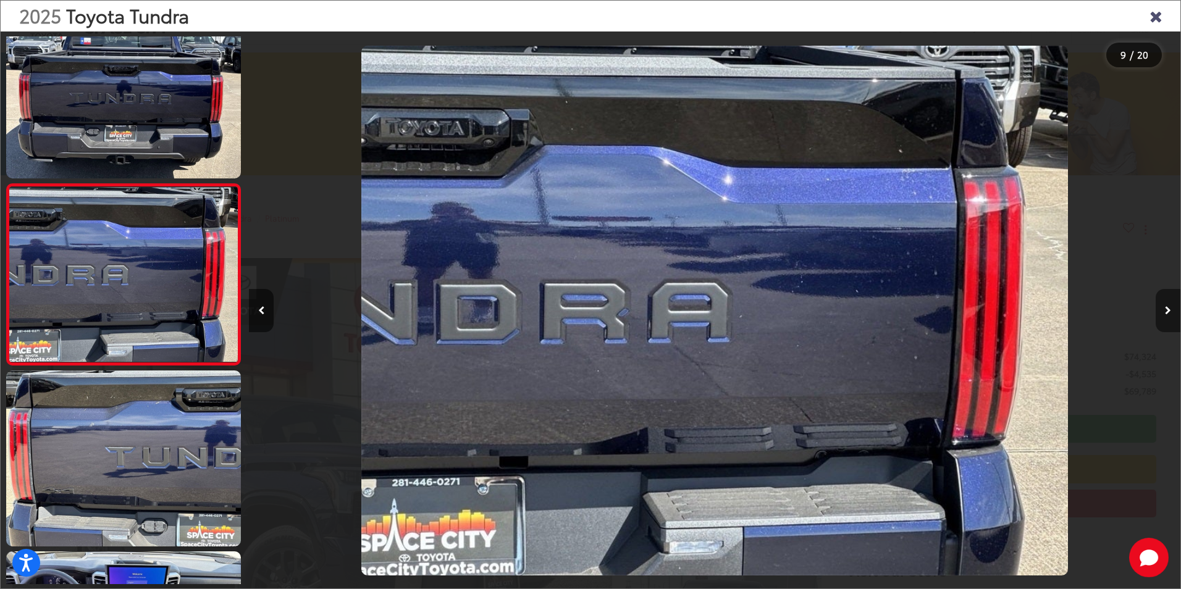
click at [1168, 308] on icon "Next image" at bounding box center [1167, 310] width 6 height 9
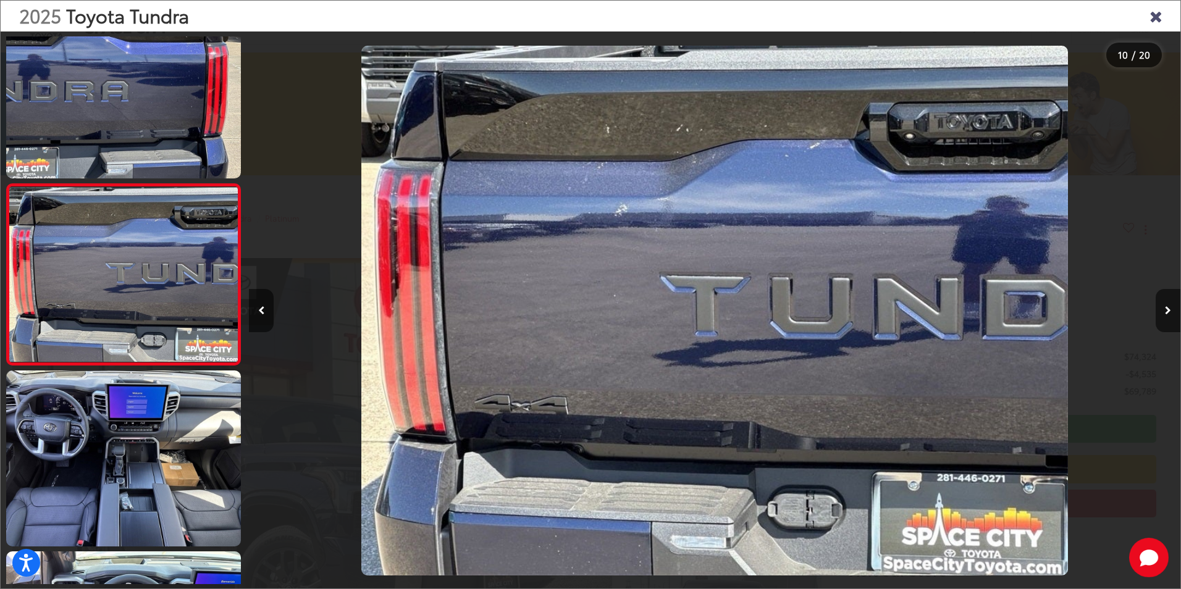
drag, startPoint x: 1168, startPoint y: 308, endPoint x: 1150, endPoint y: 309, distance: 17.9
click at [1150, 309] on div at bounding box center [1063, 310] width 233 height 558
click at [1164, 311] on icon "Next image" at bounding box center [1167, 310] width 6 height 9
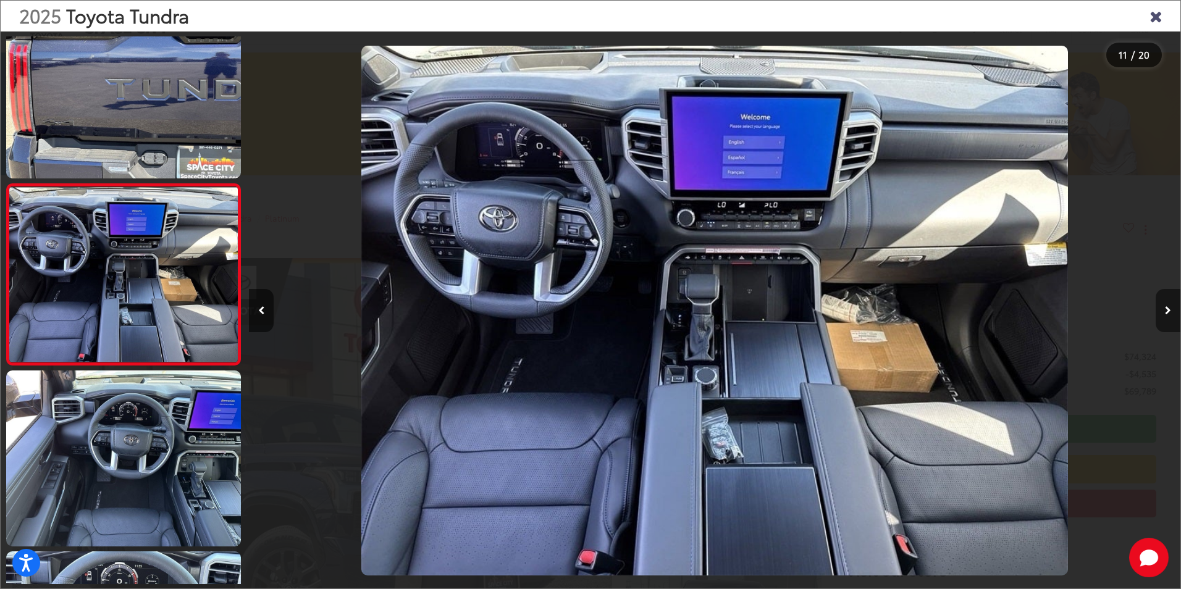
click at [1165, 311] on icon "Next image" at bounding box center [1167, 310] width 6 height 9
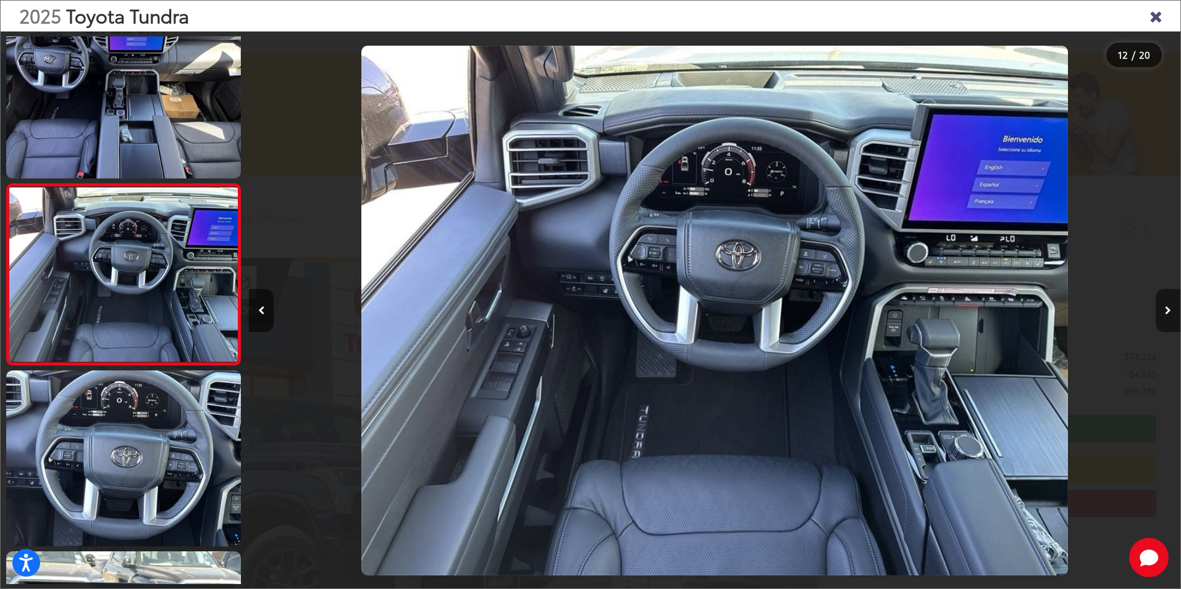
click at [1166, 314] on icon "Next image" at bounding box center [1167, 310] width 6 height 9
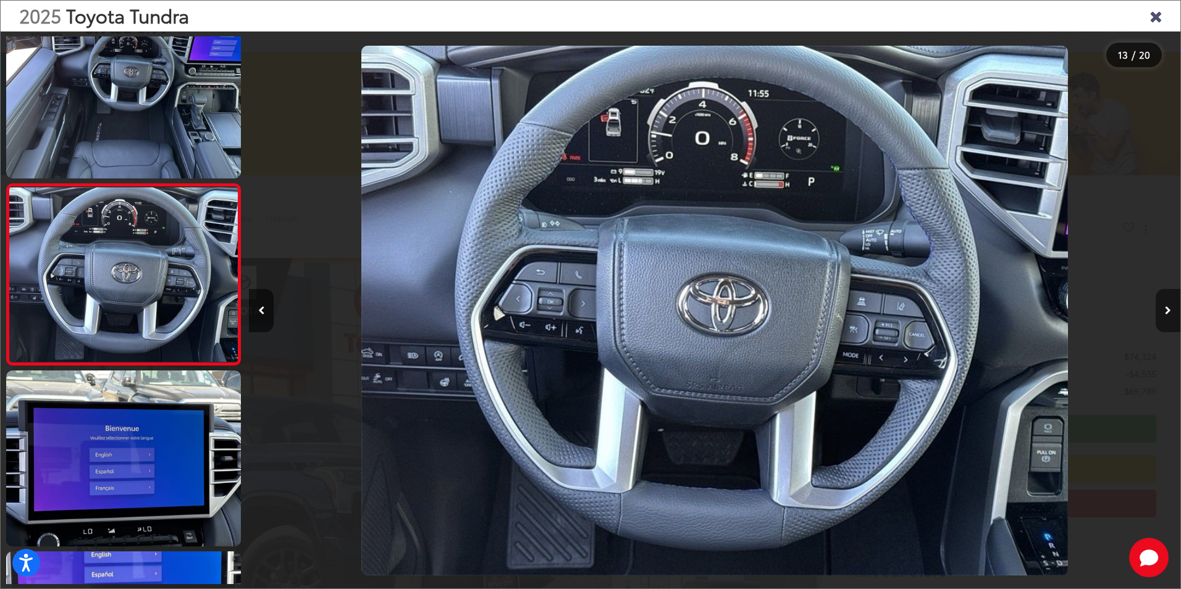
click at [1166, 314] on icon "Next image" at bounding box center [1167, 310] width 6 height 9
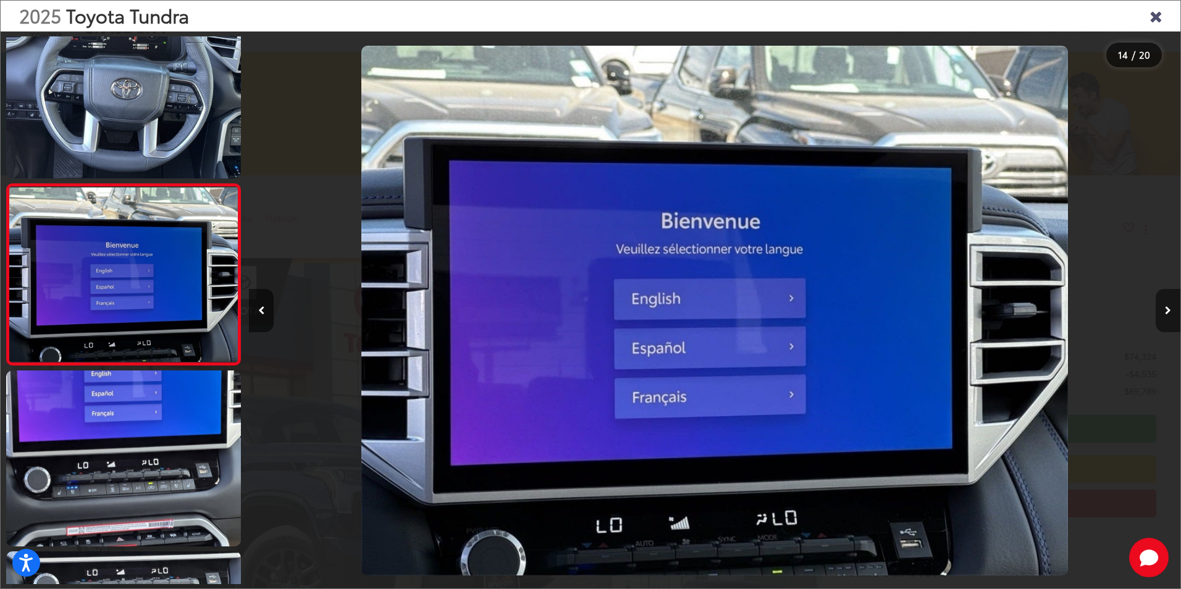
click at [1166, 314] on icon "Next image" at bounding box center [1167, 310] width 6 height 9
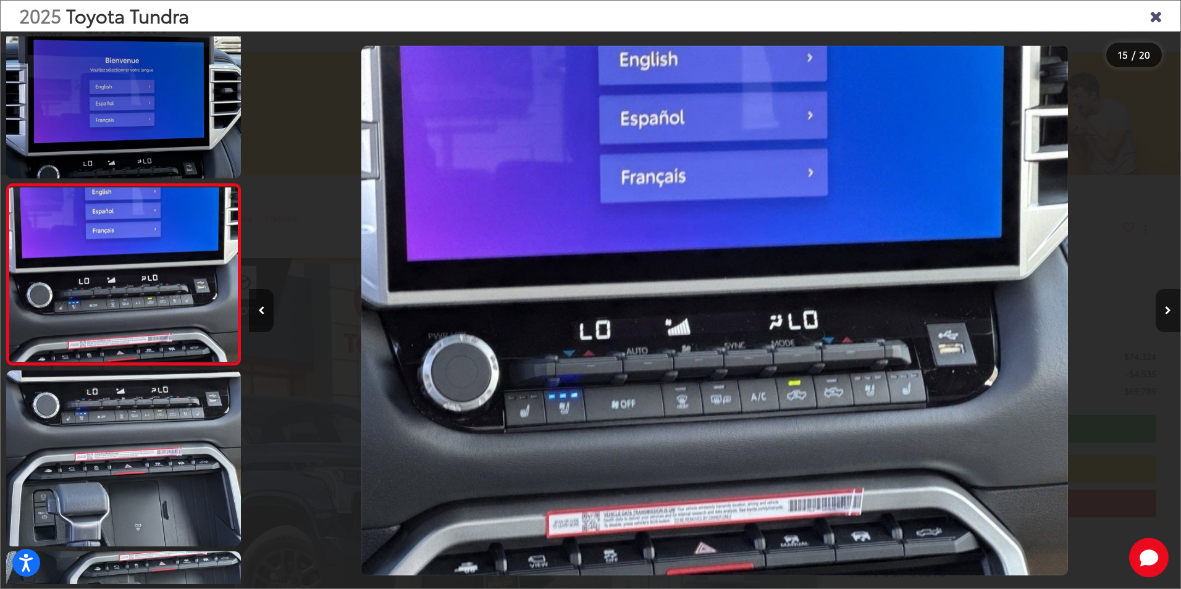
click at [1166, 314] on icon "Next image" at bounding box center [1167, 310] width 6 height 9
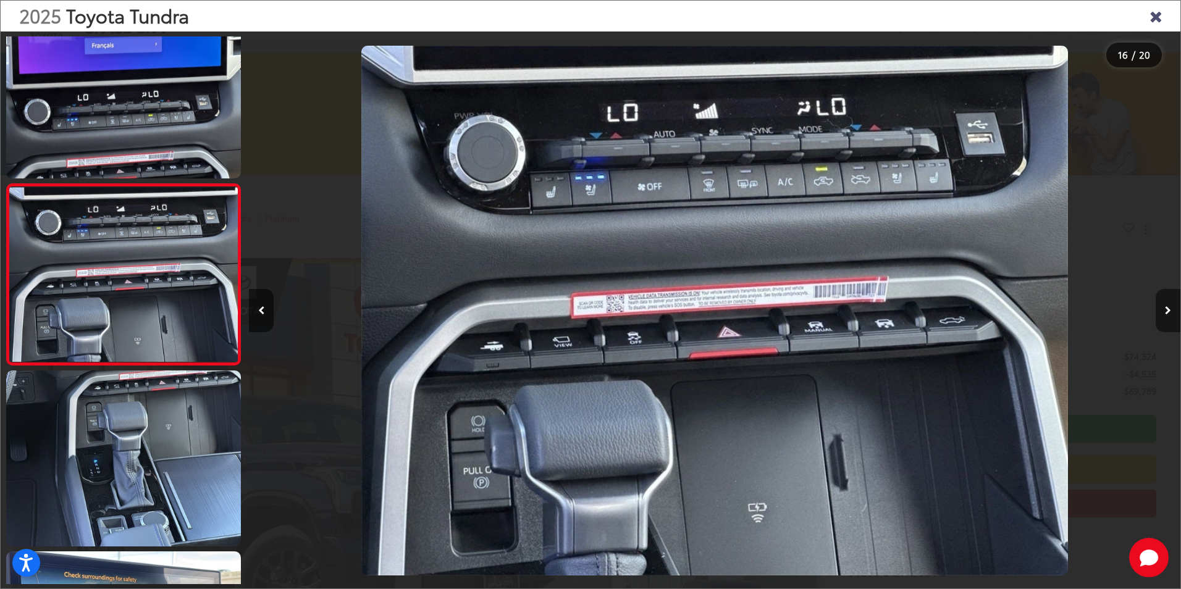
click at [1166, 314] on icon "Next image" at bounding box center [1167, 310] width 6 height 9
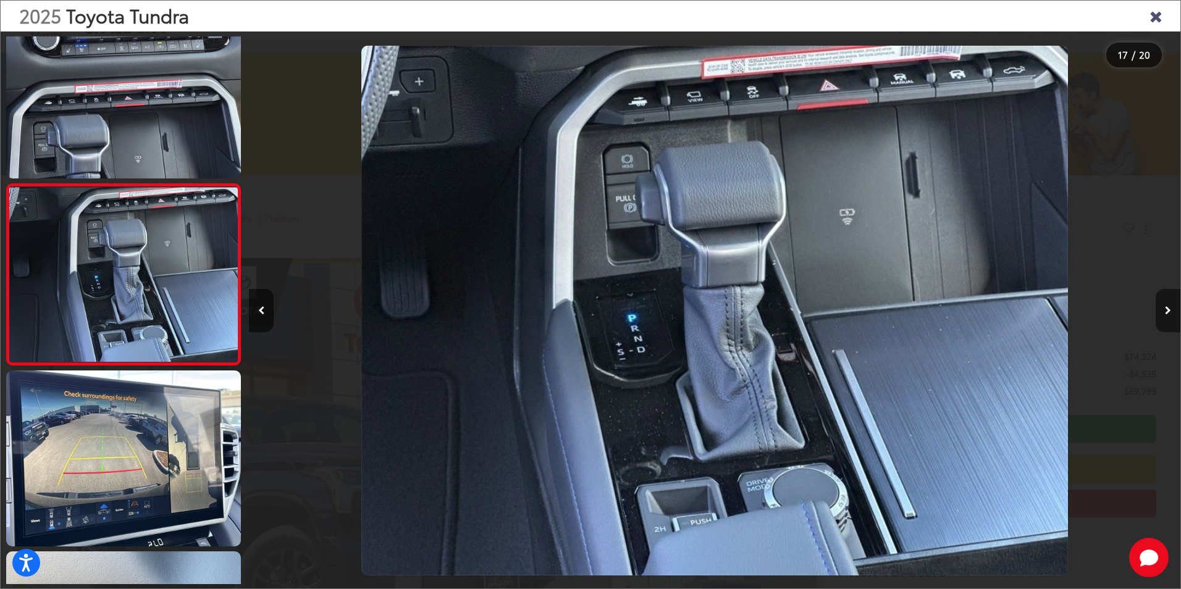
click at [1166, 314] on icon "Next image" at bounding box center [1167, 310] width 6 height 9
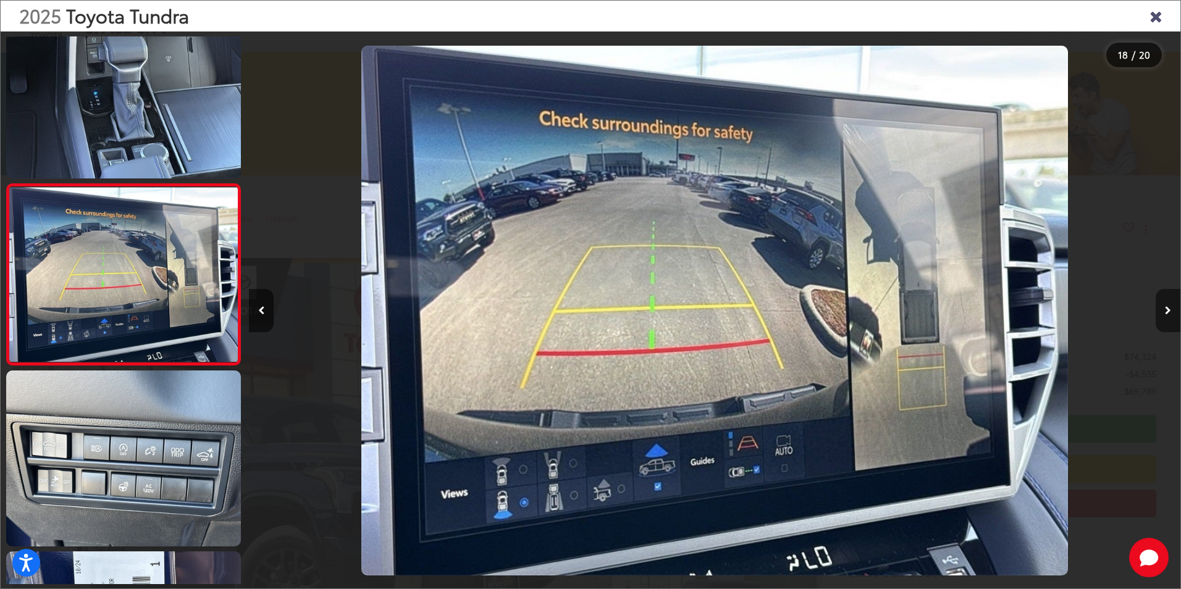
click at [1166, 314] on icon "Next image" at bounding box center [1167, 310] width 6 height 9
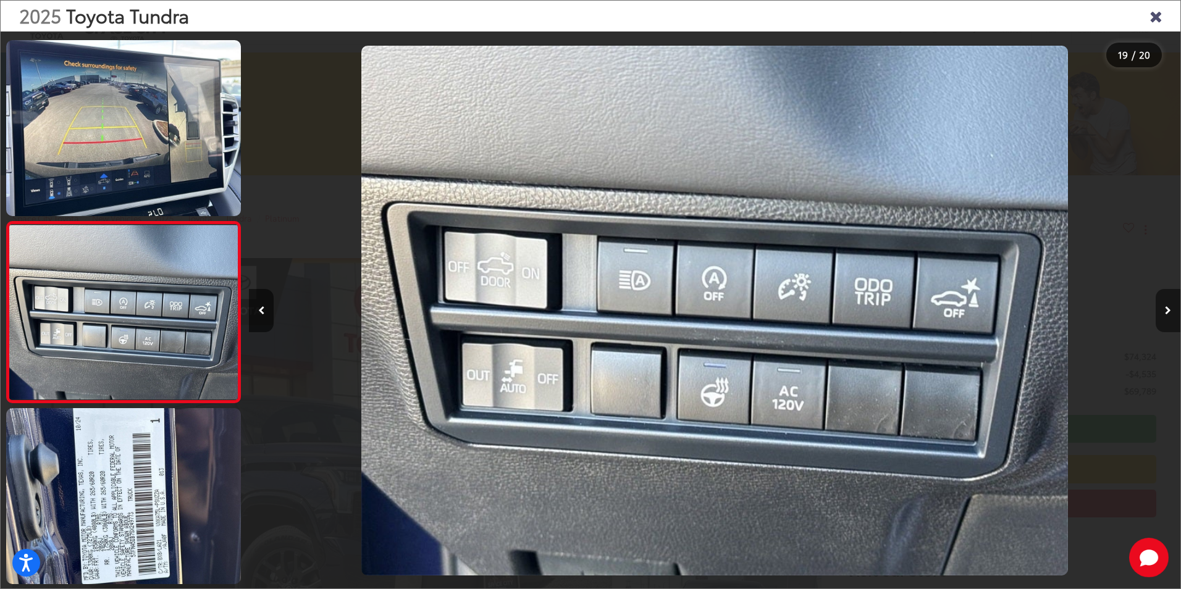
click at [1166, 314] on icon "Next image" at bounding box center [1167, 310] width 6 height 9
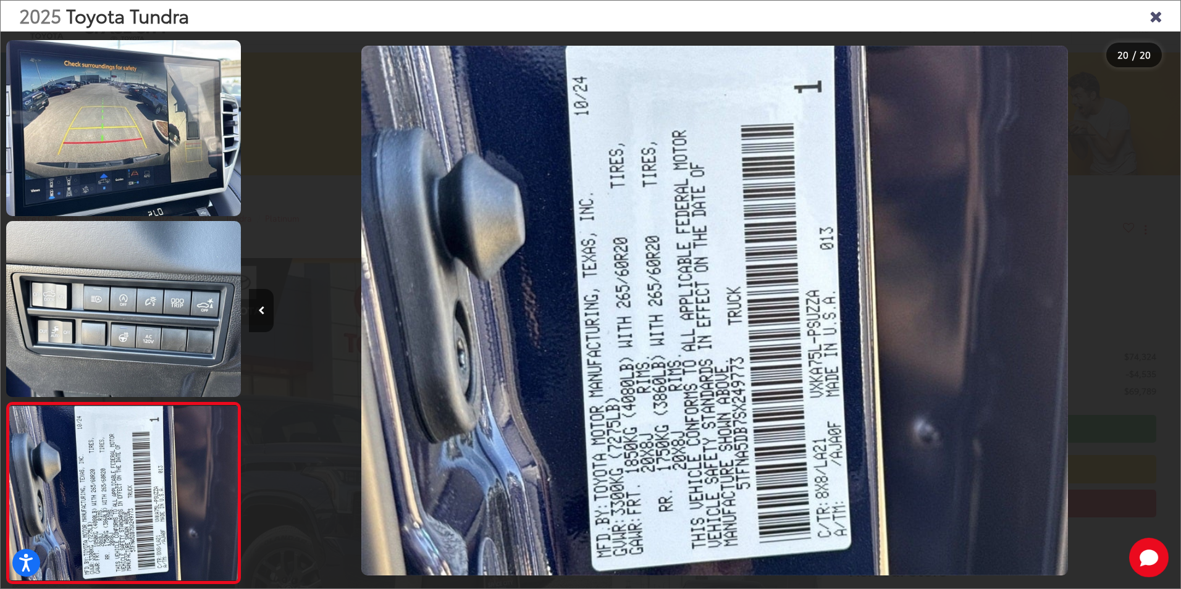
drag, startPoint x: 1166, startPoint y: 314, endPoint x: 1159, endPoint y: 318, distance: 8.6
click at [1159, 318] on div at bounding box center [1063, 310] width 233 height 558
click at [1158, 15] on icon "Close gallery" at bounding box center [1155, 15] width 12 height 16
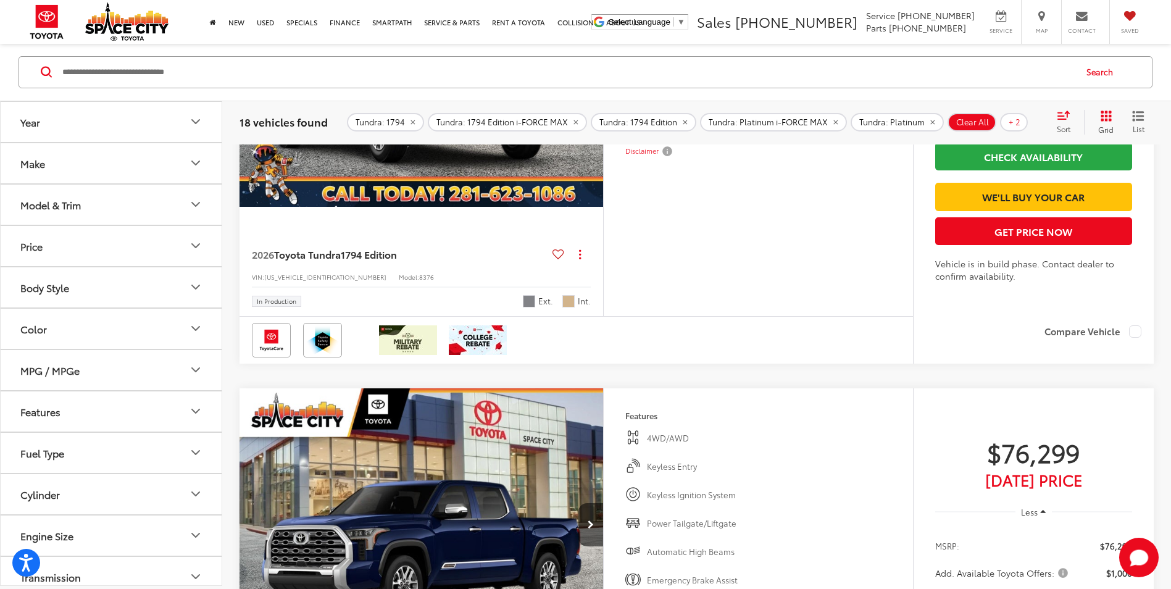
scroll to position [4871, 0]
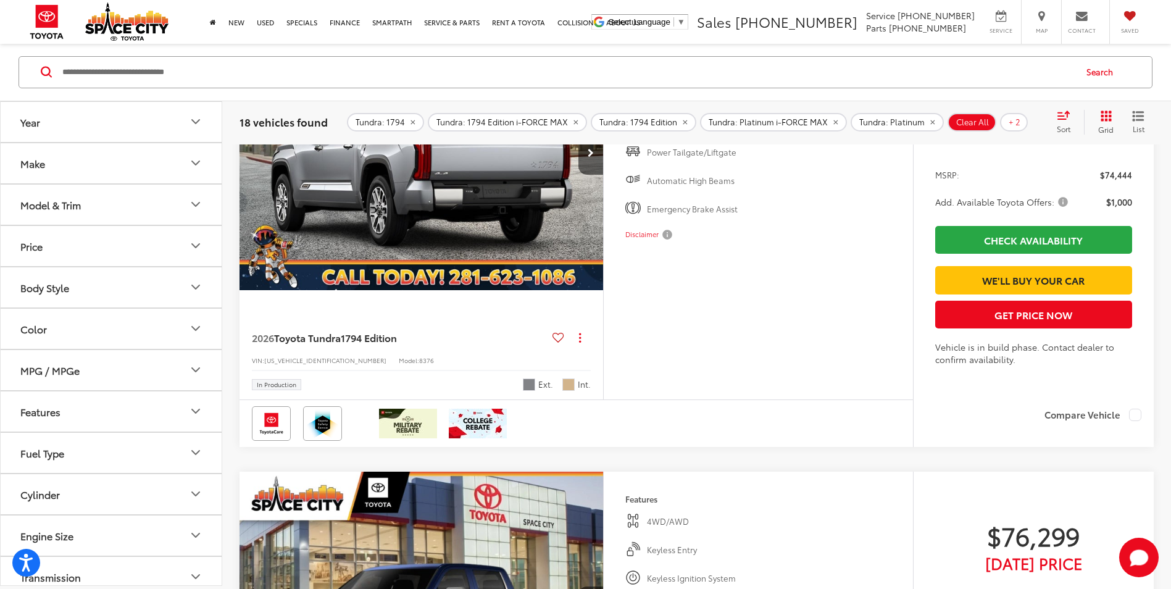
click at [416, 291] on img "2026 Toyota Tundra 1794 Edition 0" at bounding box center [422, 154] width 366 height 274
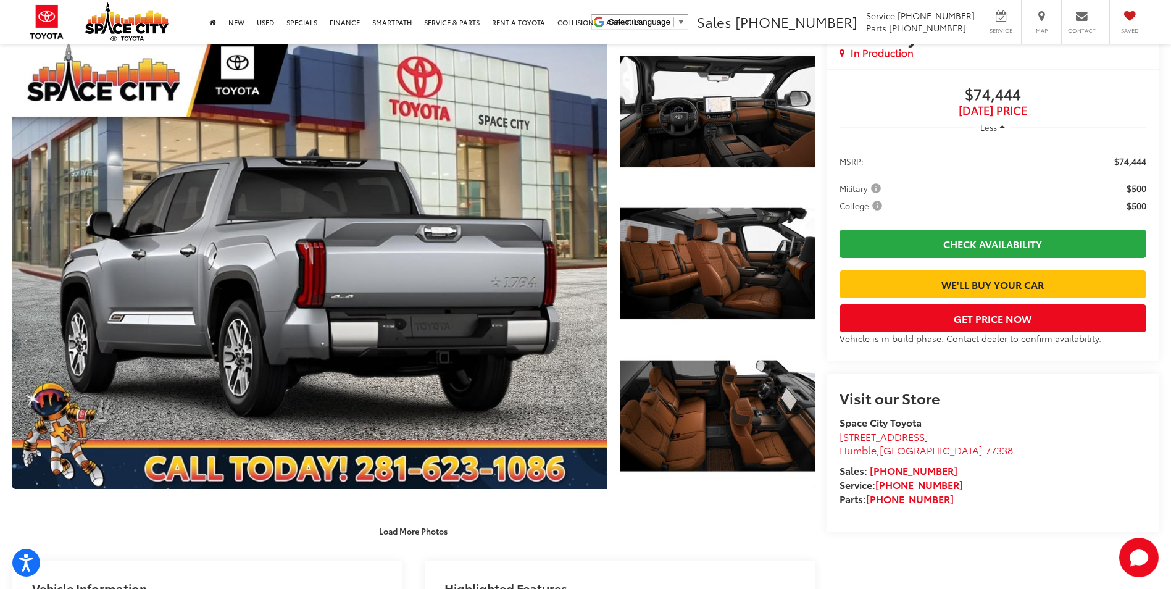
scroll to position [185, 0]
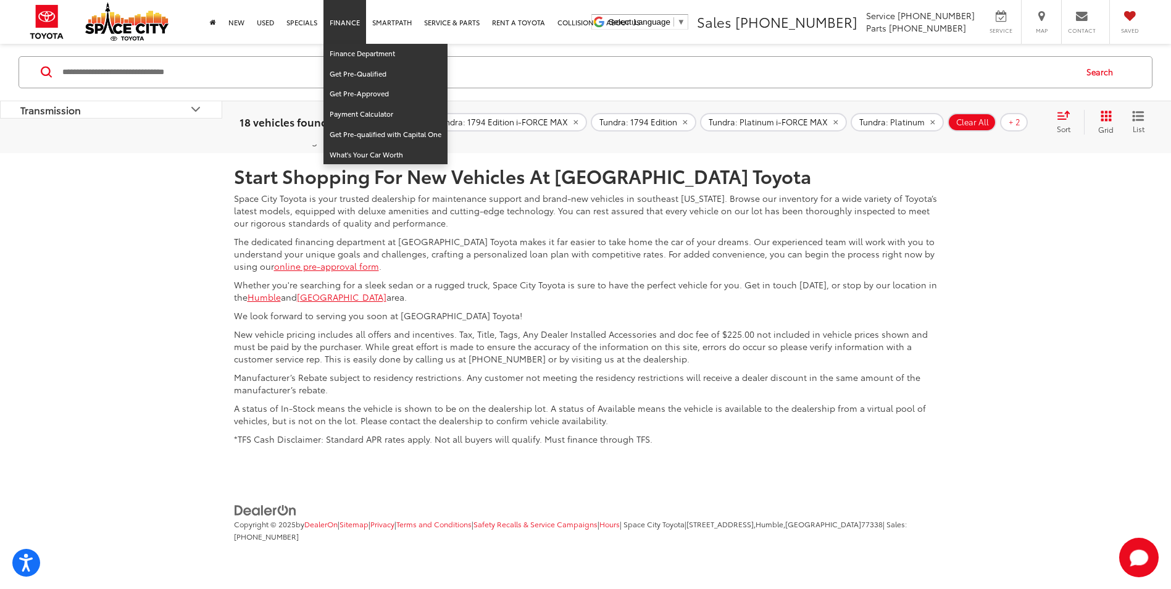
scroll to position [5753, 0]
